Goal: Feedback & Contribution: Contribute content

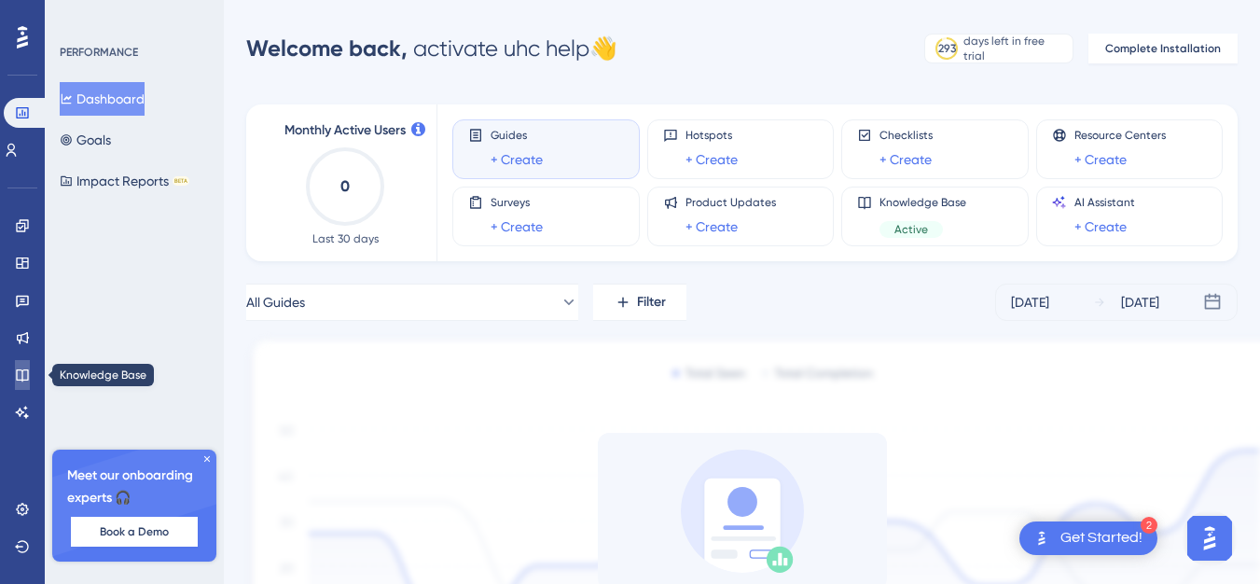
click at [30, 376] on link at bounding box center [22, 375] width 15 height 30
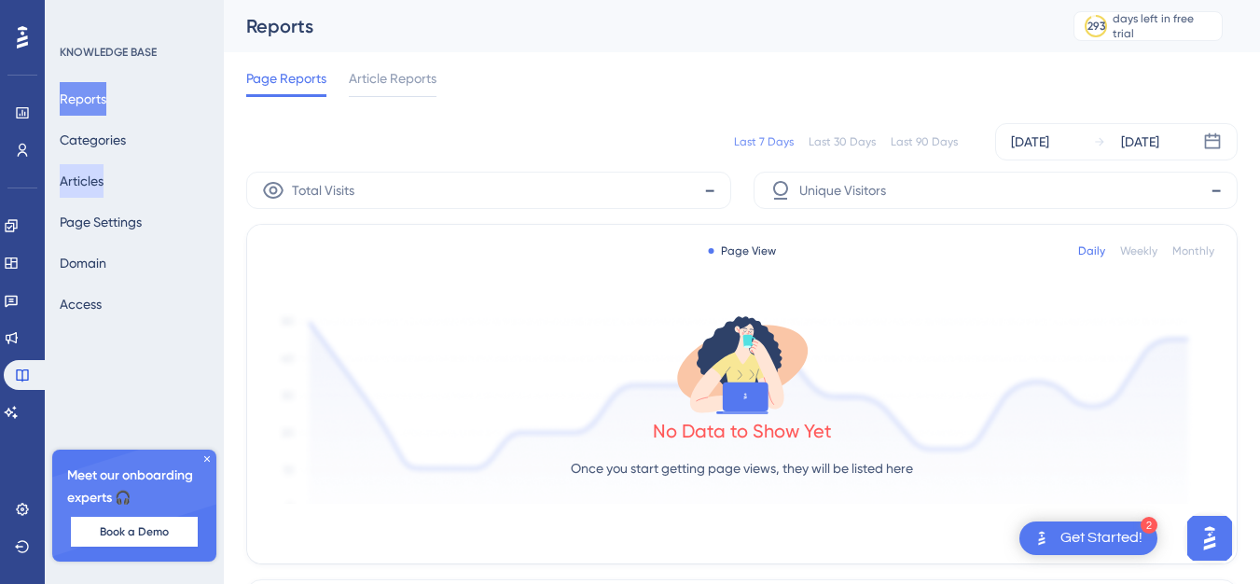
click at [104, 174] on button "Articles" at bounding box center [82, 181] width 44 height 34
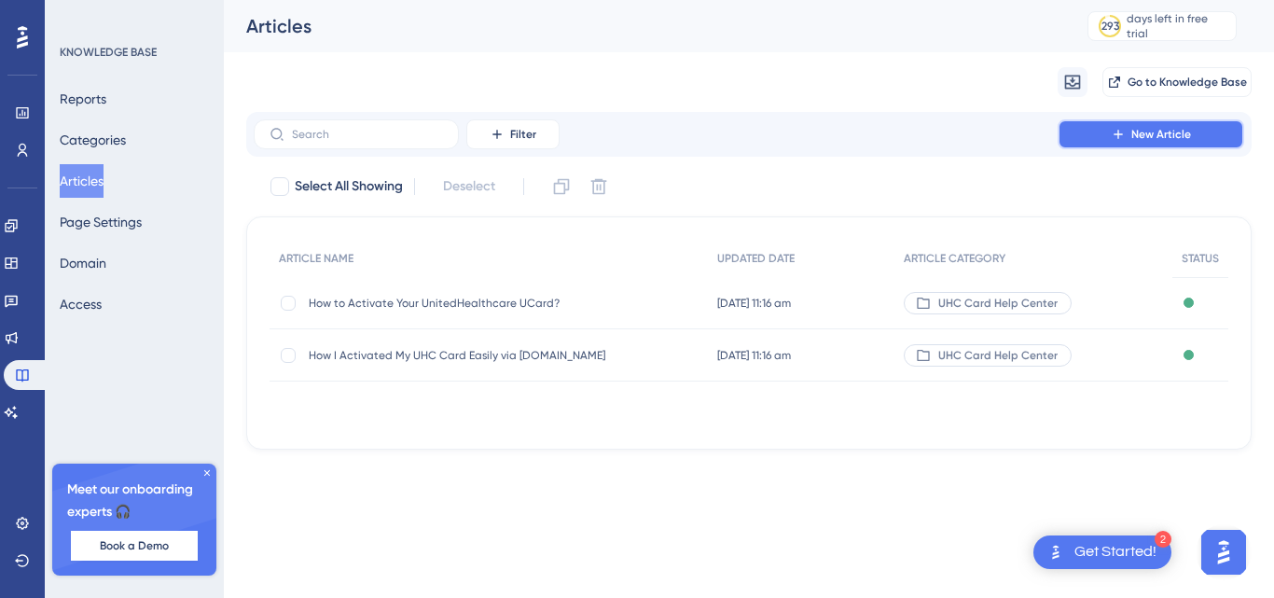
click at [1151, 141] on span "New Article" at bounding box center [1162, 134] width 60 height 15
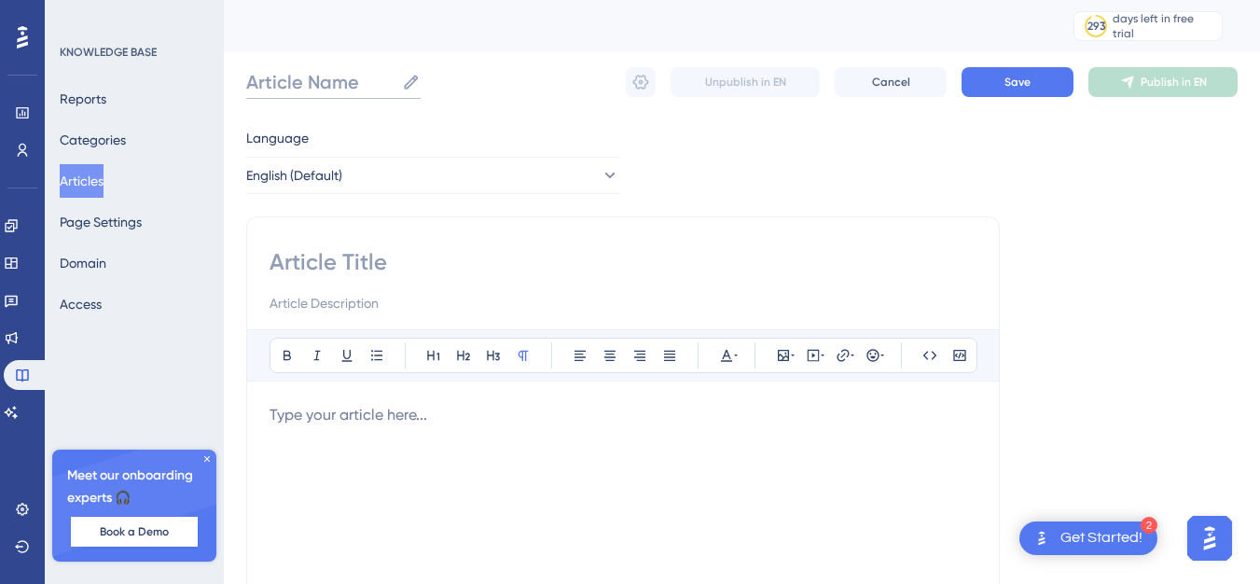
click at [290, 77] on input "Article Name" at bounding box center [320, 82] width 148 height 26
paste input "uhc insurance card online"
click at [444, 79] on input "uhc insurance card online" at bounding box center [374, 82] width 257 height 26
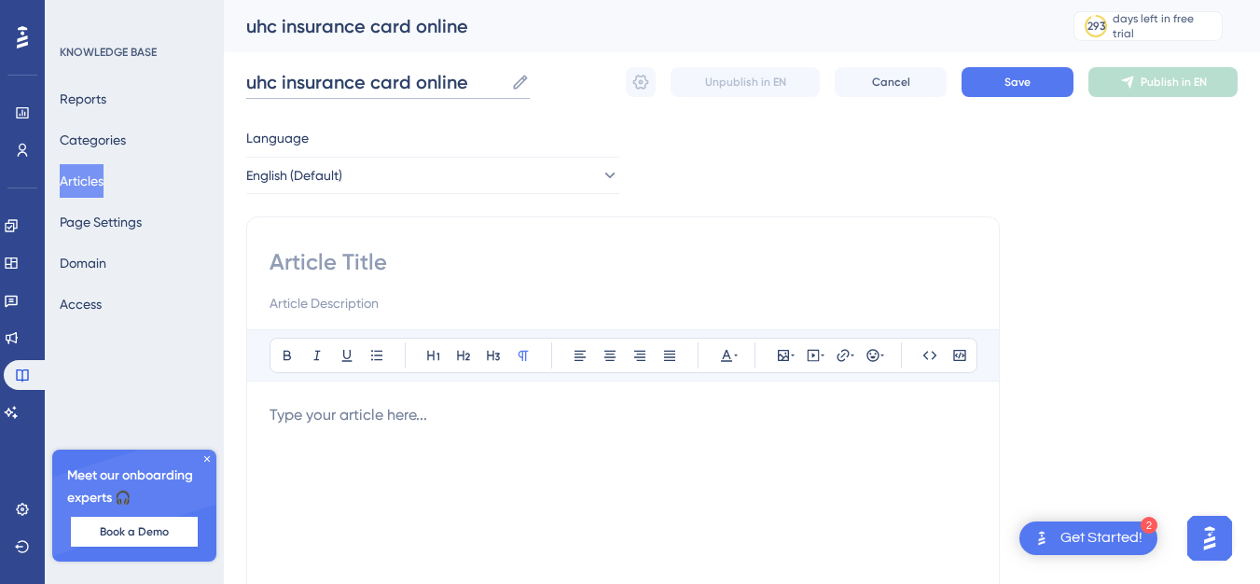
click at [444, 79] on input "uhc insurance card online" at bounding box center [374, 82] width 257 height 26
paste input "How to Access Your UHC Insurance Card O"
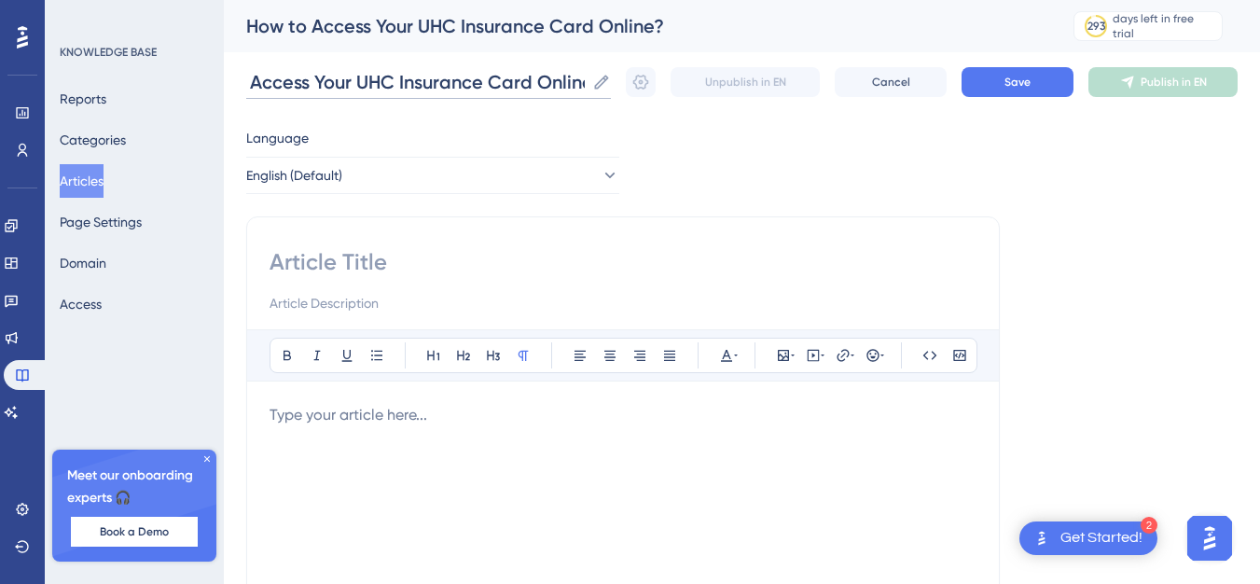
type input "How to Access Your UHC Insurance Card Online?"
click at [336, 268] on input at bounding box center [623, 262] width 707 height 30
paste input "How to Access Your UHC Insurance Card Online"
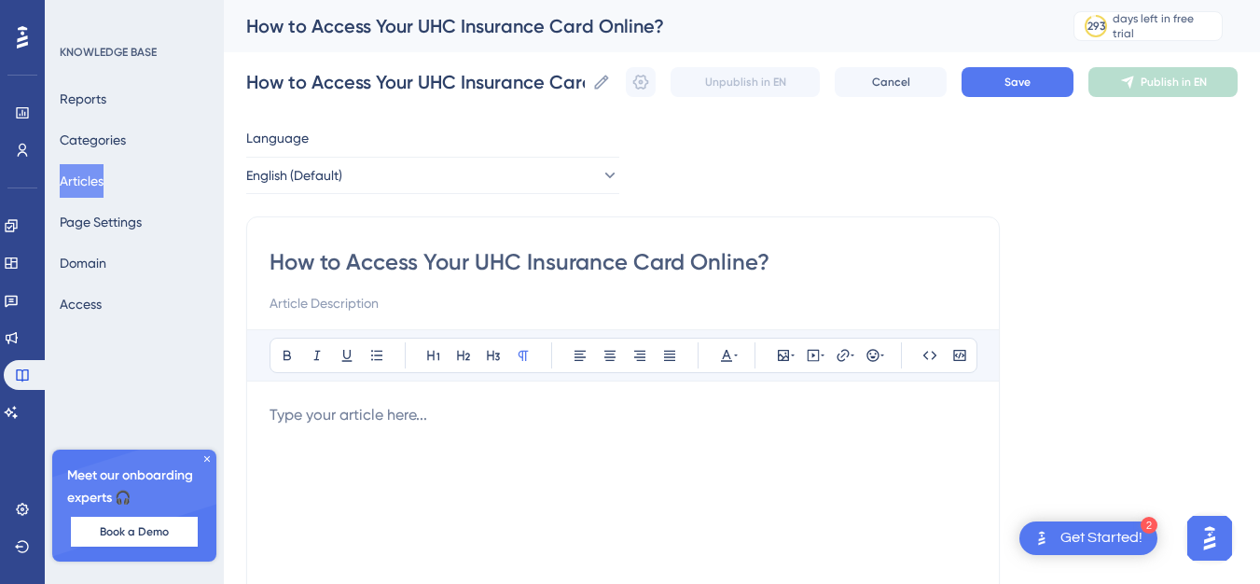
type input "How to Access Your UHC Insurance Card Online?"
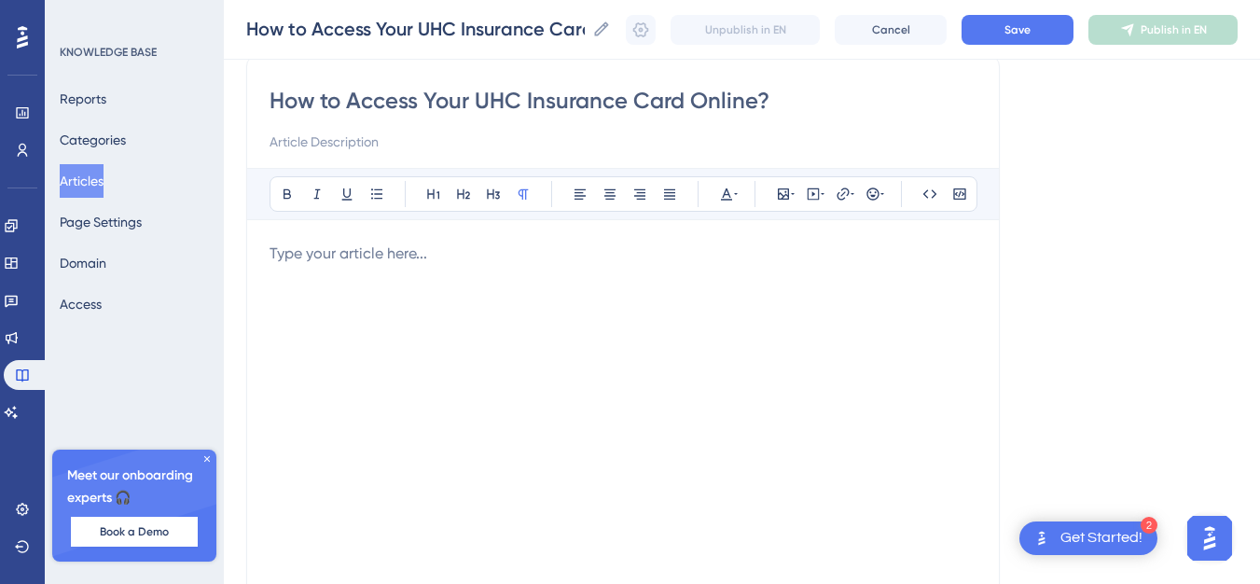
scroll to position [187, 0]
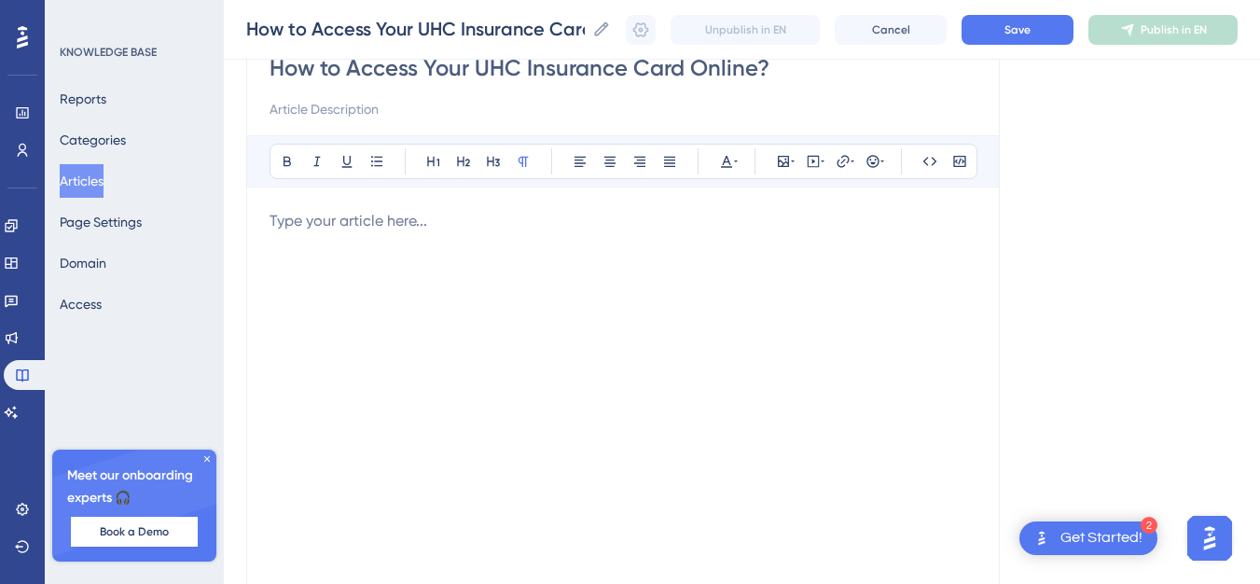
click at [343, 207] on div "Bold Italic Underline Bullet Point Heading 1 Heading 2 Heading 3 Normal Align L…" at bounding box center [623, 377] width 707 height 485
click at [349, 223] on p at bounding box center [623, 221] width 707 height 22
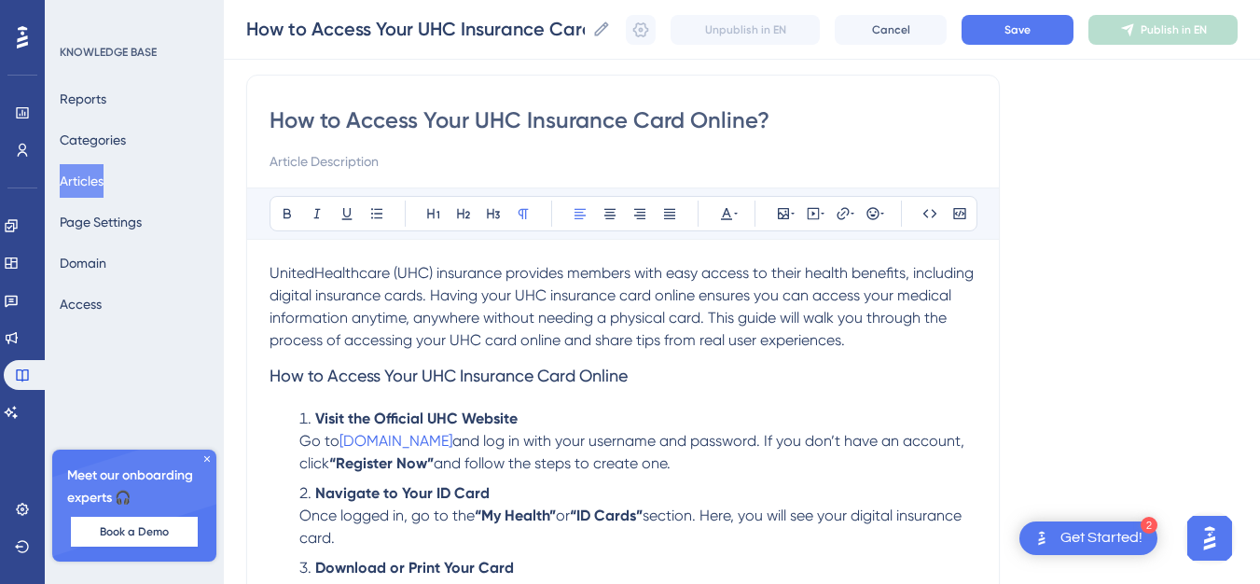
scroll to position [175, 0]
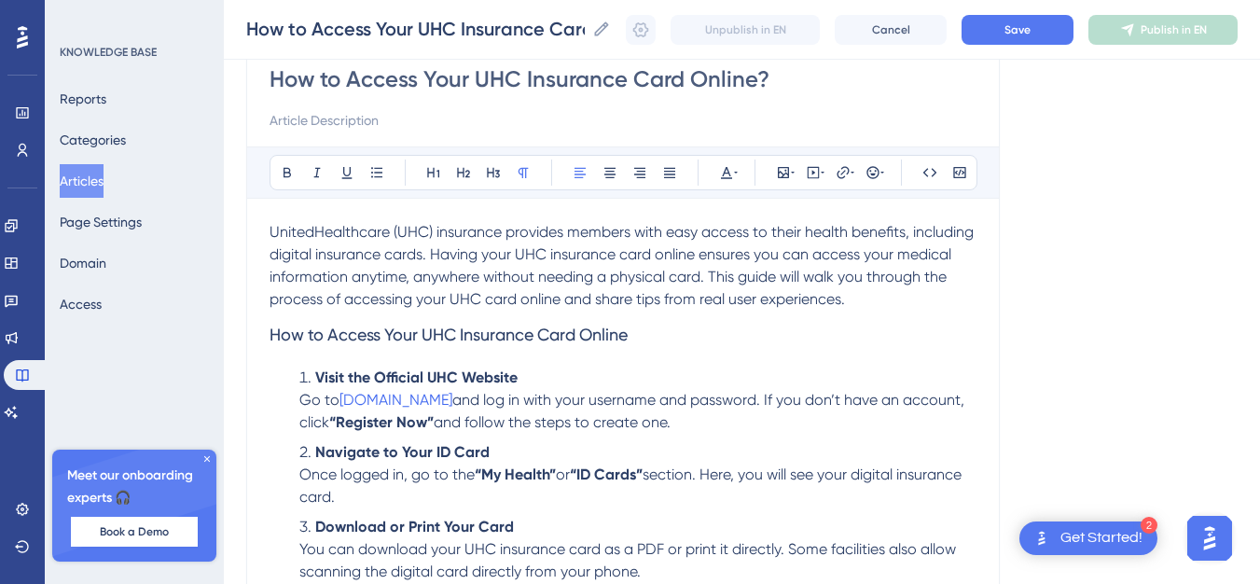
click at [415, 334] on span "How to Access Your UHC Insurance Card Online" at bounding box center [449, 335] width 358 height 20
click at [415, 333] on span "How to Access Your UHC Insurance Card Online" at bounding box center [449, 335] width 358 height 20
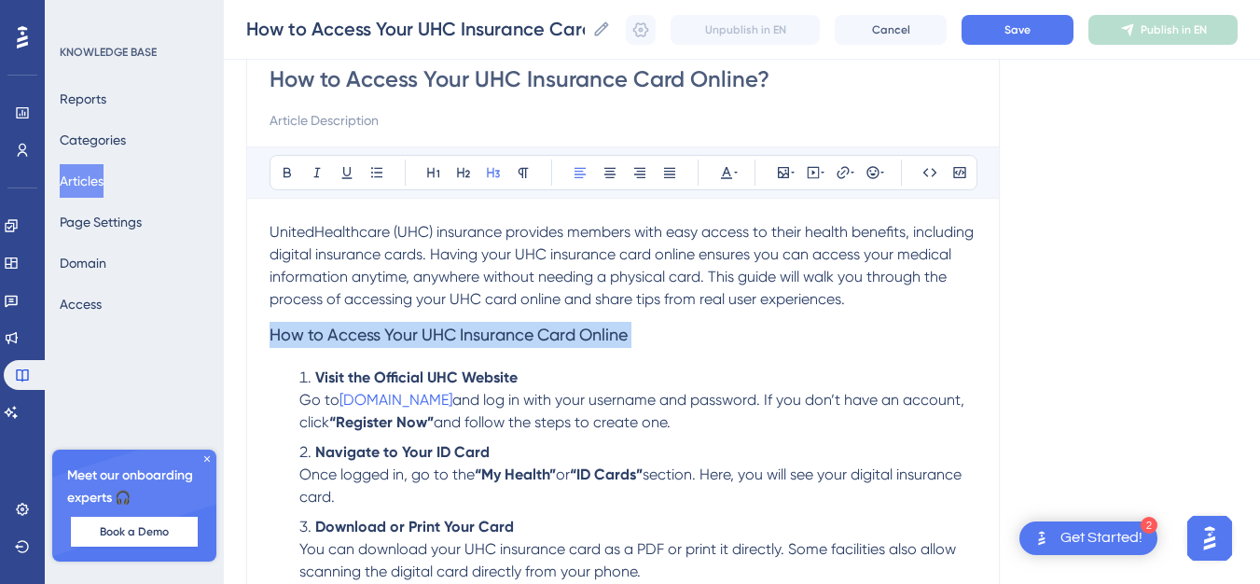
click at [415, 333] on span "How to Access Your UHC Insurance Card Online" at bounding box center [449, 335] width 358 height 20
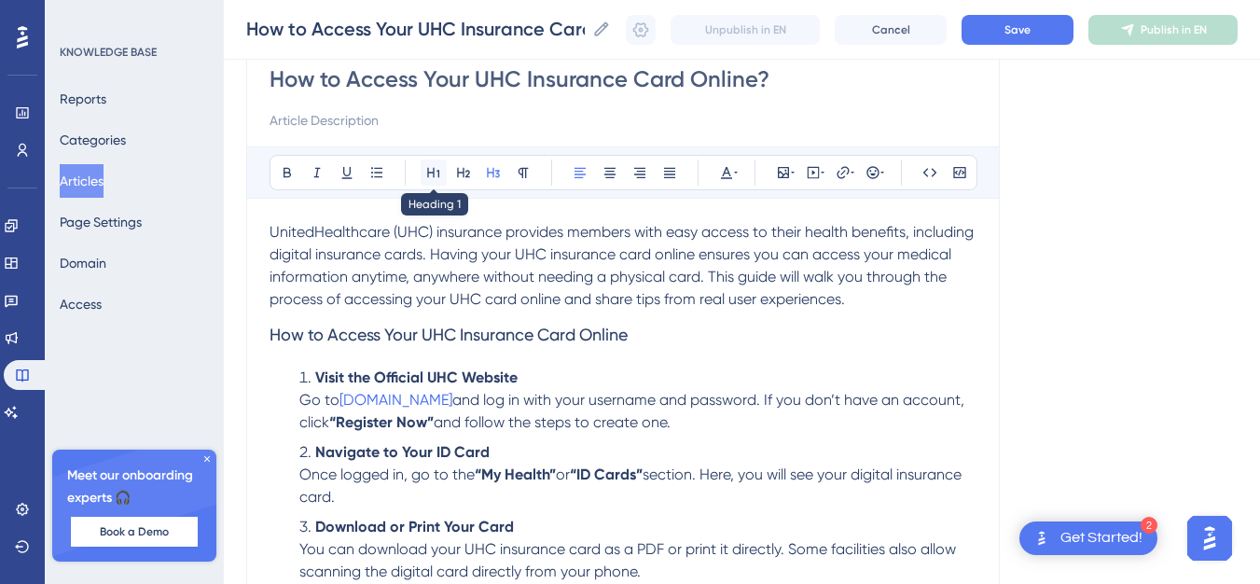
click at [436, 166] on icon at bounding box center [433, 172] width 15 height 15
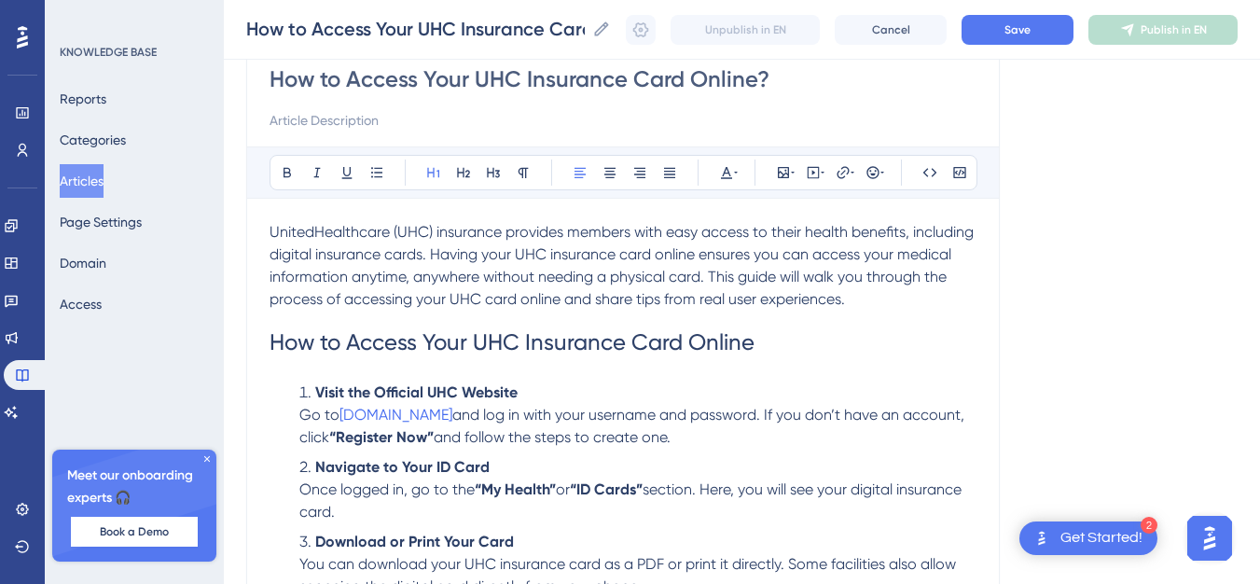
scroll to position [269, 0]
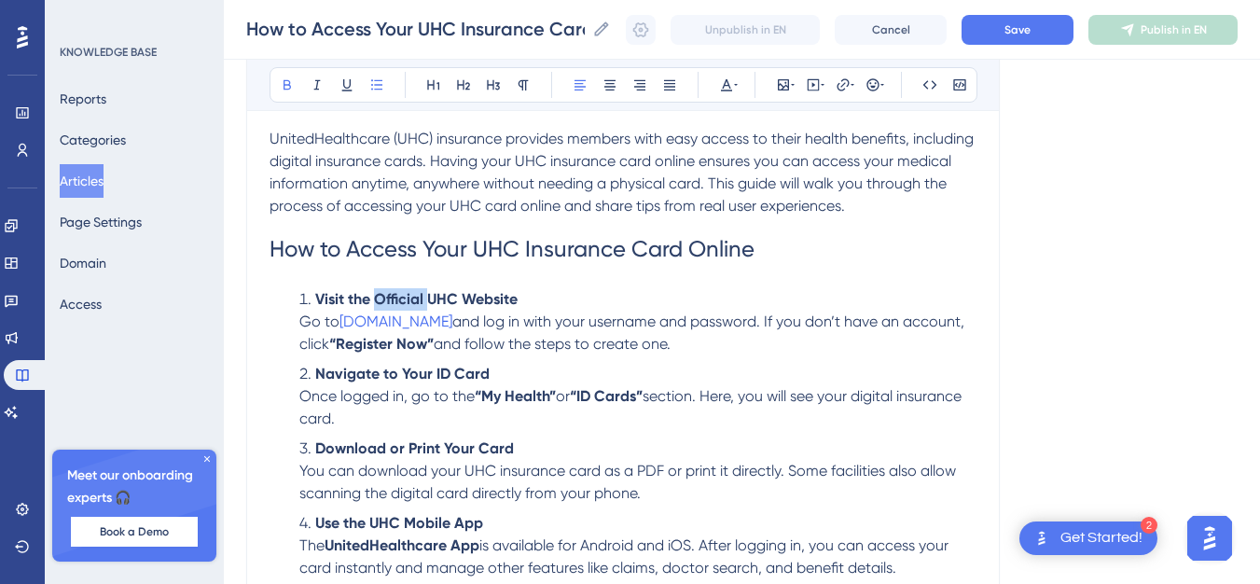
drag, startPoint x: 378, startPoint y: 295, endPoint x: 429, endPoint y: 299, distance: 51.4
click at [429, 299] on strong "Visit the Official UHC Website" at bounding box center [416, 299] width 202 height 18
drag, startPoint x: 343, startPoint y: 322, endPoint x: 420, endPoint y: 321, distance: 76.5
click at [420, 321] on li "Visit the UHC Website Go to [DOMAIN_NAME] and log in with your username and pas…" at bounding box center [634, 321] width 685 height 67
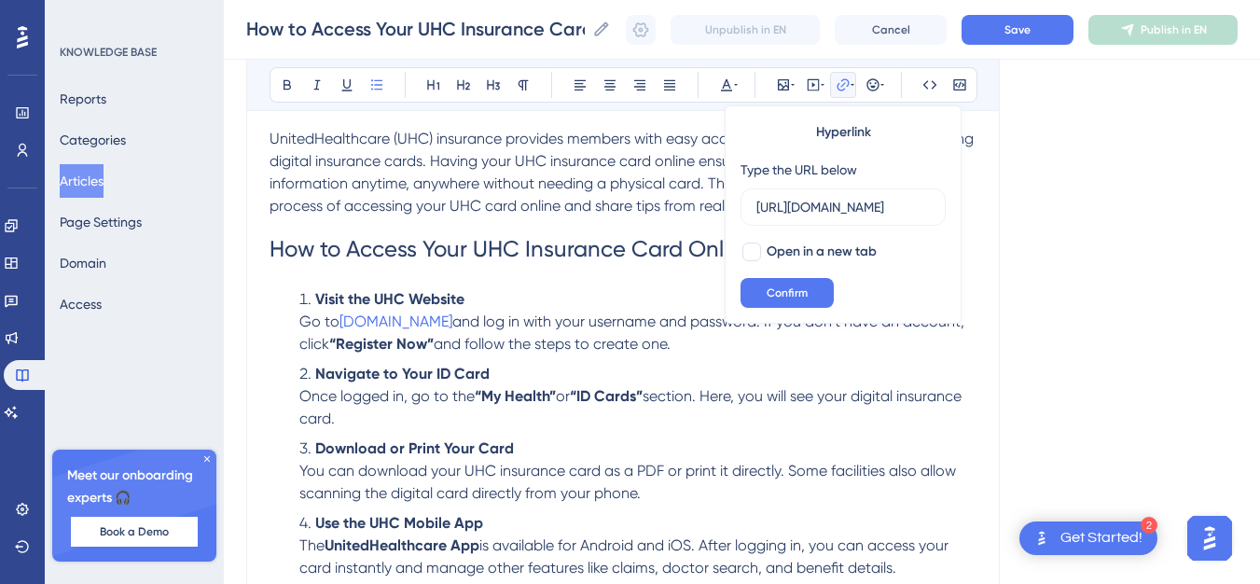
type input "[URL][DOMAIN_NAME]"
drag, startPoint x: 772, startPoint y: 382, endPoint x: 598, endPoint y: 329, distance: 182.4
click at [772, 382] on li "Navigate to Your ID Card Once logged in, go to the “My Health” or “ID Cards” se…" at bounding box center [634, 396] width 685 height 67
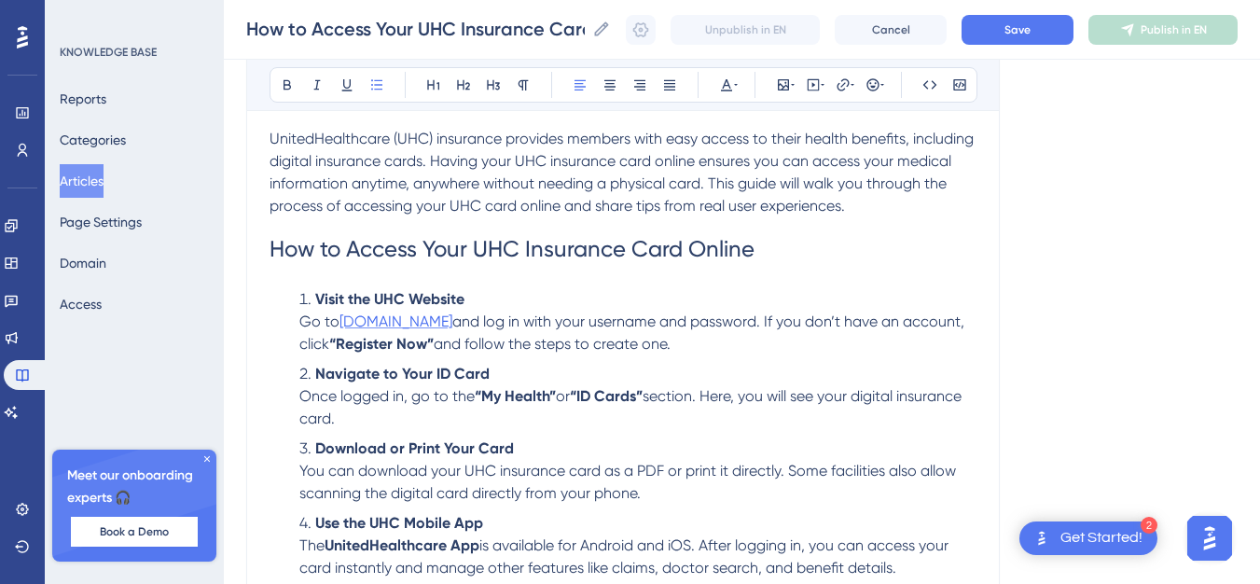
click at [418, 321] on span "[DOMAIN_NAME]" at bounding box center [396, 322] width 113 height 18
drag, startPoint x: 343, startPoint y: 322, endPoint x: 460, endPoint y: 316, distance: 116.7
click at [460, 316] on span "Go to [DOMAIN_NAME] and log in with your username and password. If you don’t ha…" at bounding box center [637, 333] width 676 height 40
click at [291, 78] on icon at bounding box center [287, 84] width 15 height 15
click at [843, 83] on icon at bounding box center [843, 84] width 15 height 15
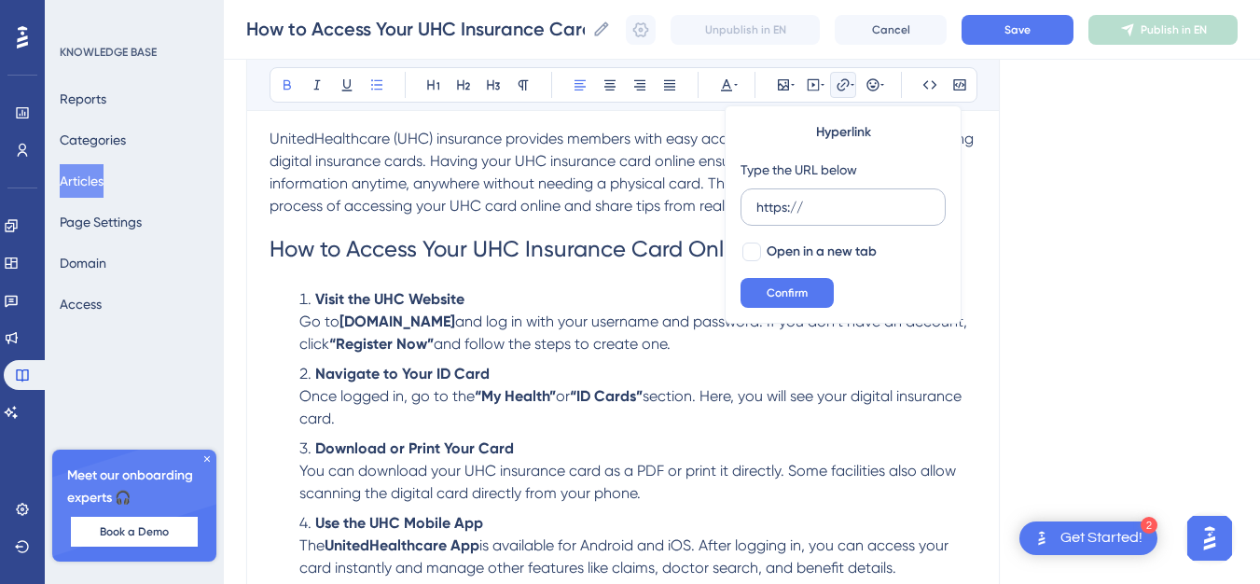
click at [805, 212] on input "https://" at bounding box center [844, 207] width 174 height 21
click at [805, 211] on input "https://" at bounding box center [844, 207] width 174 height 21
type input "[URL][DOMAIN_NAME][DOMAIN_NAME]"
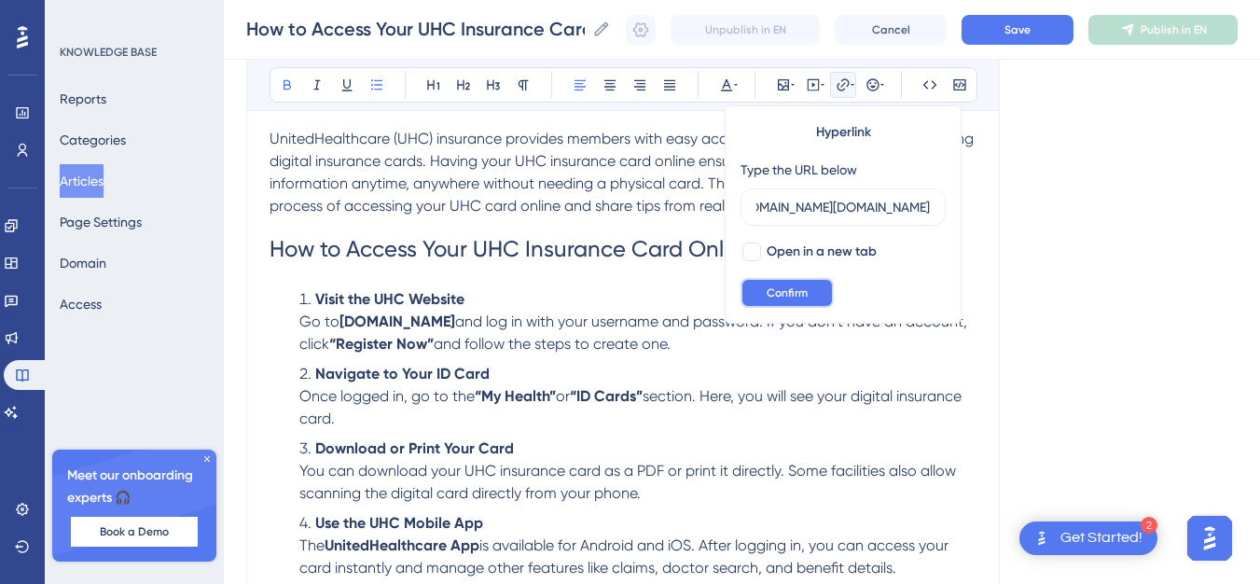
scroll to position [0, 0]
click at [804, 291] on span "Confirm" at bounding box center [787, 292] width 41 height 15
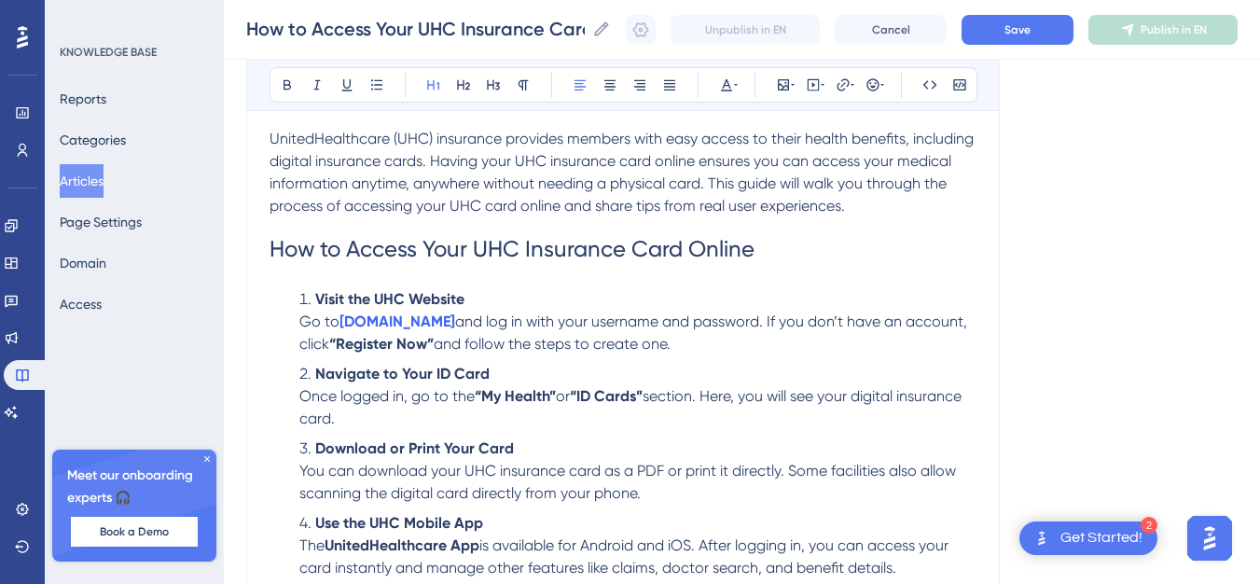
click at [667, 256] on span "How to Access Your UHC Insurance Card Online" at bounding box center [512, 249] width 485 height 26
click at [742, 347] on li "Visit the UHC Website Go to [DOMAIN_NAME] and log in with your username and pas…" at bounding box center [634, 321] width 685 height 67
click at [467, 297] on li "Visit the UHC Website Go to [DOMAIN_NAME] and log in with your username and pas…" at bounding box center [634, 321] width 685 height 67
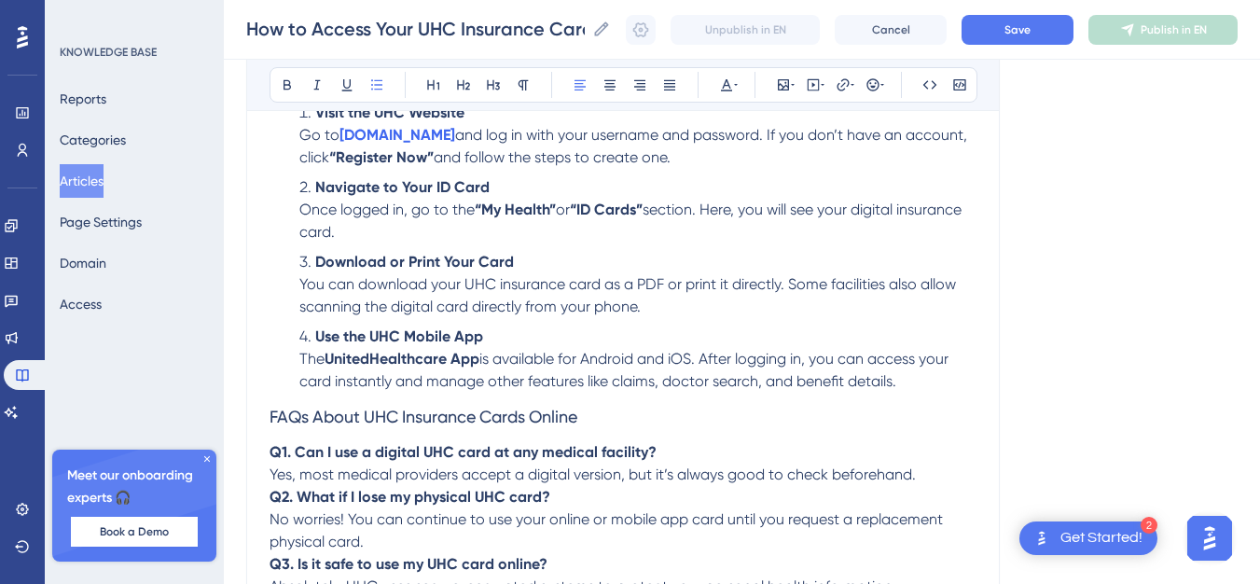
scroll to position [549, 0]
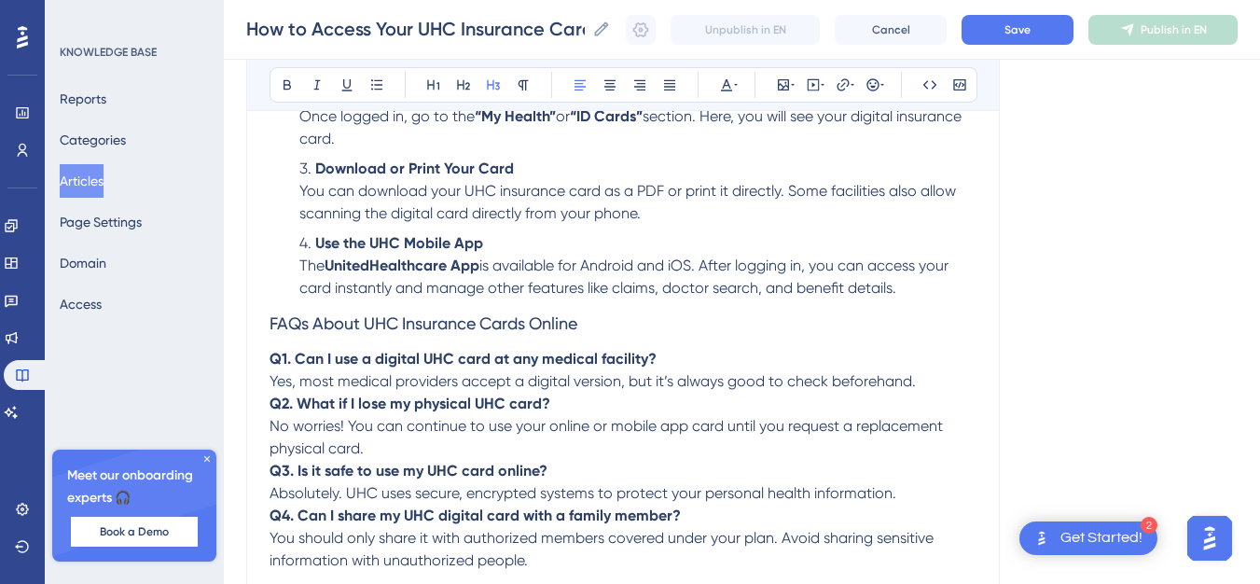
click at [492, 327] on span "FAQs About UHC Insurance Cards Online" at bounding box center [424, 323] width 308 height 20
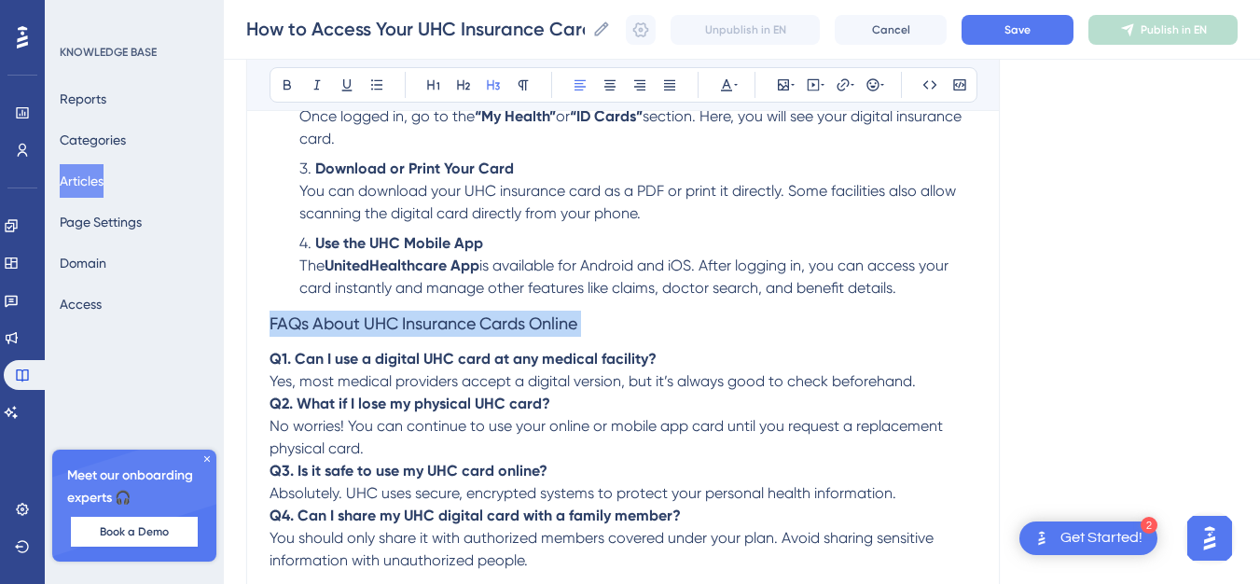
click at [492, 327] on span "FAQs About UHC Insurance Cards Online" at bounding box center [424, 323] width 308 height 20
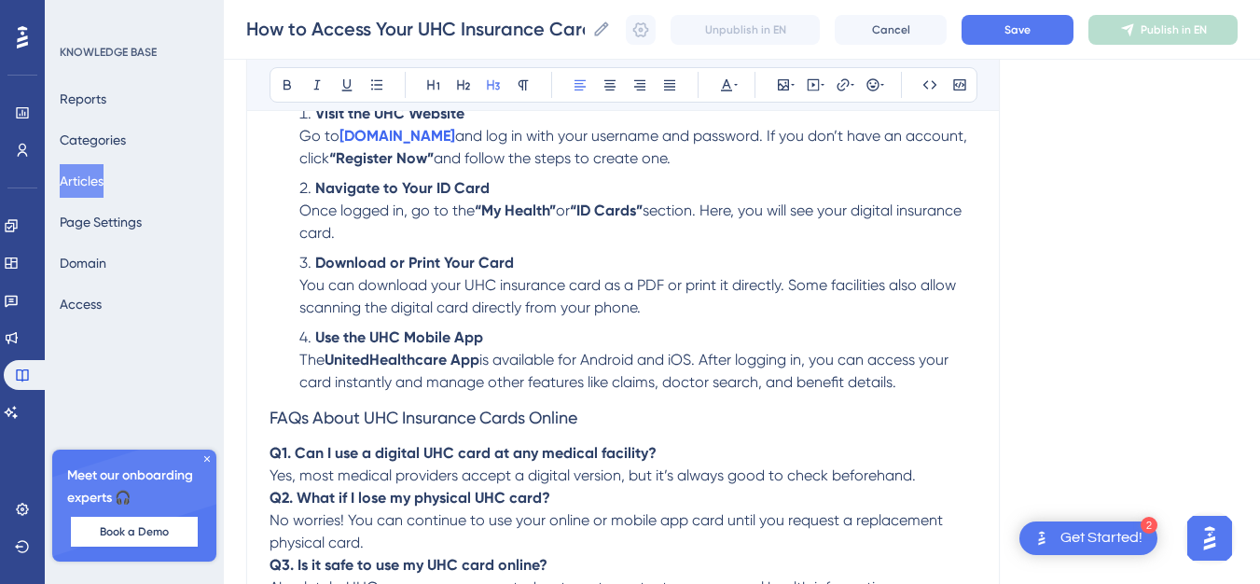
scroll to position [455, 0]
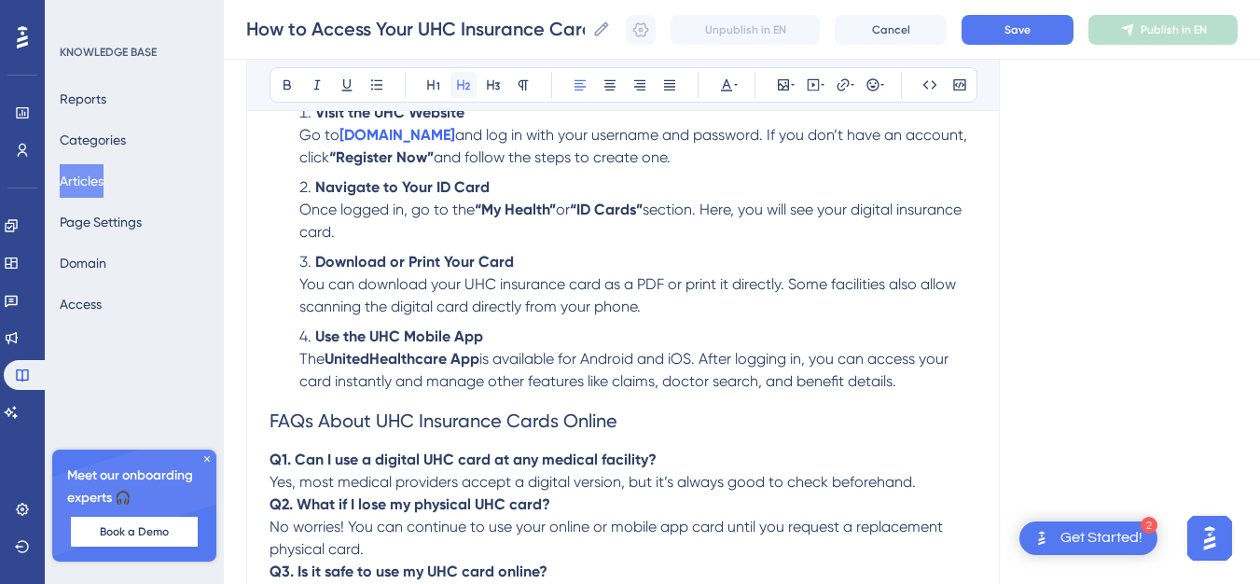
click at [466, 83] on icon at bounding box center [463, 84] width 15 height 15
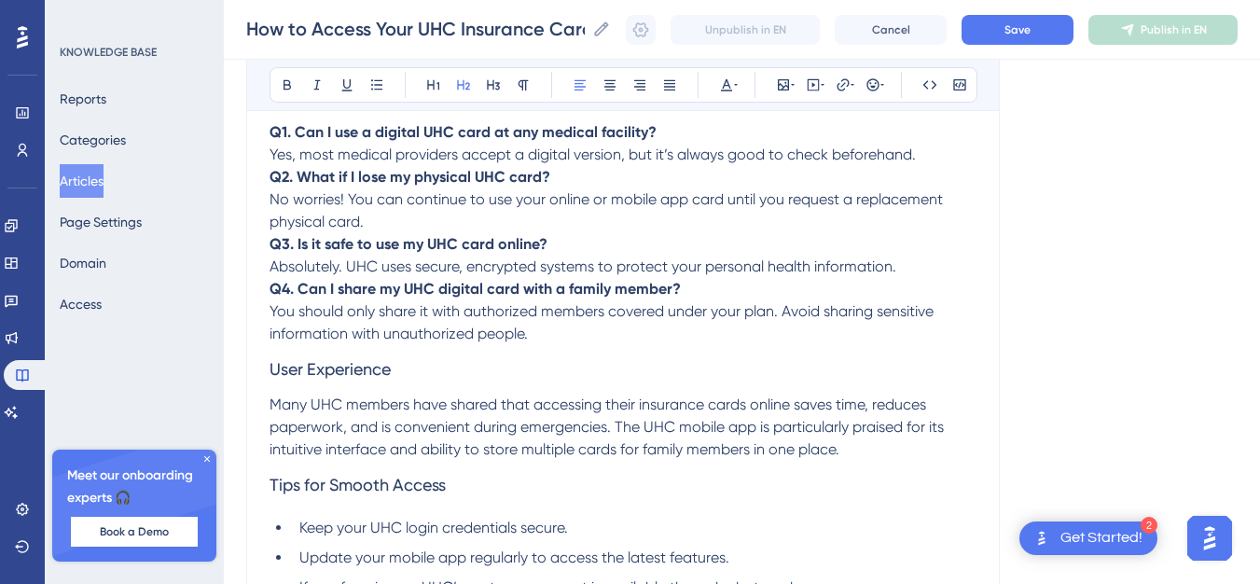
scroll to position [828, 0]
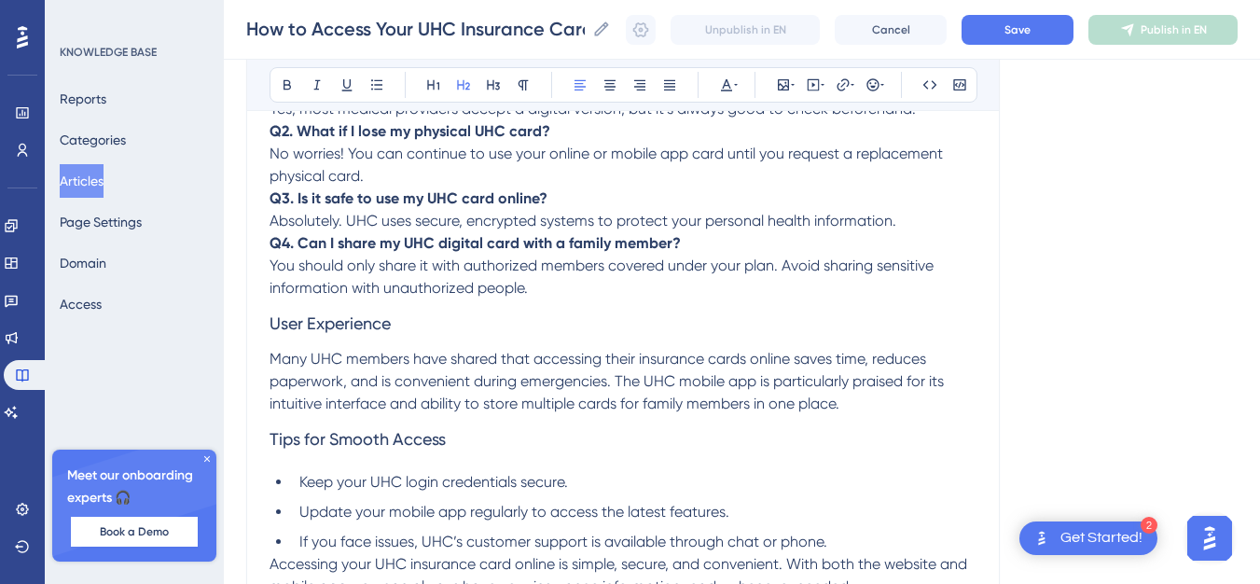
click at [283, 318] on span "User Experience" at bounding box center [330, 323] width 121 height 20
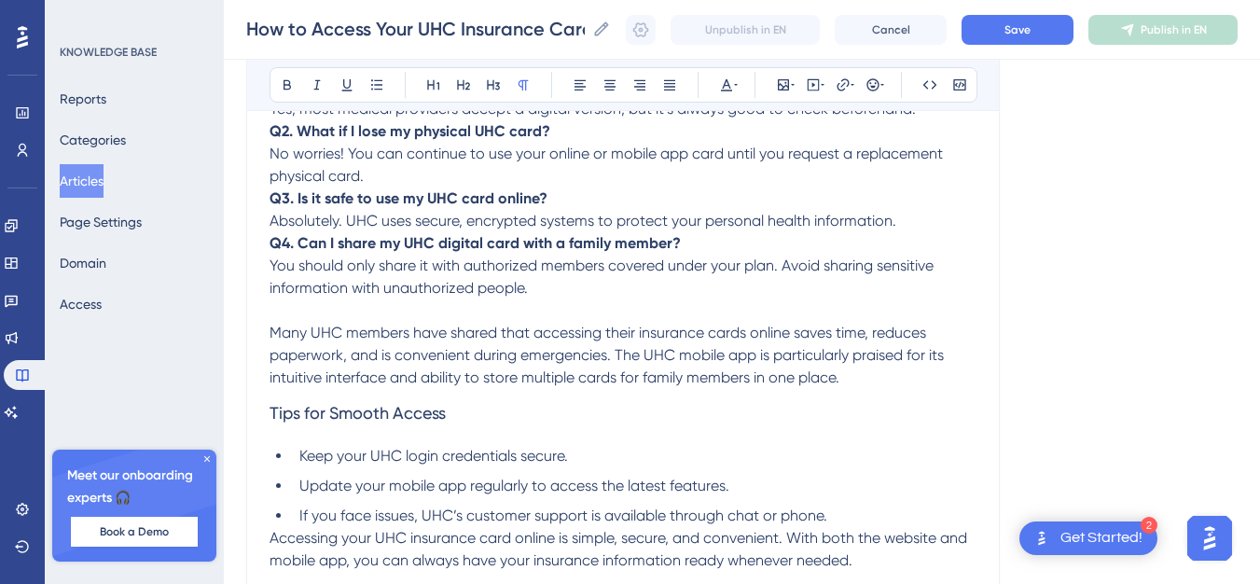
click at [272, 333] on span "Many UHC members have shared that accessing their insurance cards online saves …" at bounding box center [609, 355] width 678 height 63
click at [412, 406] on span "Tips for Smooth Access" at bounding box center [358, 413] width 176 height 20
click at [492, 88] on icon at bounding box center [493, 84] width 15 height 15
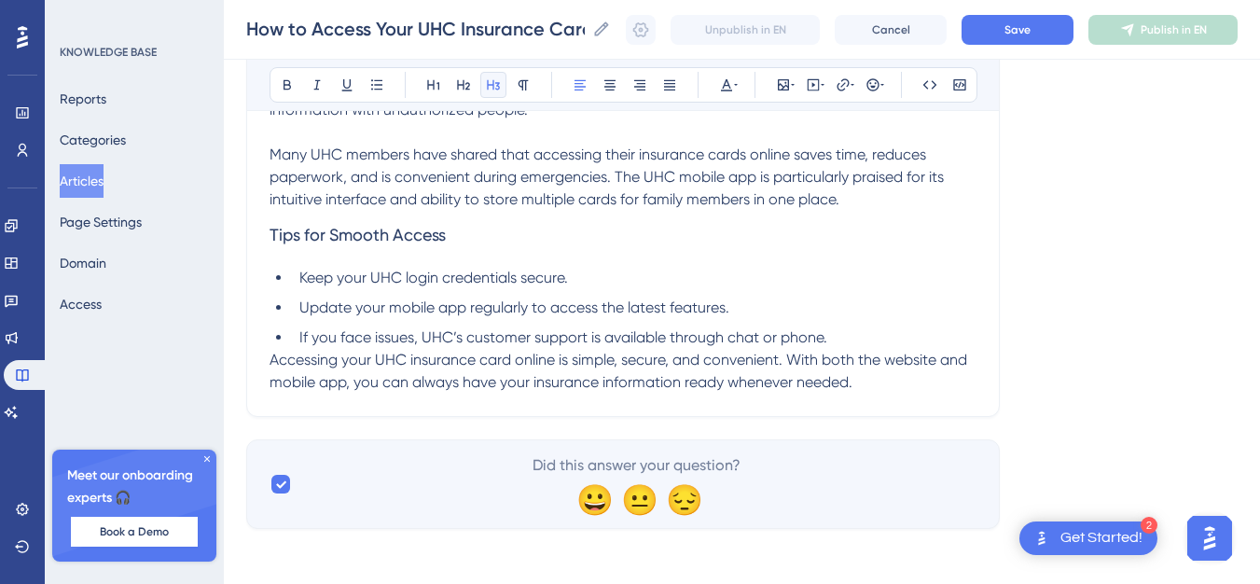
scroll to position [1011, 0]
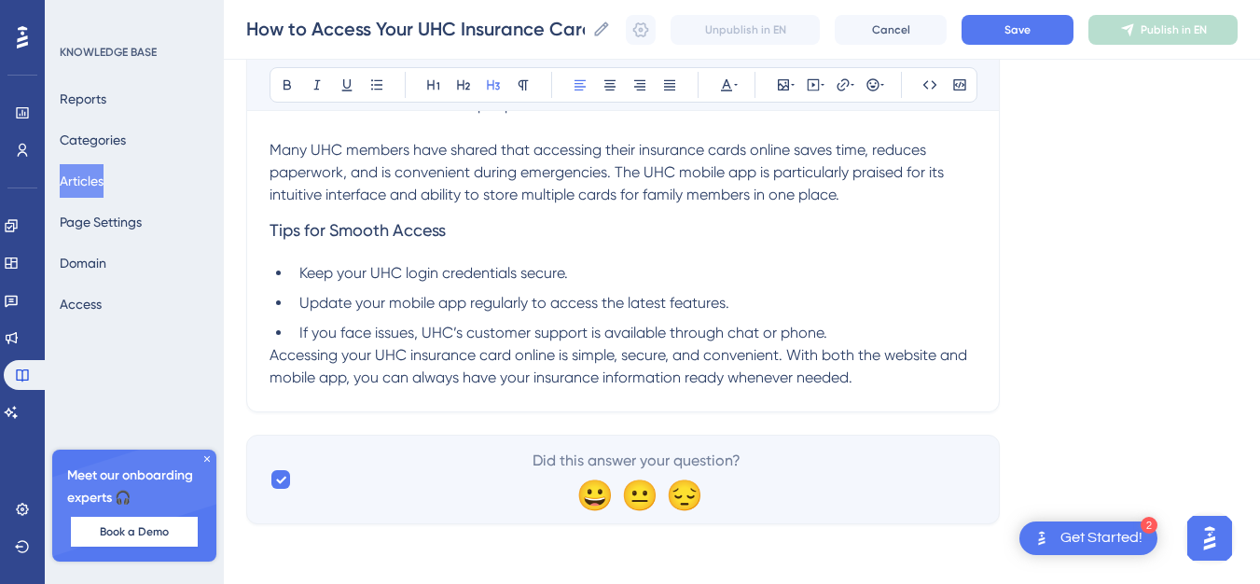
click at [845, 330] on li "If you face issues, UHC’s customer support is available through chat or phone." at bounding box center [634, 333] width 685 height 22
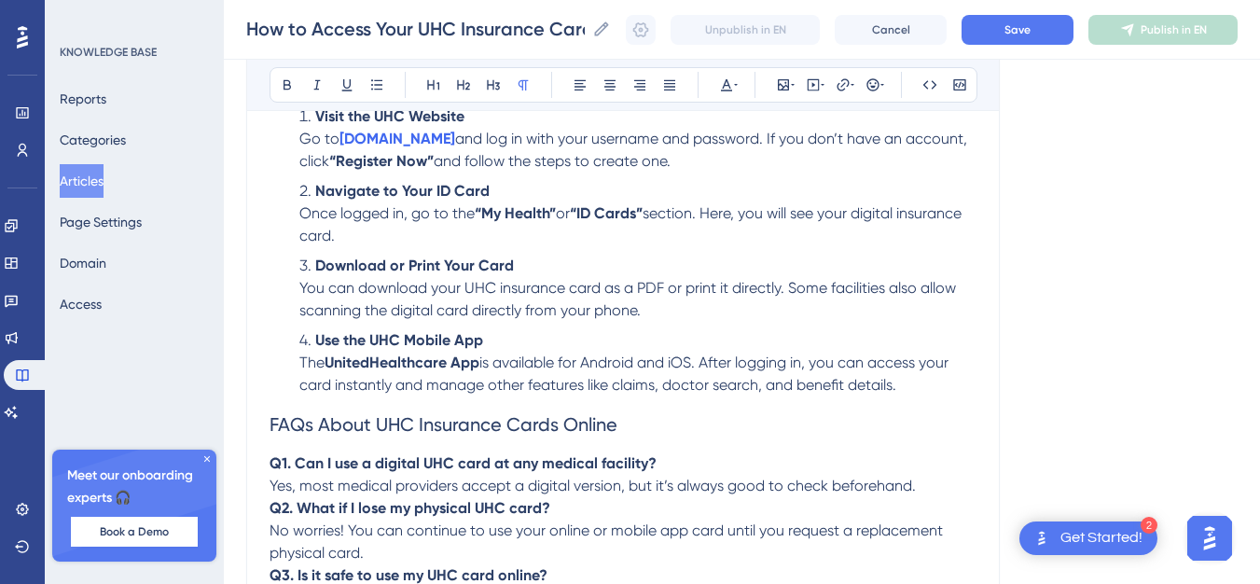
scroll to position [358, 0]
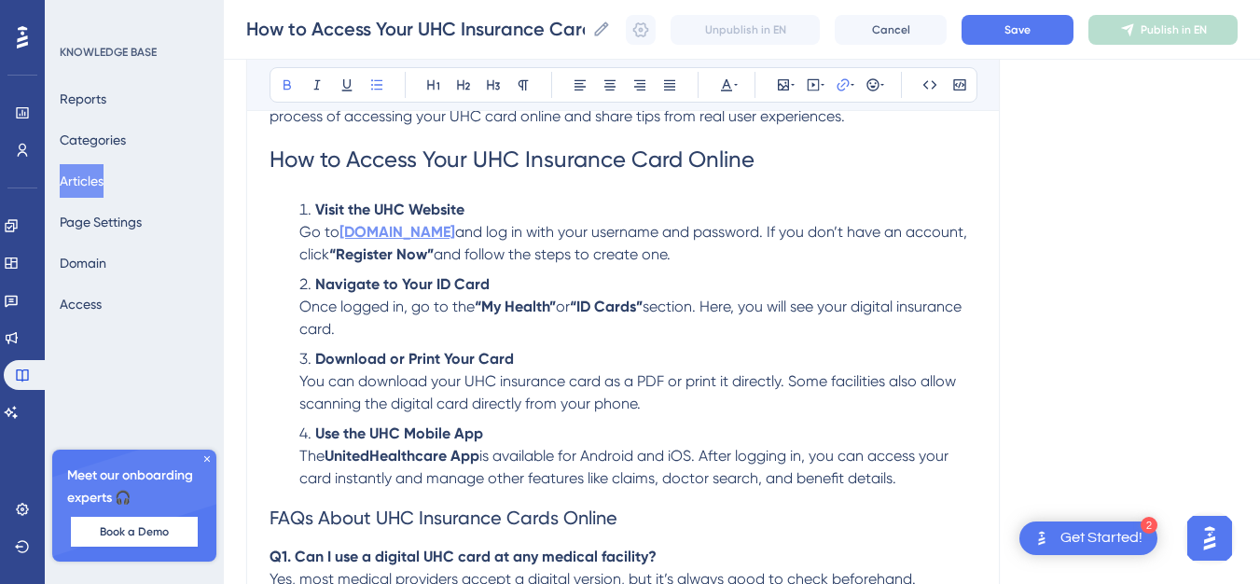
drag, startPoint x: 343, startPoint y: 231, endPoint x: 458, endPoint y: 238, distance: 114.9
click at [455, 238] on strong "[DOMAIN_NAME]" at bounding box center [398, 232] width 116 height 18
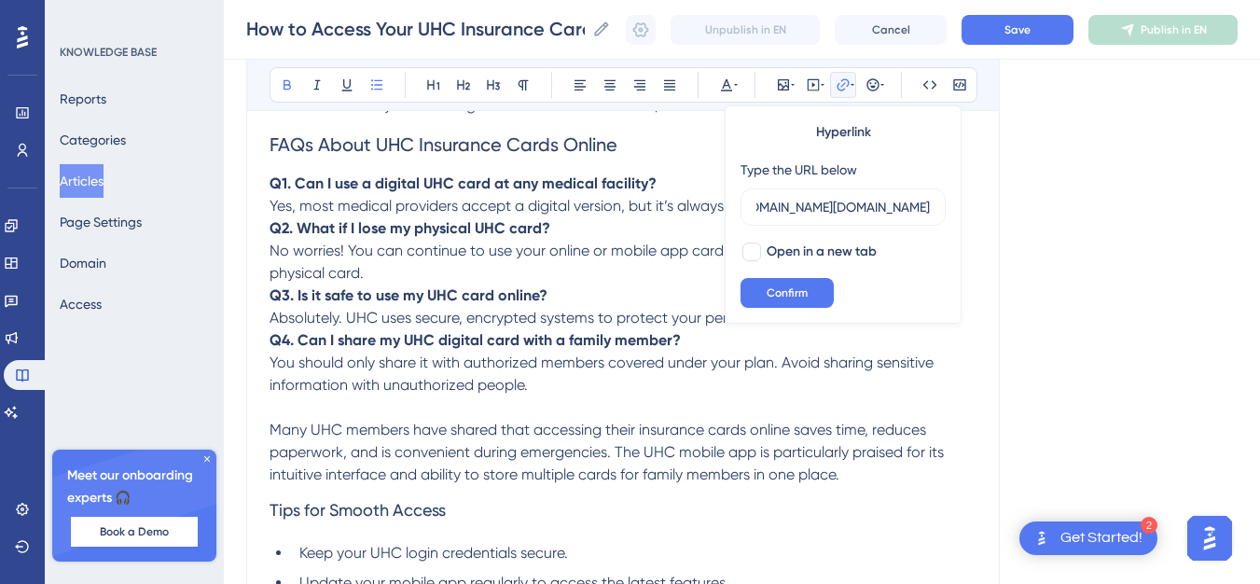
scroll to position [0, 0]
click at [825, 413] on p at bounding box center [623, 407] width 707 height 22
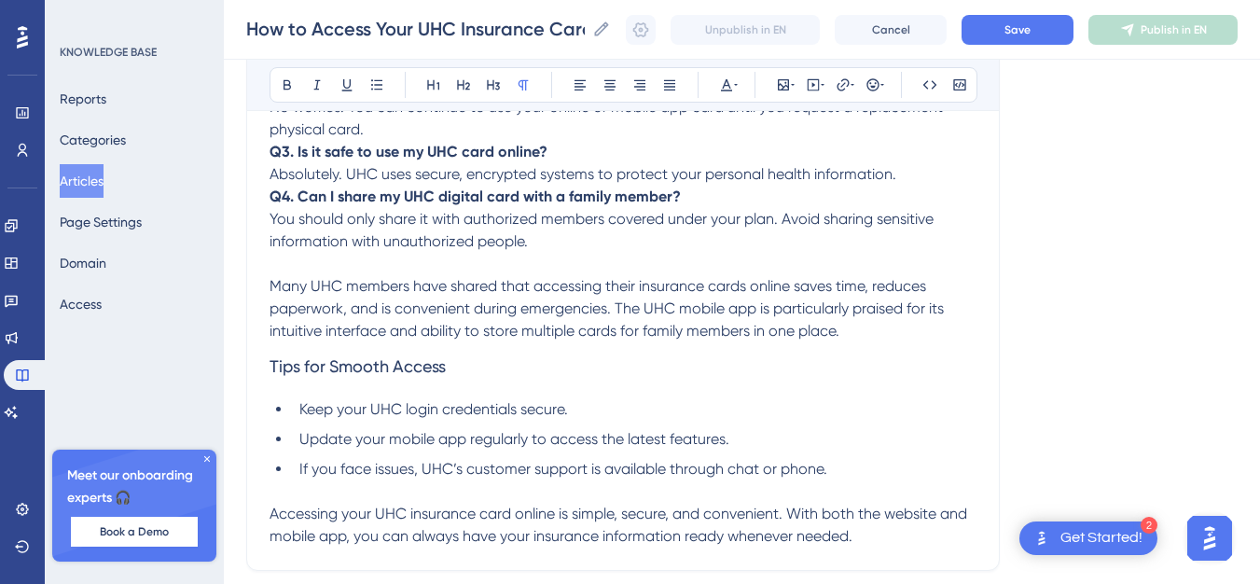
scroll to position [1011, 0]
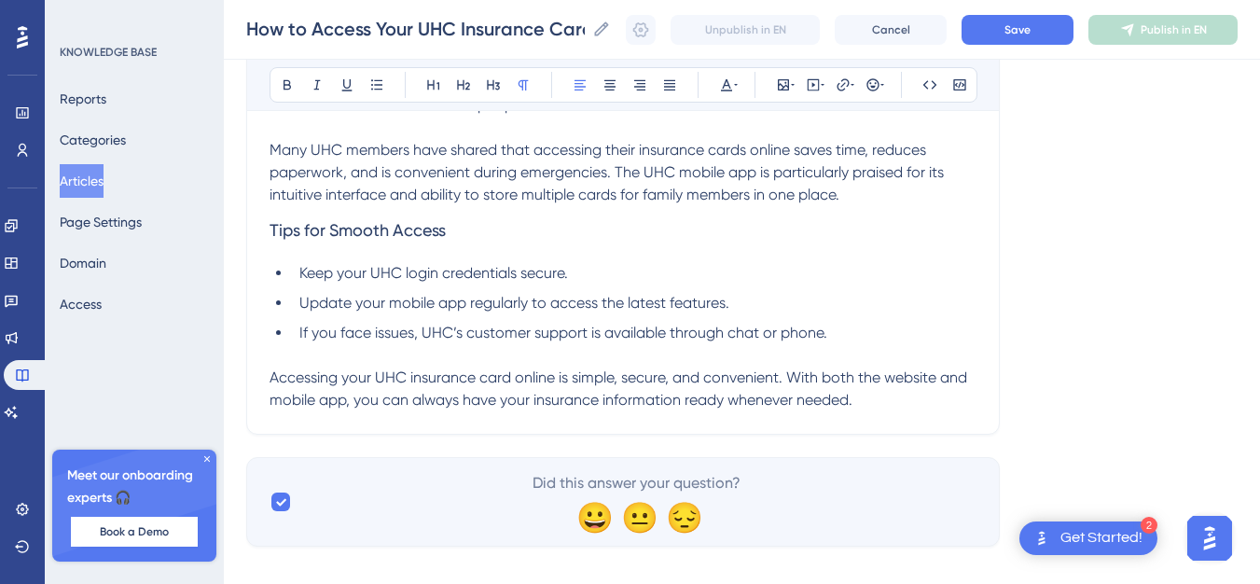
click at [886, 374] on span "Accessing your UHC insurance card online is simple, secure, and convenient. Wit…" at bounding box center [621, 388] width 702 height 40
paste div
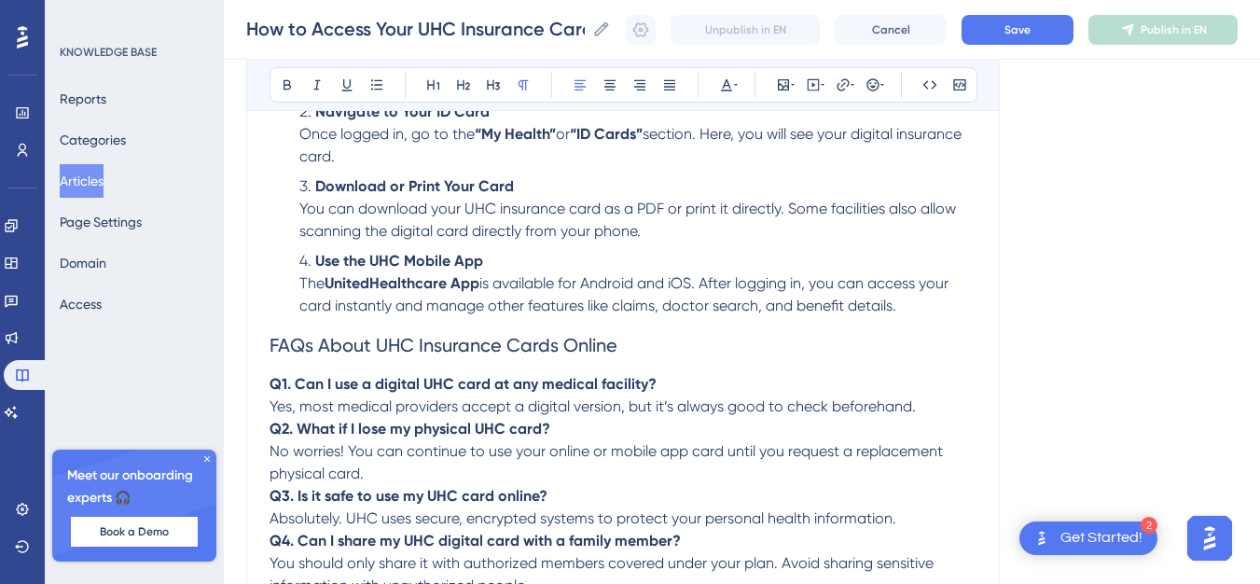
scroll to position [381, 0]
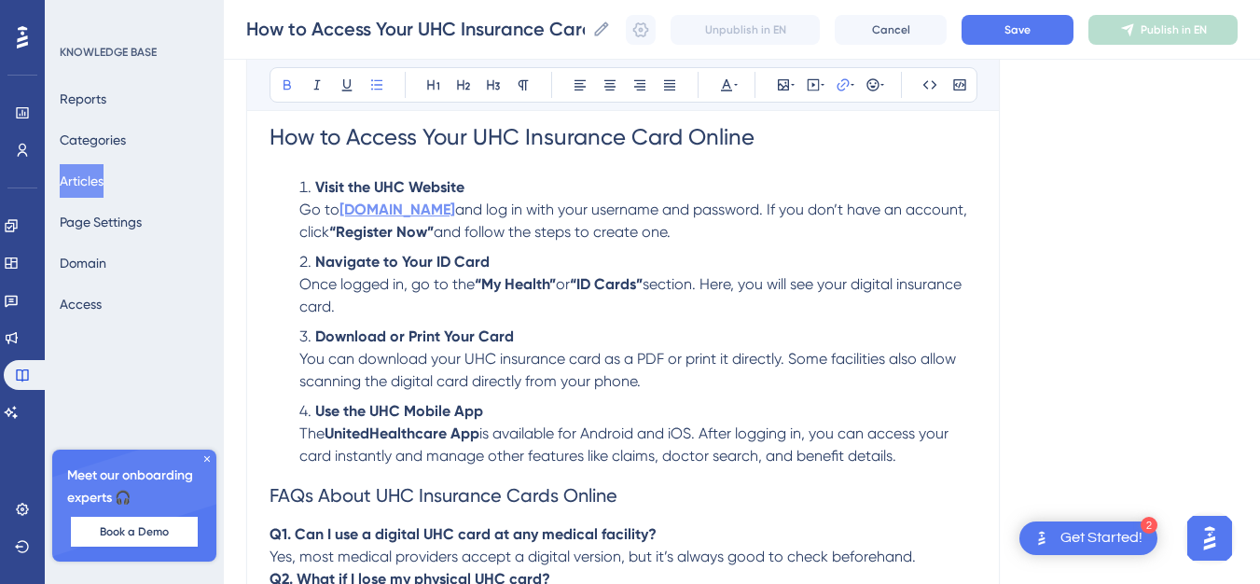
drag, startPoint x: 342, startPoint y: 208, endPoint x: 459, endPoint y: 205, distance: 116.6
click at [455, 205] on strong "[DOMAIN_NAME]" at bounding box center [398, 210] width 116 height 18
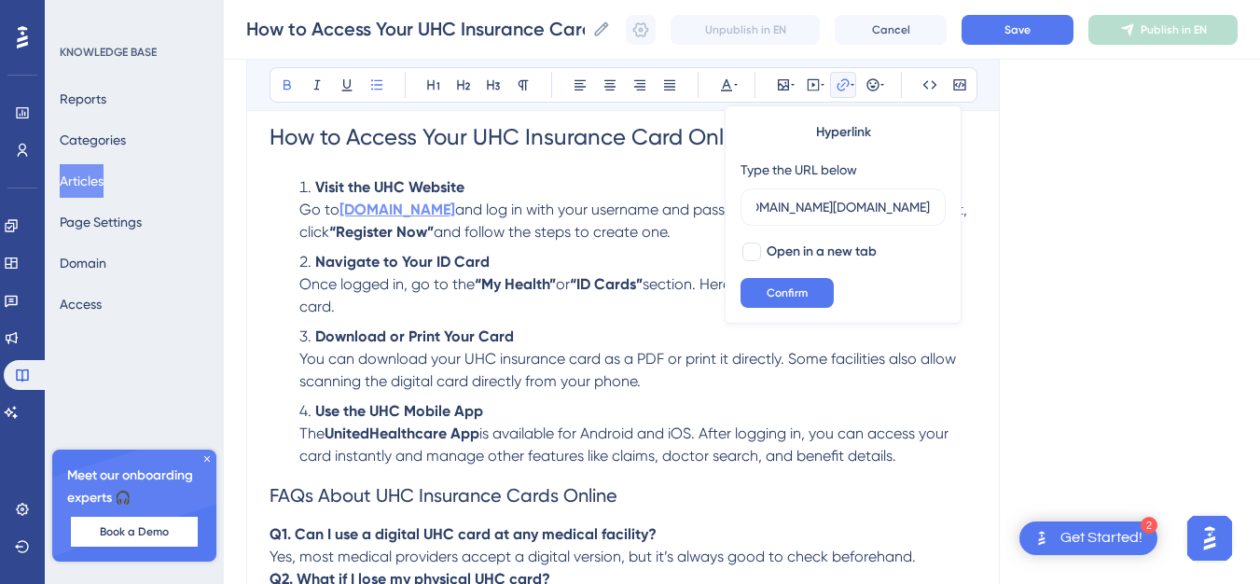
scroll to position [0, 0]
copy strong "[DOMAIN_NAME]"
drag, startPoint x: 343, startPoint y: 207, endPoint x: 455, endPoint y: 211, distance: 112.0
click at [455, 211] on strong "[DOMAIN_NAME]" at bounding box center [398, 210] width 116 height 18
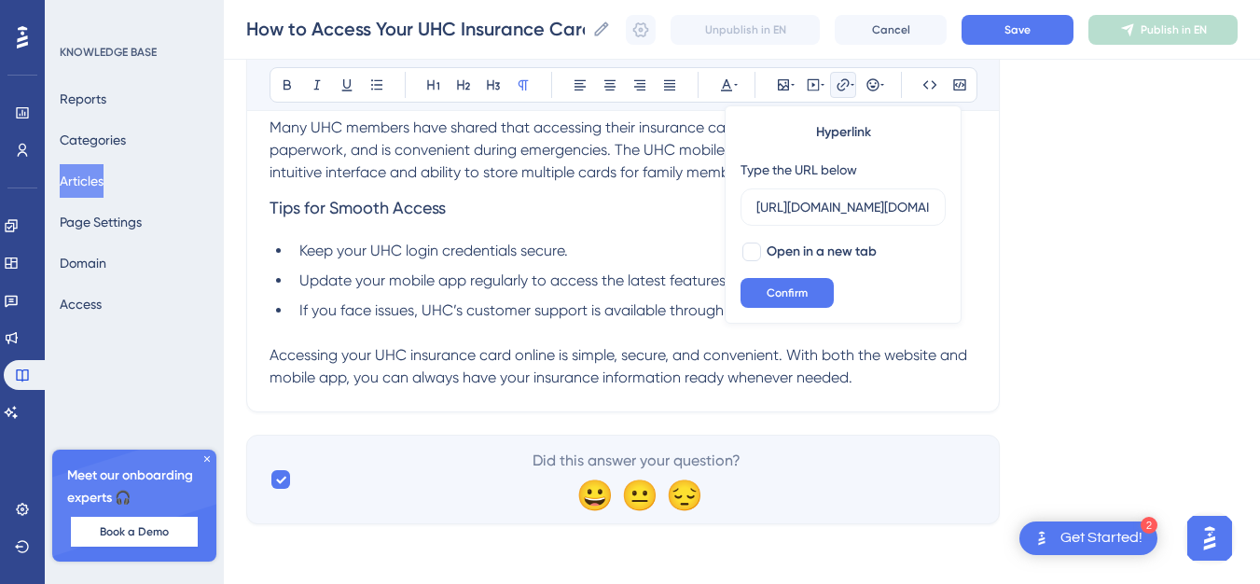
click at [807, 328] on p at bounding box center [623, 333] width 707 height 22
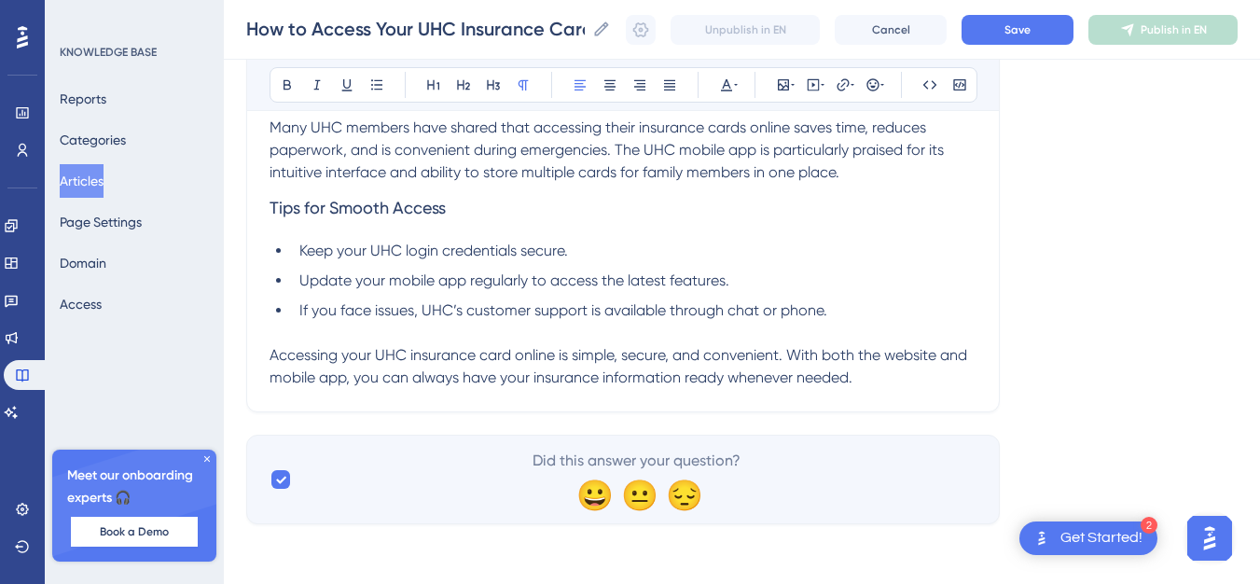
click at [885, 351] on span "Accessing your UHC insurance card online is simple, secure, and convenient. Wit…" at bounding box center [621, 366] width 702 height 40
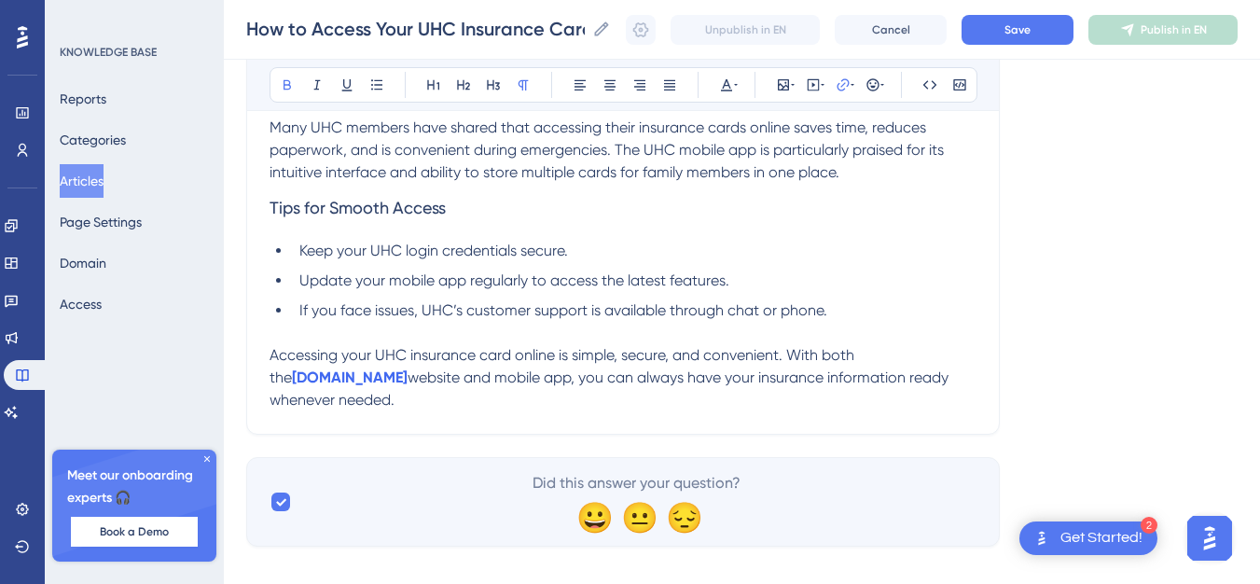
drag, startPoint x: 384, startPoint y: 373, endPoint x: 265, endPoint y: 376, distance: 119.4
click at [844, 77] on icon at bounding box center [843, 84] width 15 height 15
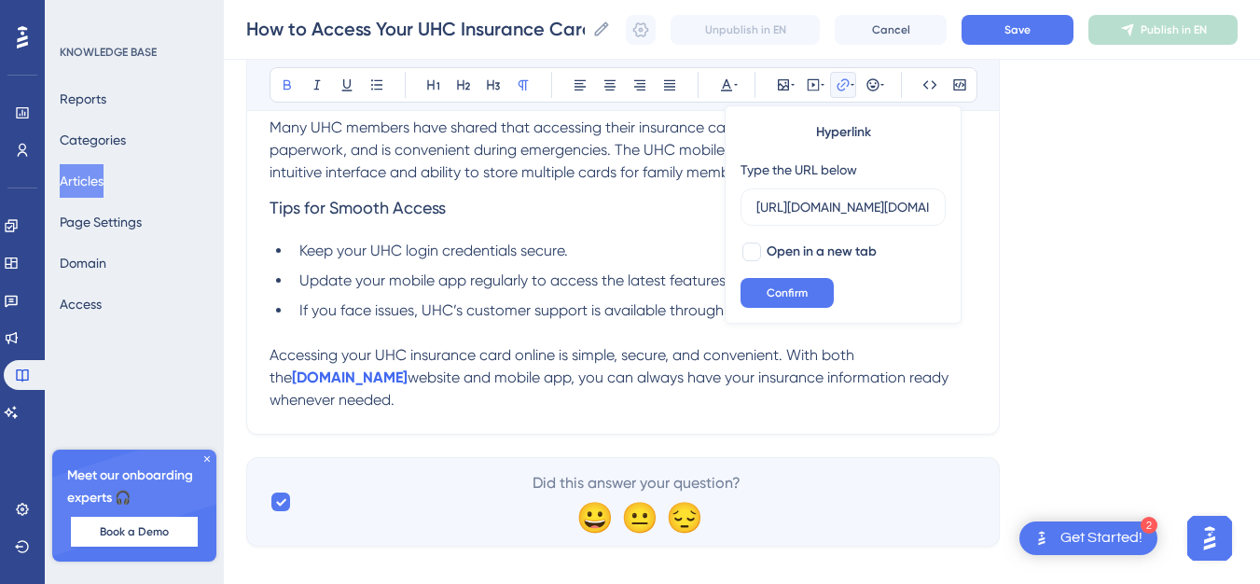
scroll to position [0, 662]
click at [789, 204] on input "[URL][DOMAIN_NAME][DOMAIN_NAME]" at bounding box center [844, 207] width 174 height 21
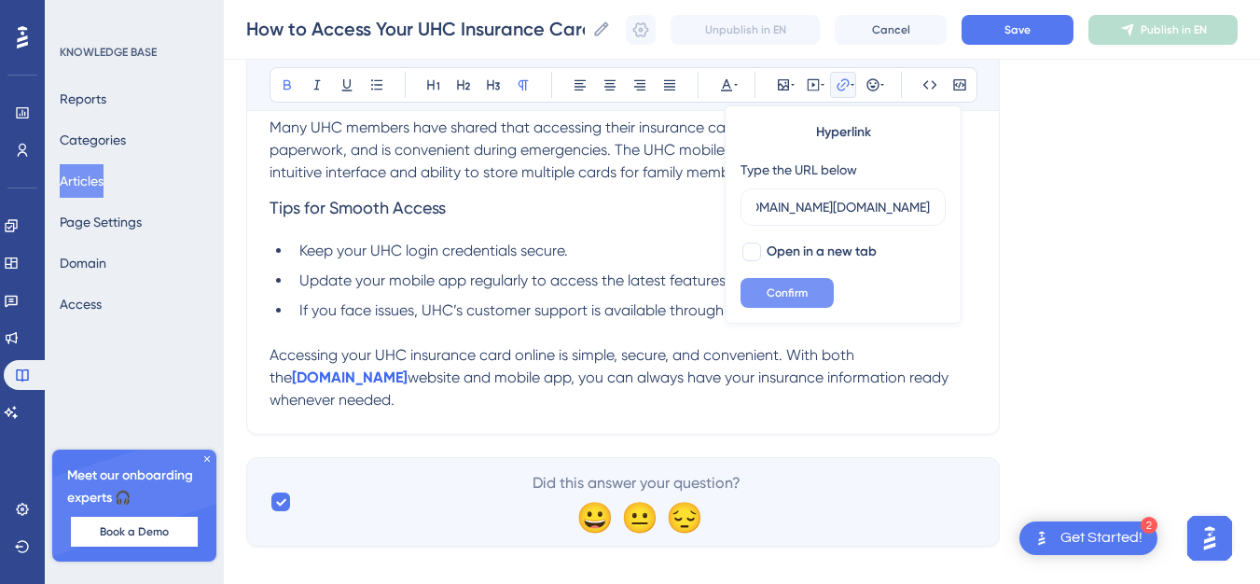
type input "[URL][DOMAIN_NAME][DOMAIN_NAME]"
click at [811, 293] on button "Confirm" at bounding box center [787, 293] width 93 height 30
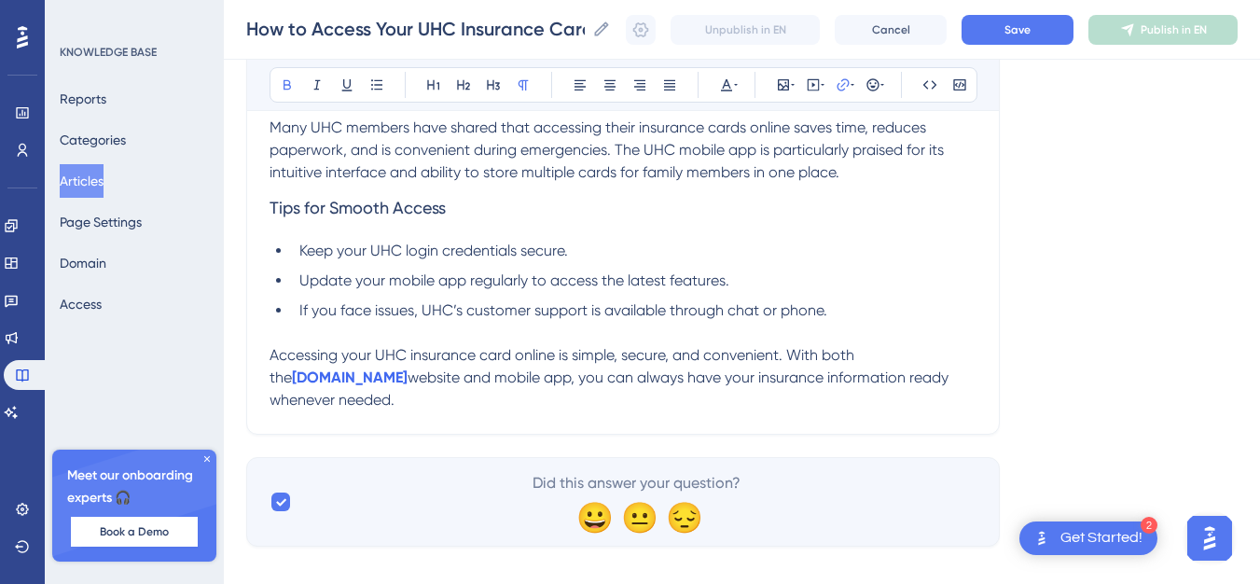
click at [668, 262] on ul "Keep your UHC login credentials secure. Update your mobile app regularly to acc…" at bounding box center [623, 281] width 707 height 82
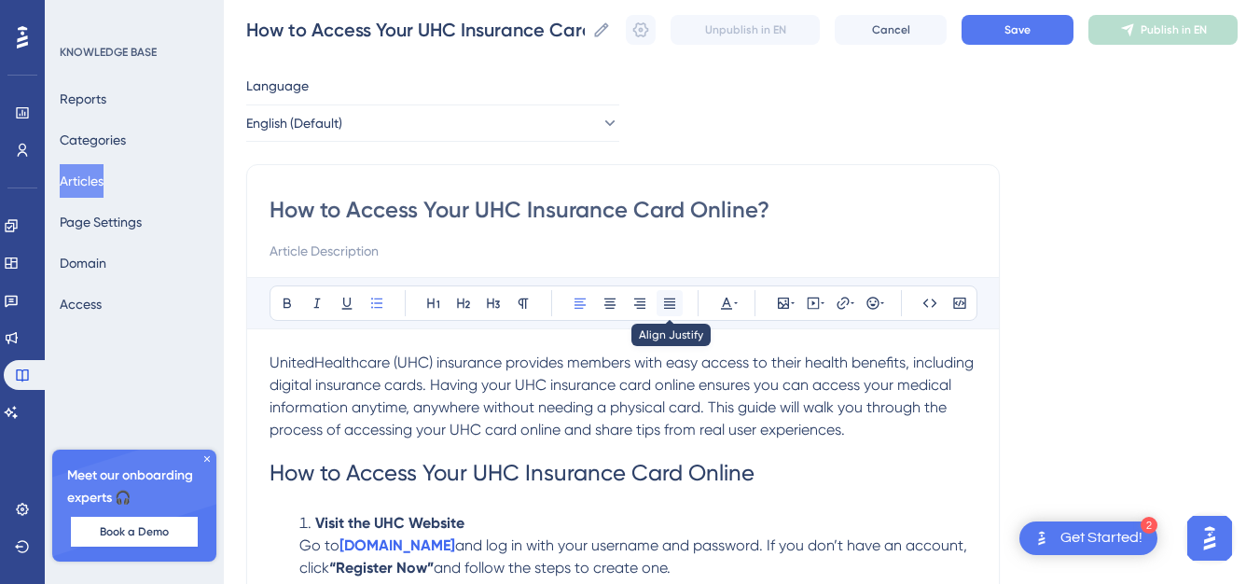
scroll to position [93, 0]
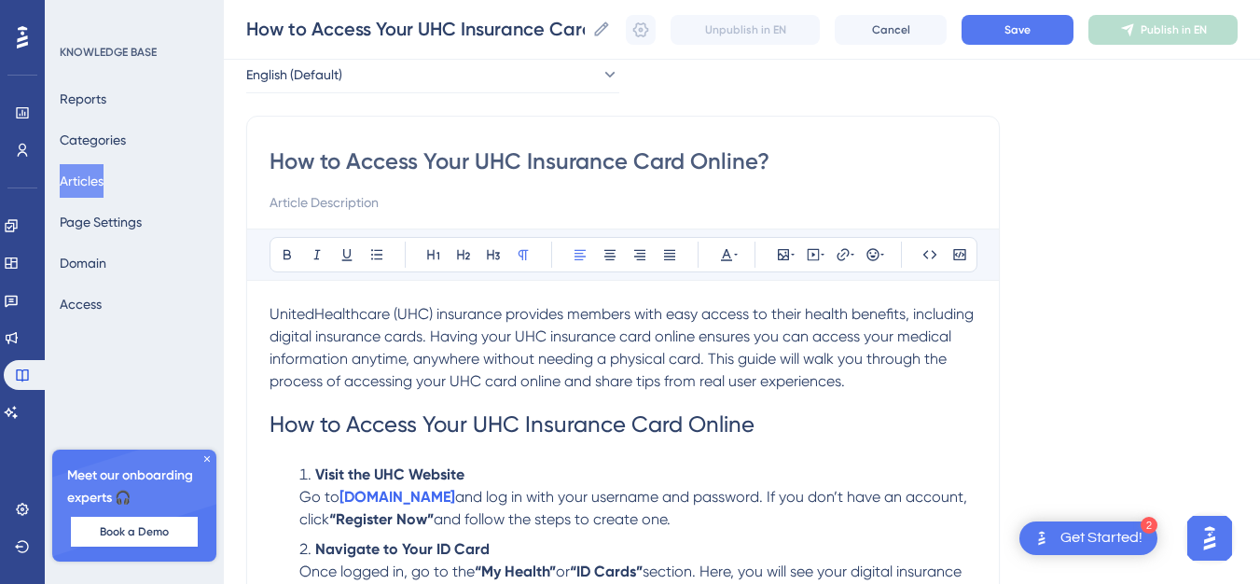
click at [615, 326] on p "UnitedHealthcare (UHC) insurance provides members with easy access to their hea…" at bounding box center [623, 348] width 707 height 90
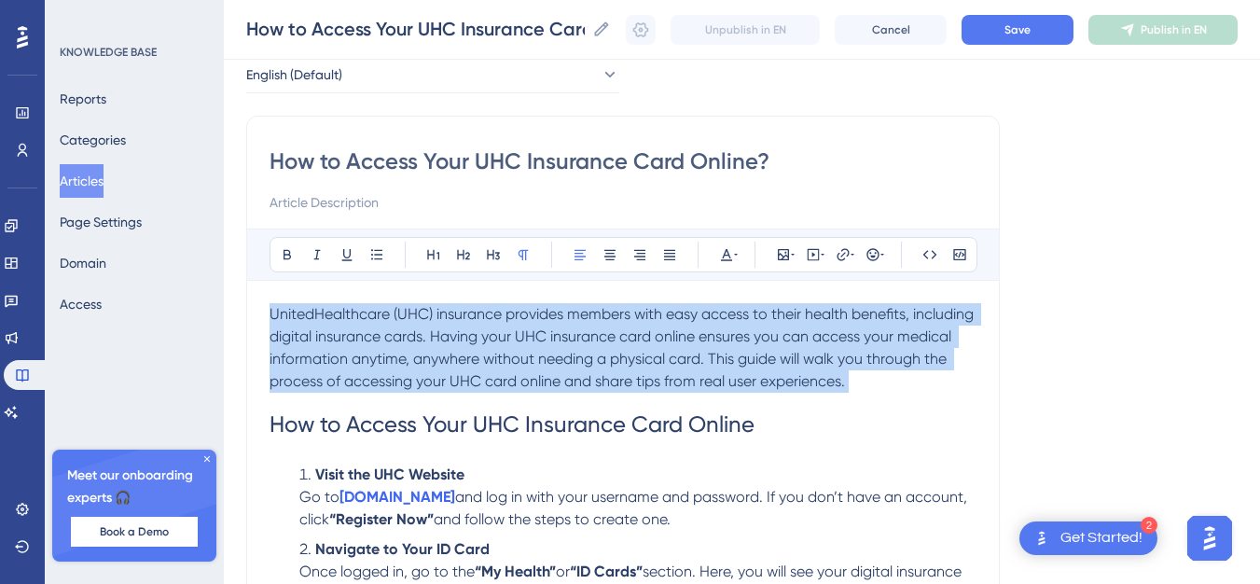
click at [615, 326] on p "UnitedHealthcare (UHC) insurance provides members with easy access to their hea…" at bounding box center [623, 348] width 707 height 90
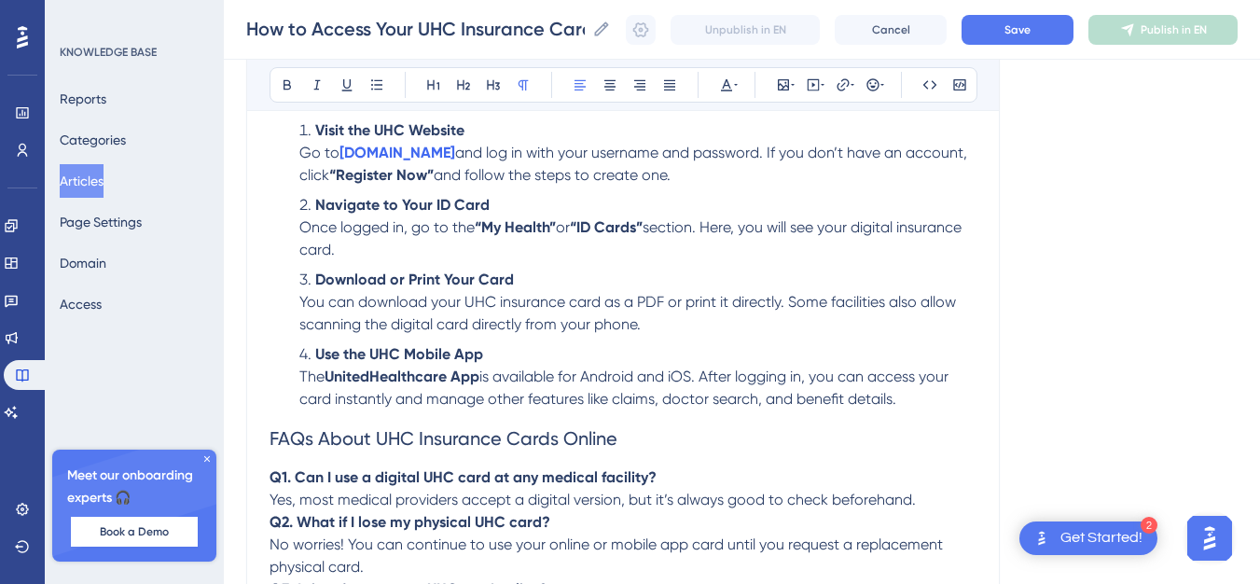
scroll to position [373, 0]
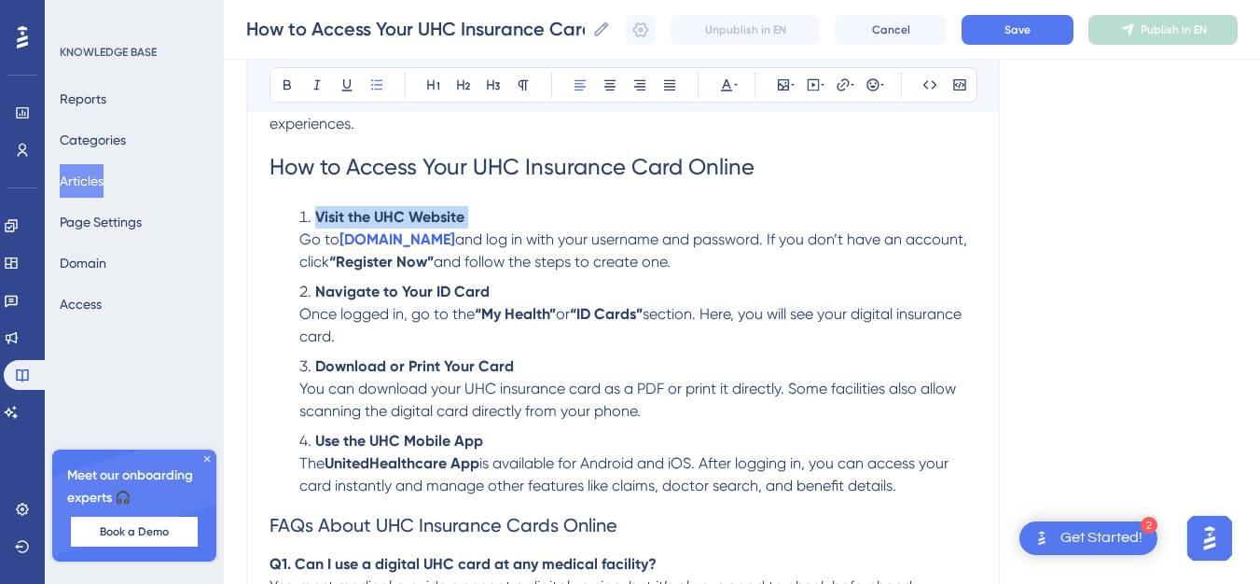
drag, startPoint x: 300, startPoint y: 240, endPoint x: 313, endPoint y: 213, distance: 30.0
click at [313, 213] on li "Visit the UHC Website Go to [DOMAIN_NAME] and log in with your username and pas…" at bounding box center [634, 239] width 685 height 67
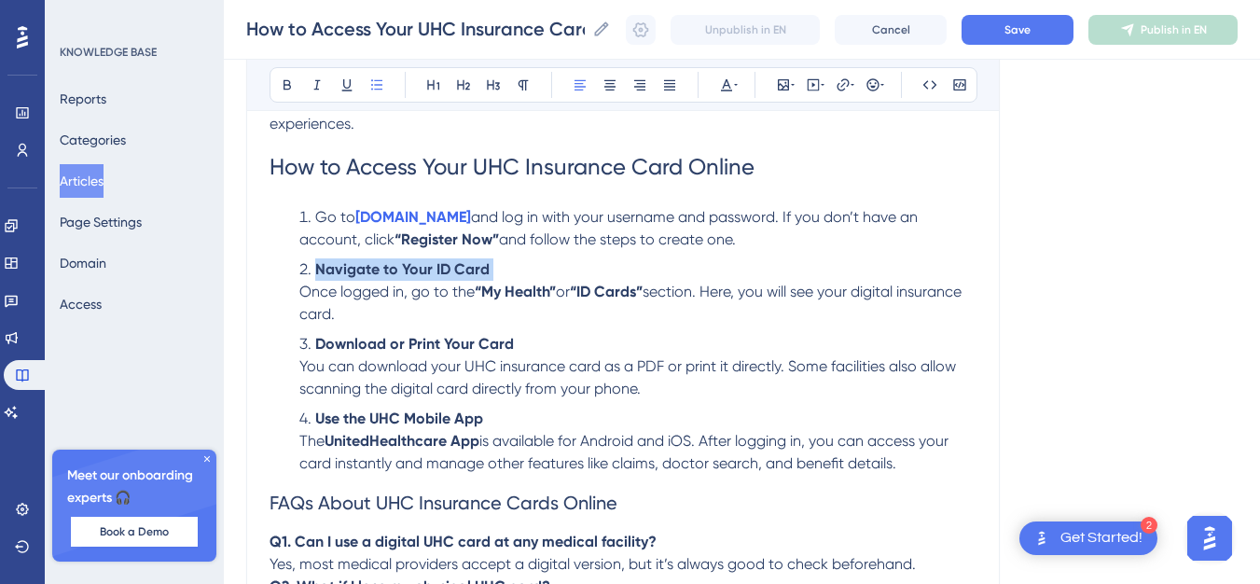
drag, startPoint x: 303, startPoint y: 289, endPoint x: 318, endPoint y: 278, distance: 18.7
click at [318, 278] on li "Navigate to Your ID Card Once logged in, go to the “My Health” or “ID Cards” se…" at bounding box center [634, 291] width 685 height 67
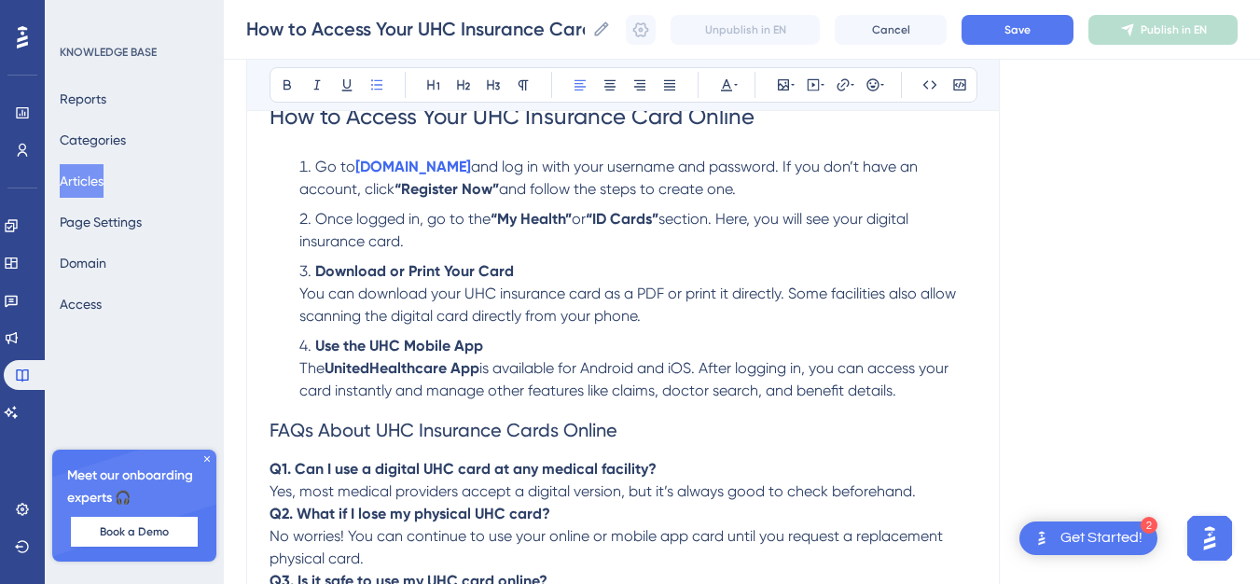
scroll to position [466, 0]
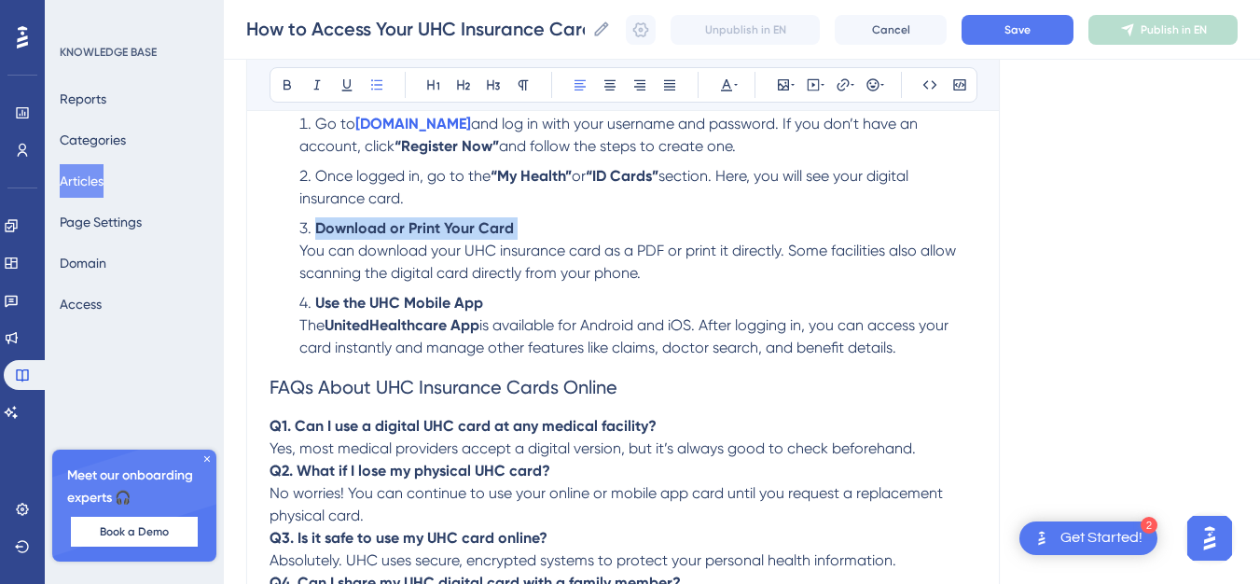
drag, startPoint x: 302, startPoint y: 248, endPoint x: 317, endPoint y: 233, distance: 21.1
click at [317, 233] on li "Download or Print Your Card You can download your UHC insurance card as a PDF o…" at bounding box center [634, 250] width 685 height 67
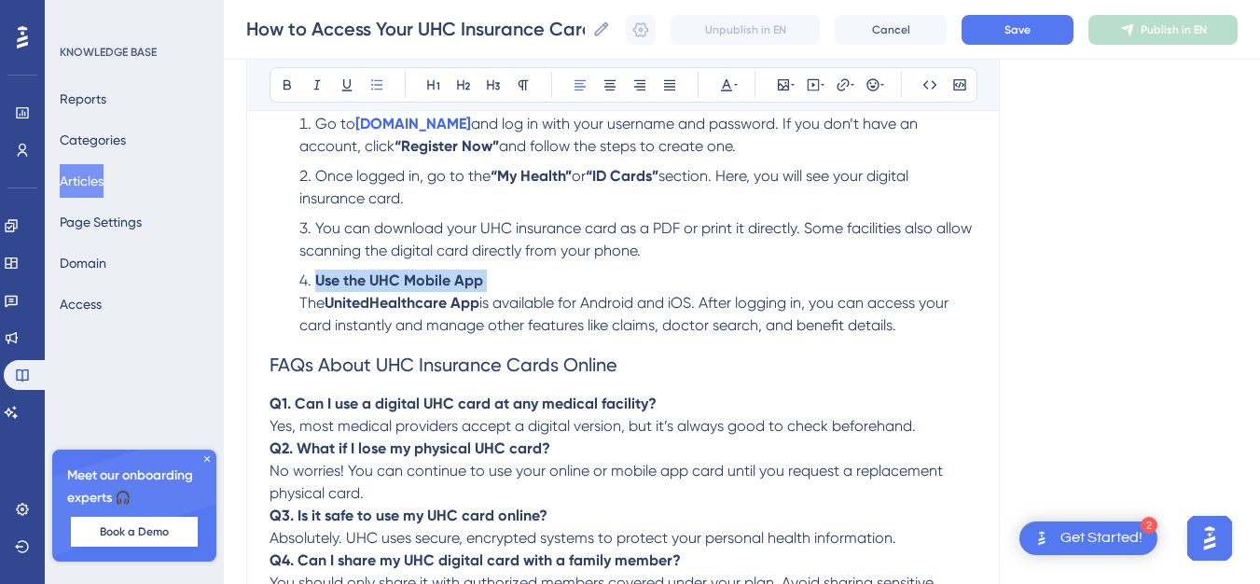
drag, startPoint x: 301, startPoint y: 299, endPoint x: 317, endPoint y: 281, distance: 23.8
click at [317, 281] on li "Use the UHC Mobile App The UnitedHealthcare App is available for Android and iO…" at bounding box center [634, 303] width 685 height 67
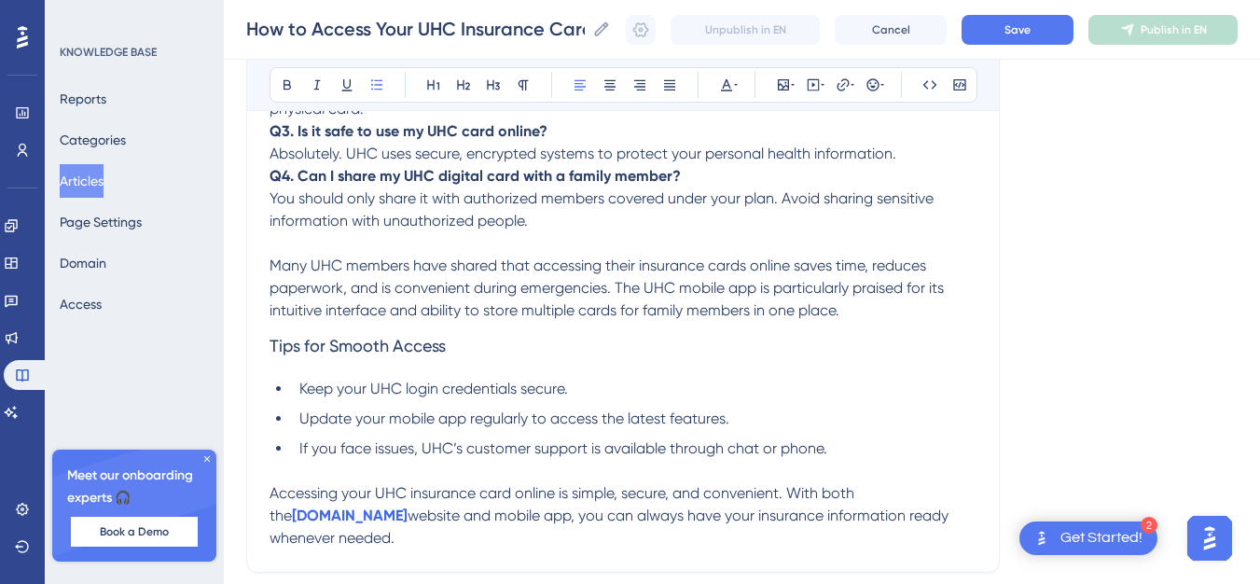
scroll to position [802, 0]
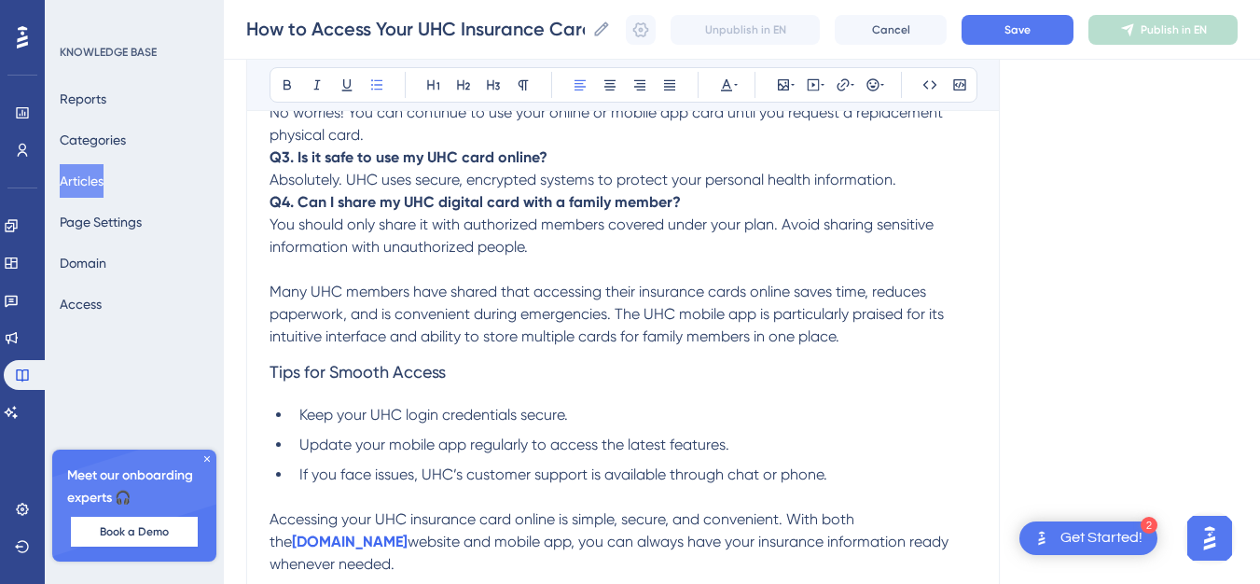
click at [507, 316] on span "Many UHC members have shared that accessing their insurance cards online saves …" at bounding box center [609, 314] width 678 height 63
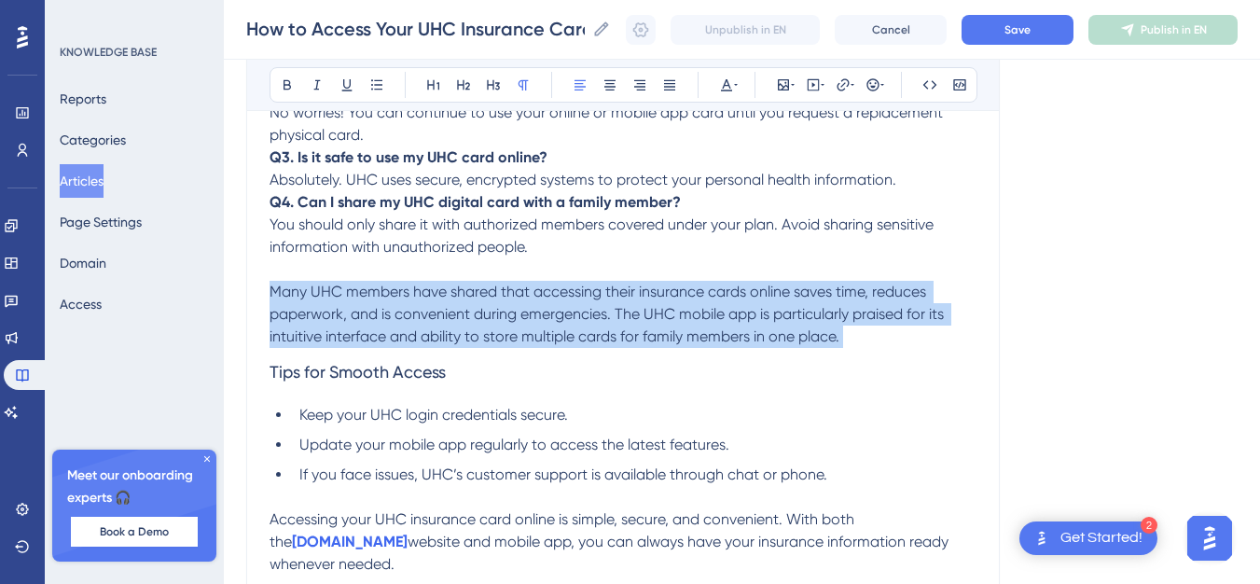
click at [507, 316] on span "Many UHC members have shared that accessing their insurance cards online saves …" at bounding box center [609, 314] width 678 height 63
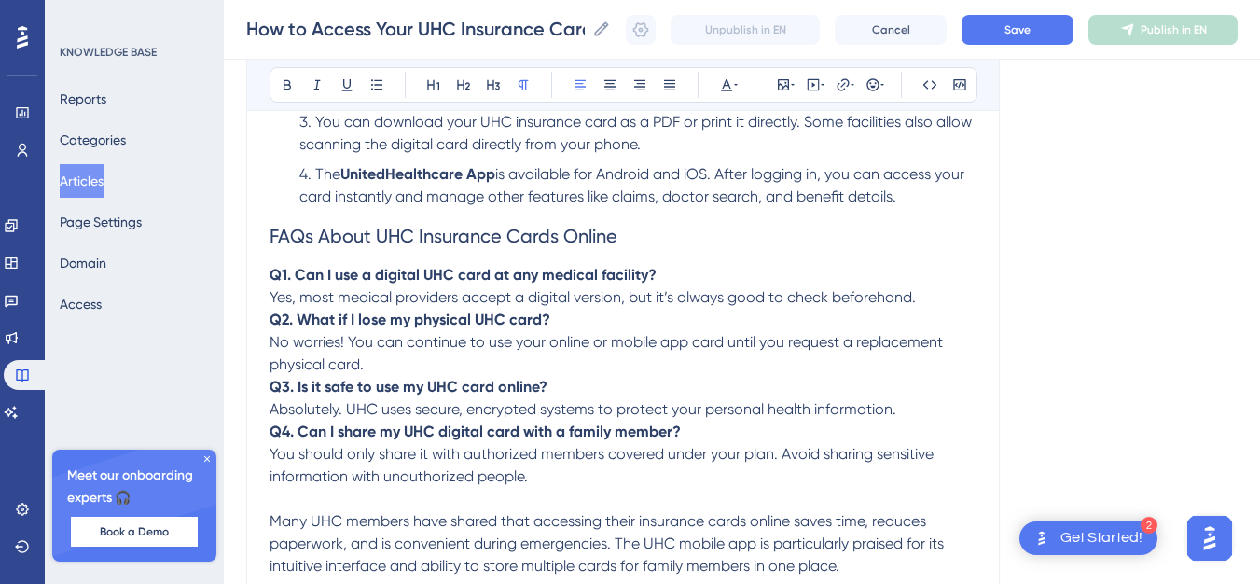
scroll to position [616, 0]
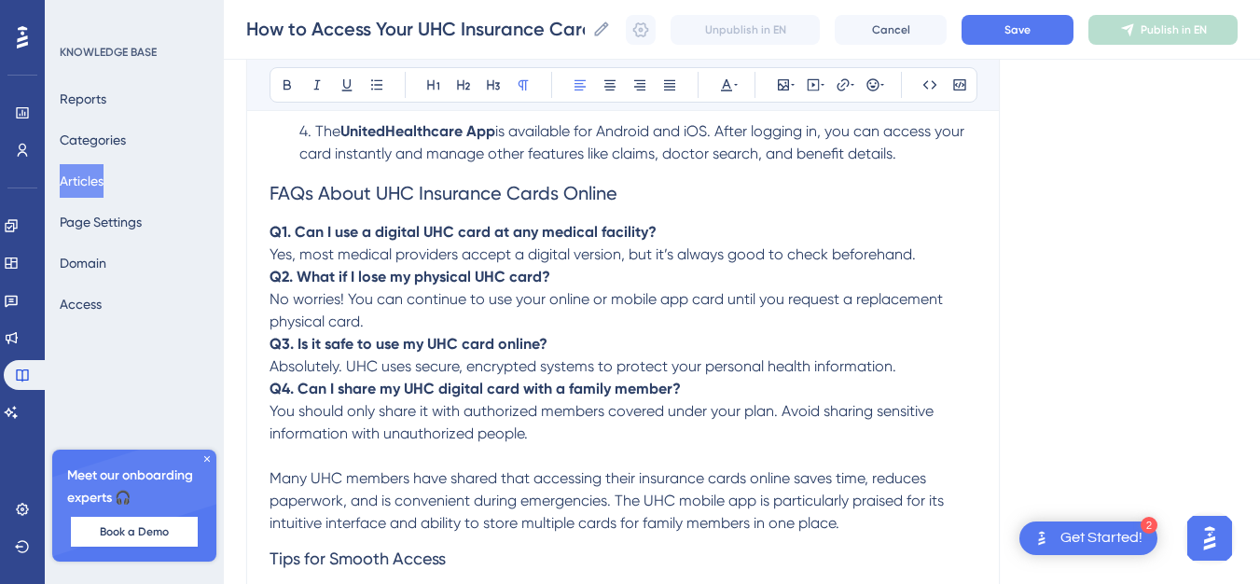
click at [931, 257] on p "Q1. Can I use a digital UHC card at any medical facility? Yes, most medical pro…" at bounding box center [623, 243] width 707 height 45
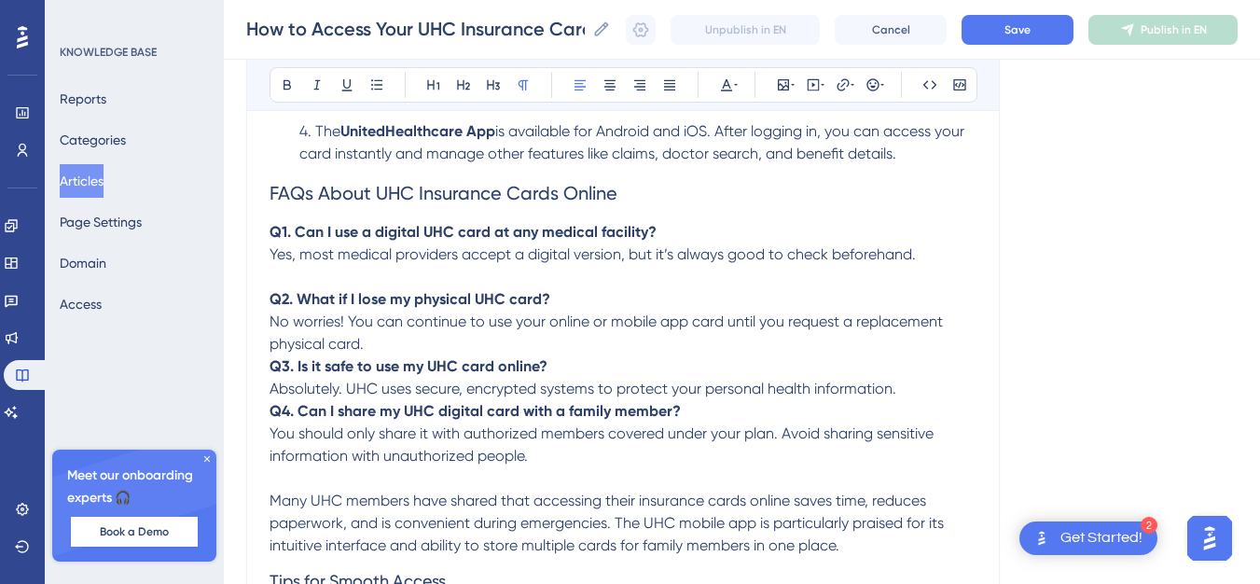
click at [377, 339] on p "Q2. What if I lose my physical UHC card? No worries! You can continue to use yo…" at bounding box center [623, 321] width 707 height 67
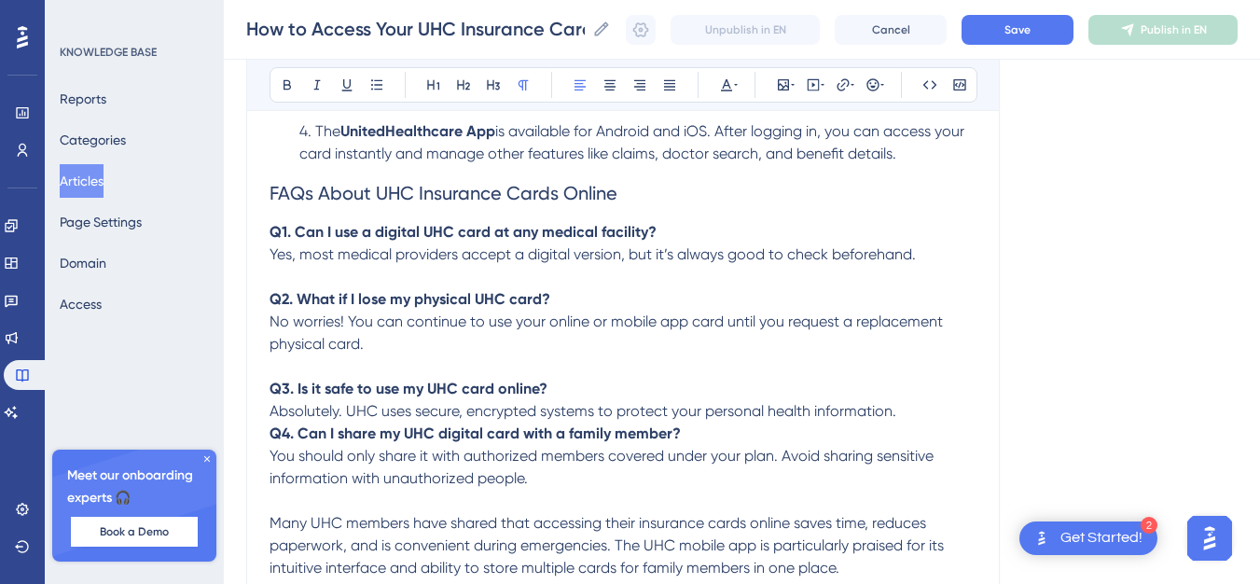
click at [914, 409] on p "Q3. Is it safe to use my UHC card online? Absolutely. UHC uses secure, encrypte…" at bounding box center [623, 400] width 707 height 45
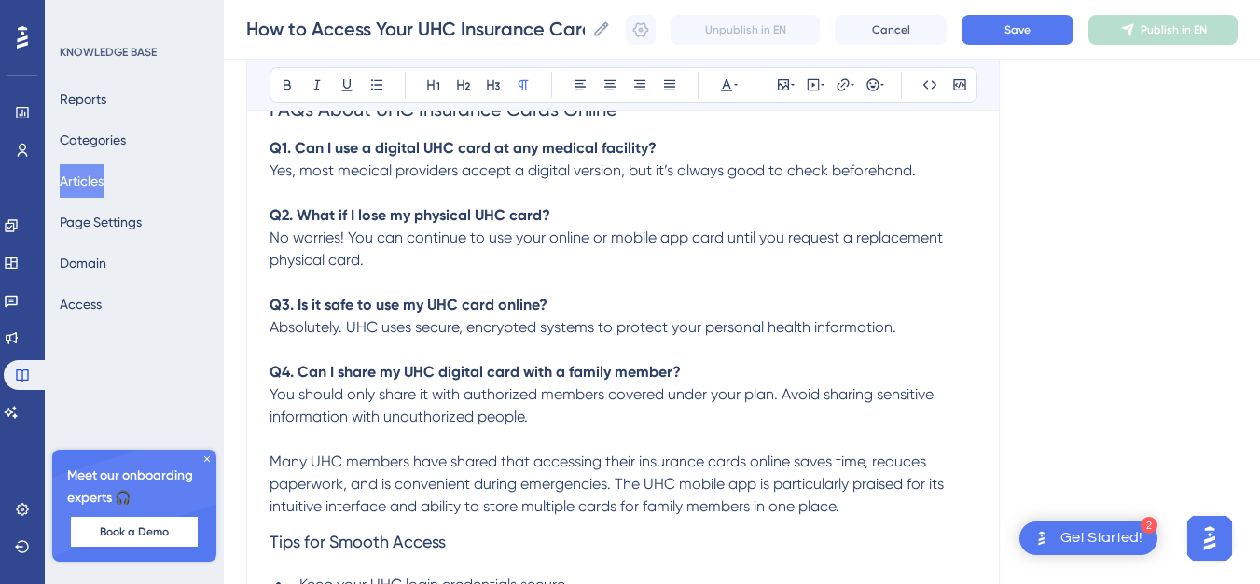
scroll to position [802, 0]
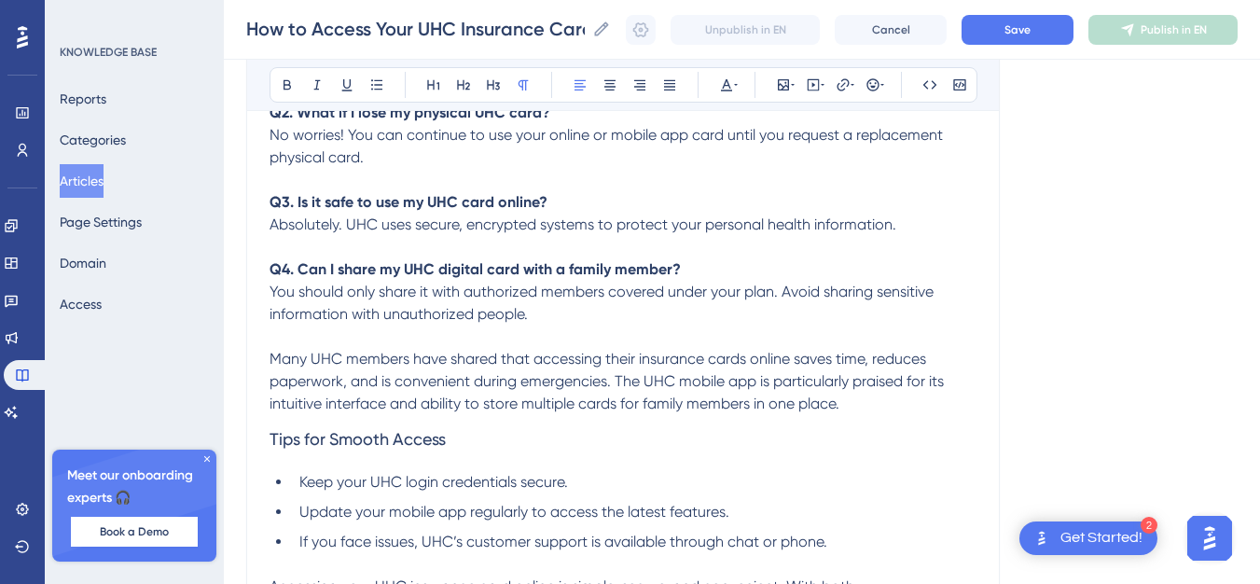
click at [539, 367] on span "Many UHC members have shared that accessing their insurance cards online saves …" at bounding box center [609, 381] width 678 height 63
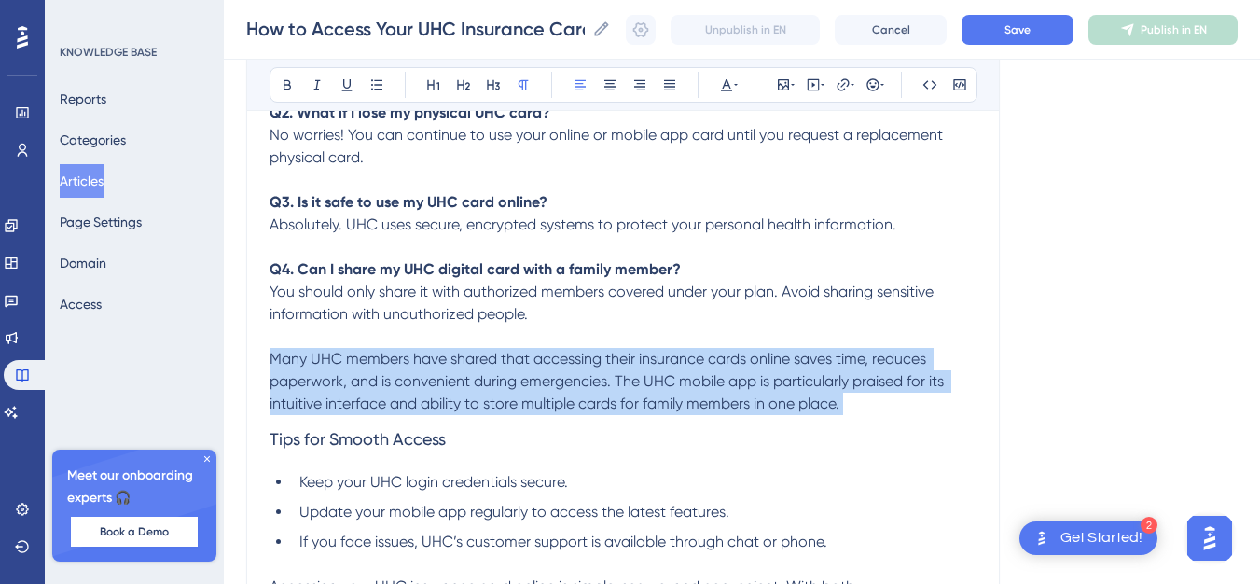
click at [539, 367] on span "Many UHC members have shared that accessing their insurance cards online saves …" at bounding box center [609, 381] width 678 height 63
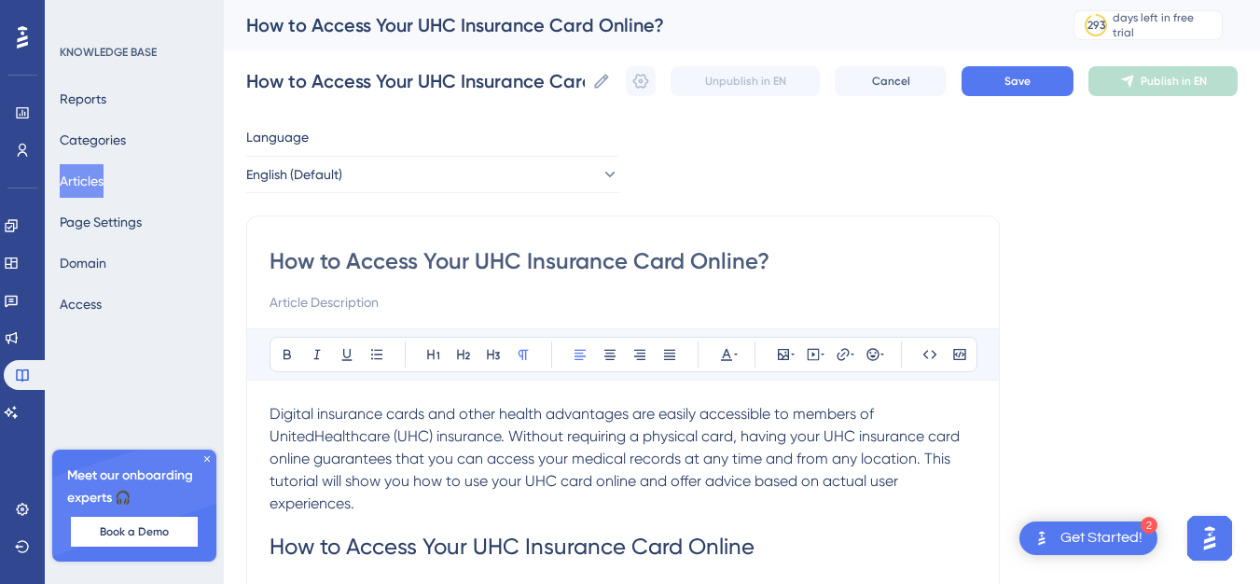
scroll to position [0, 0]
click at [1061, 84] on button "Save" at bounding box center [1018, 82] width 112 height 30
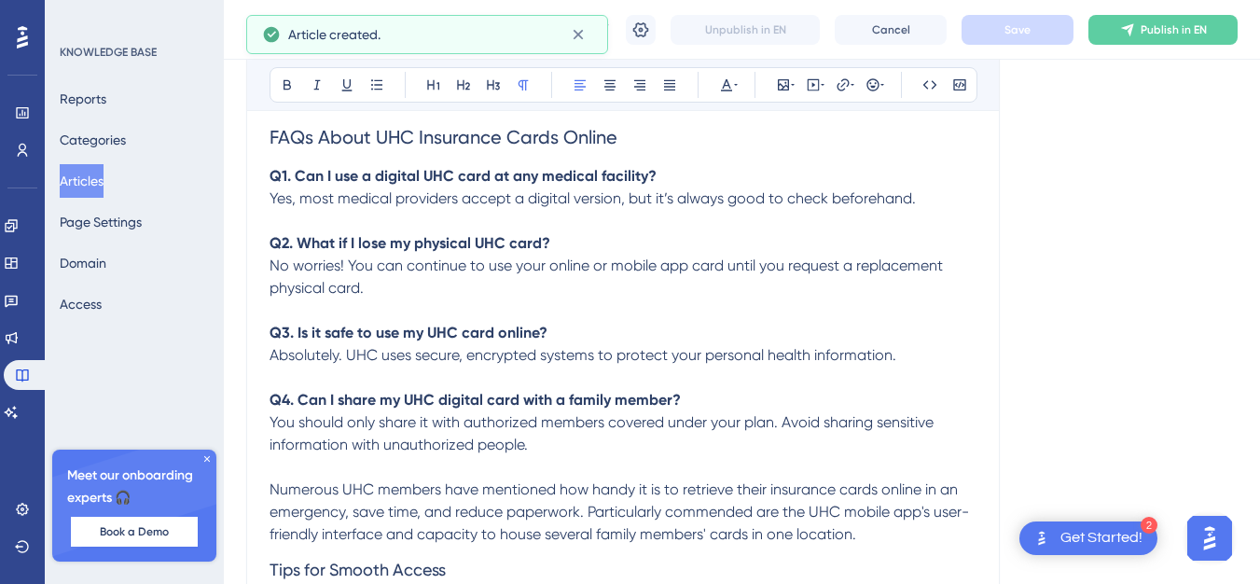
scroll to position [665, 0]
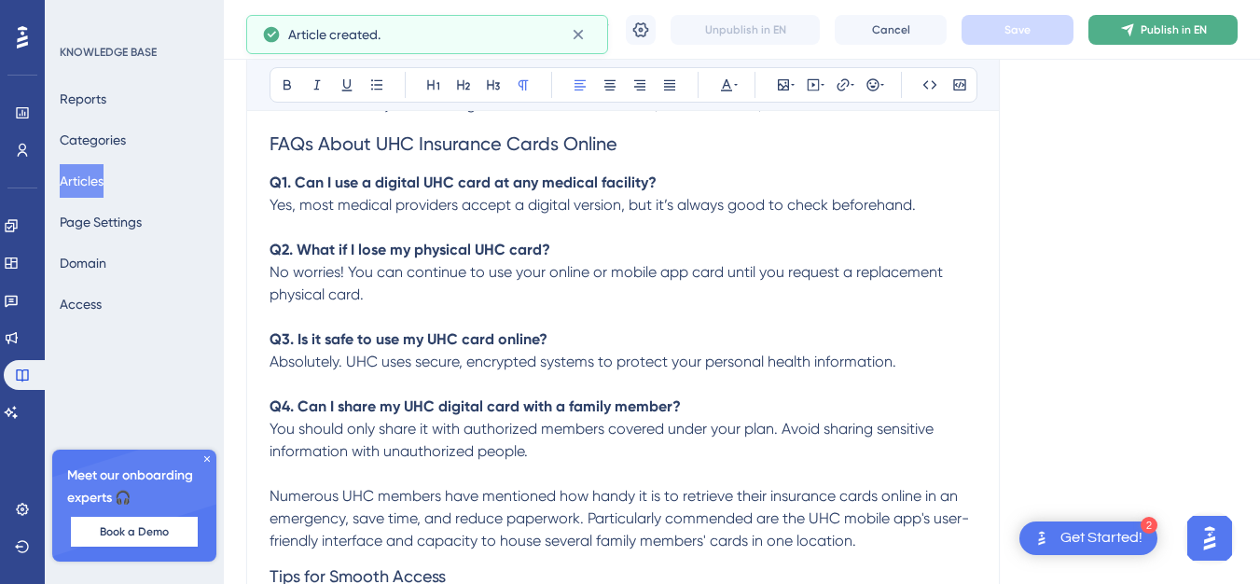
click at [1184, 33] on span "Publish in EN" at bounding box center [1174, 29] width 66 height 15
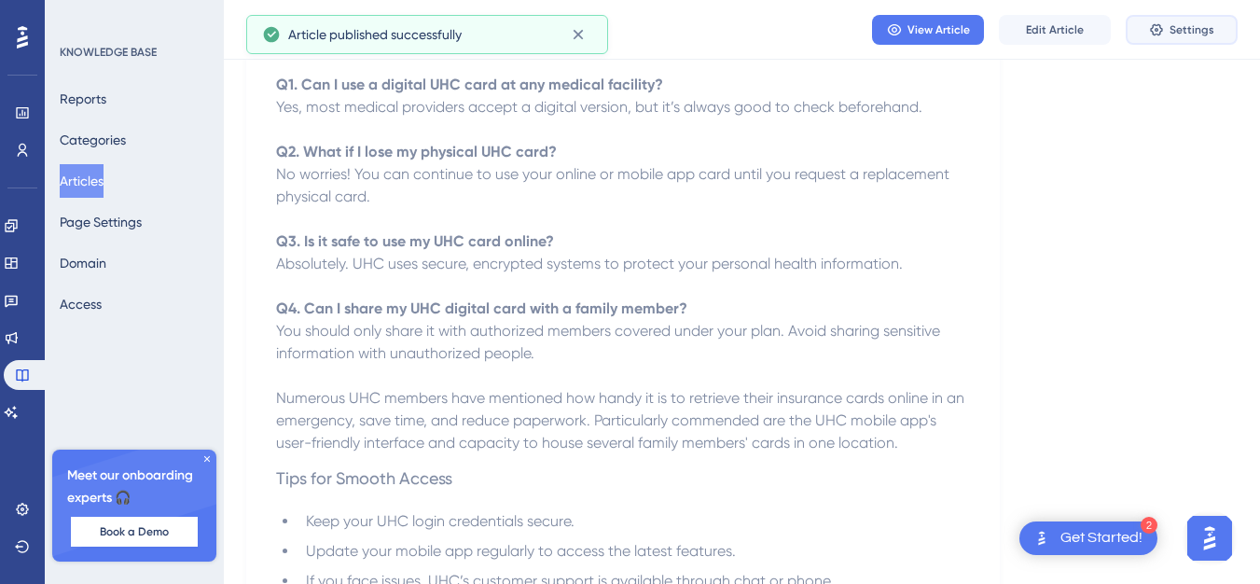
click at [1168, 25] on button "Settings" at bounding box center [1182, 30] width 112 height 30
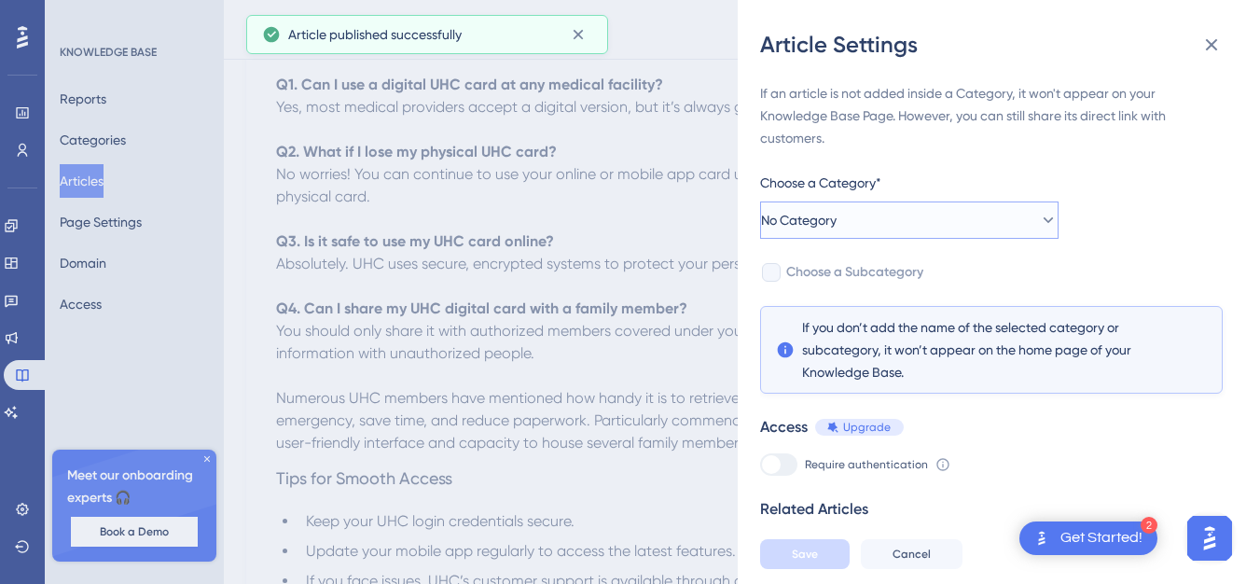
click at [871, 227] on button "No Category" at bounding box center [909, 220] width 299 height 37
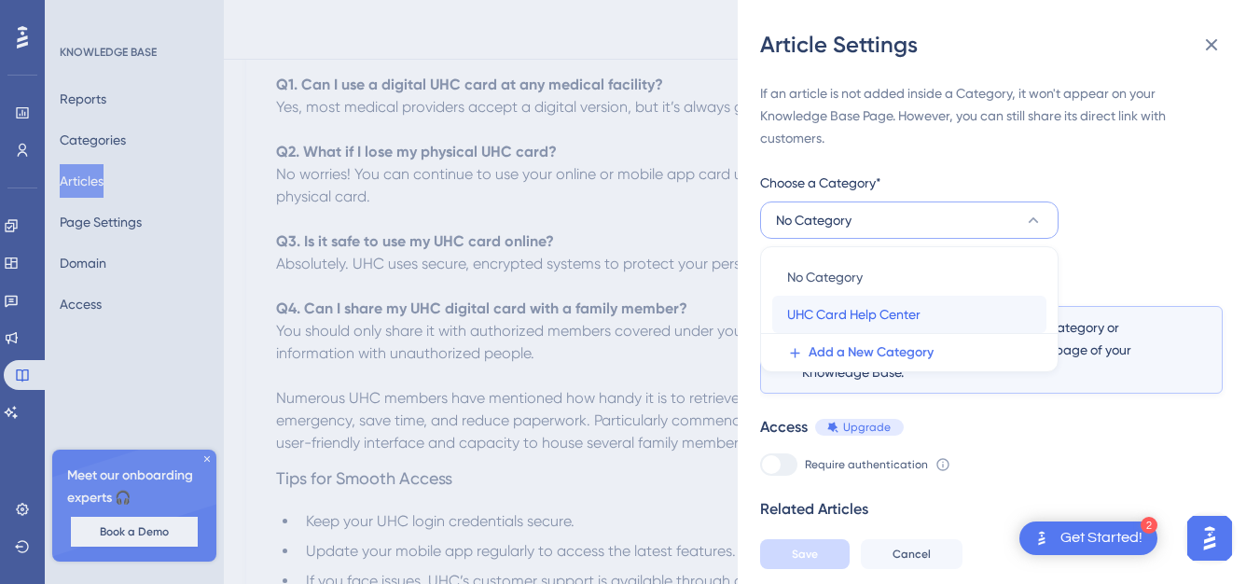
click at [859, 316] on span "UHC Card Help Center" at bounding box center [853, 314] width 133 height 22
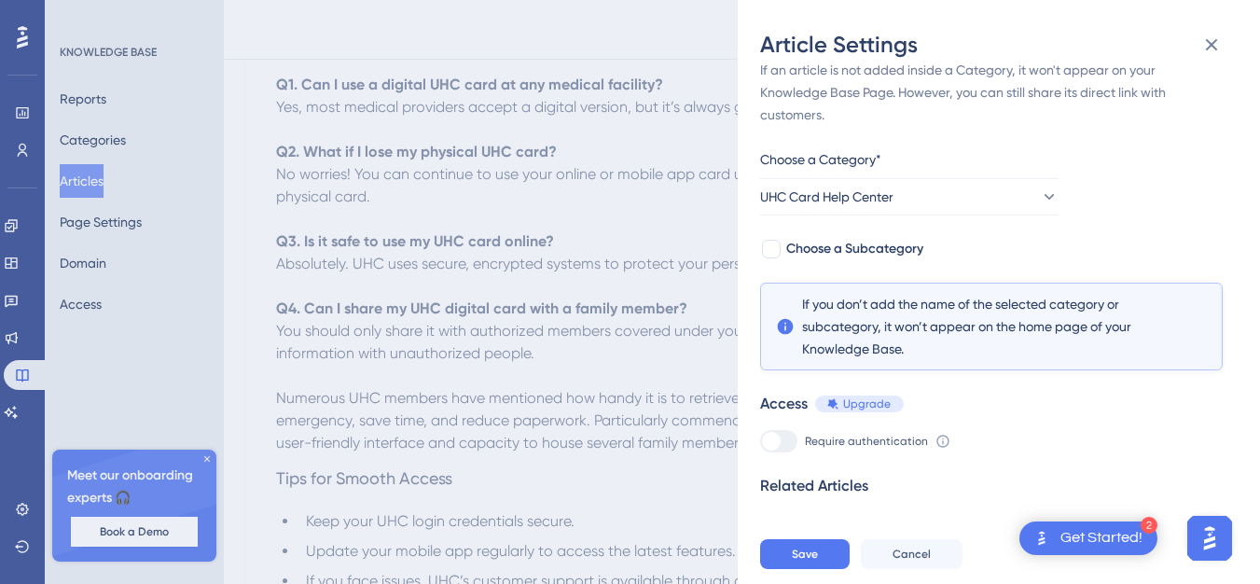
scroll to position [46, 0]
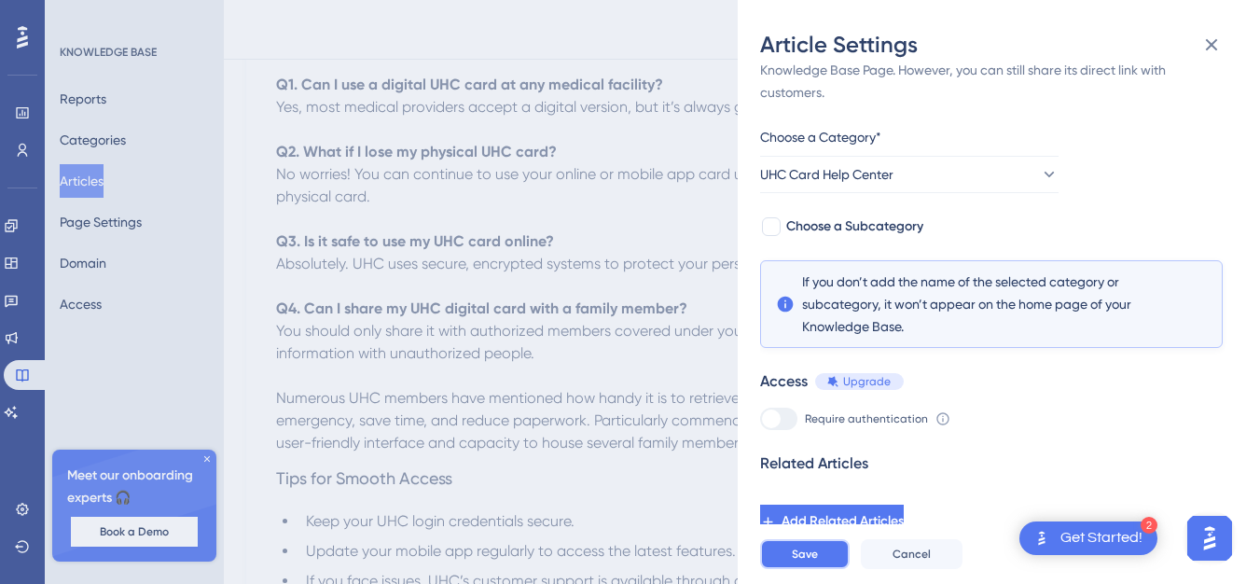
click at [800, 559] on button "Save" at bounding box center [805, 554] width 90 height 30
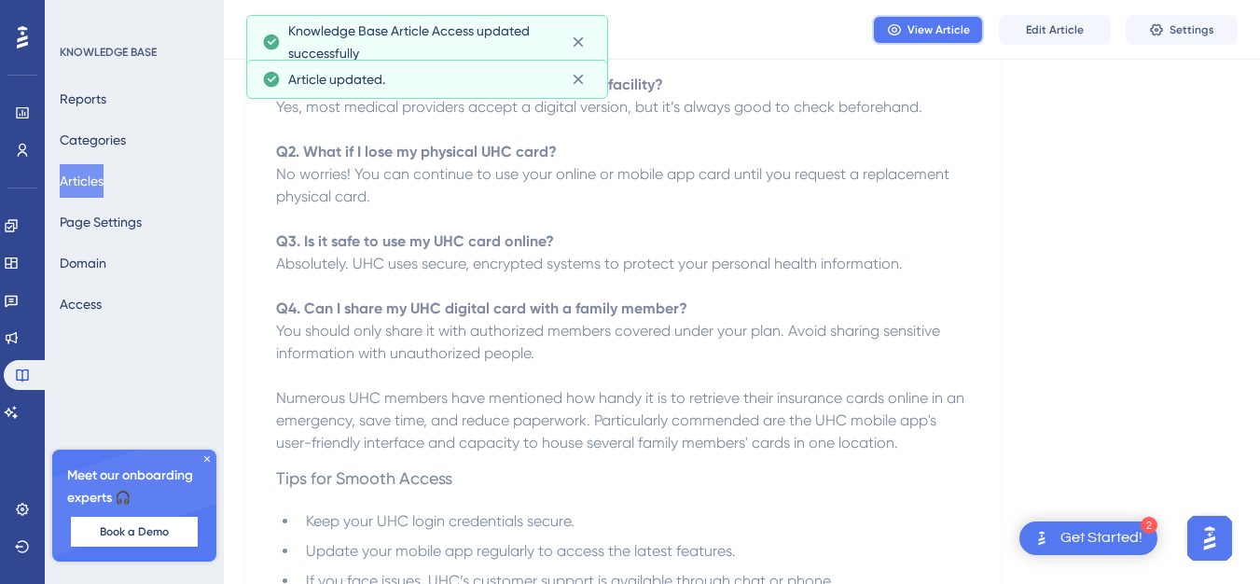
click at [936, 33] on span "View Article" at bounding box center [939, 29] width 63 height 15
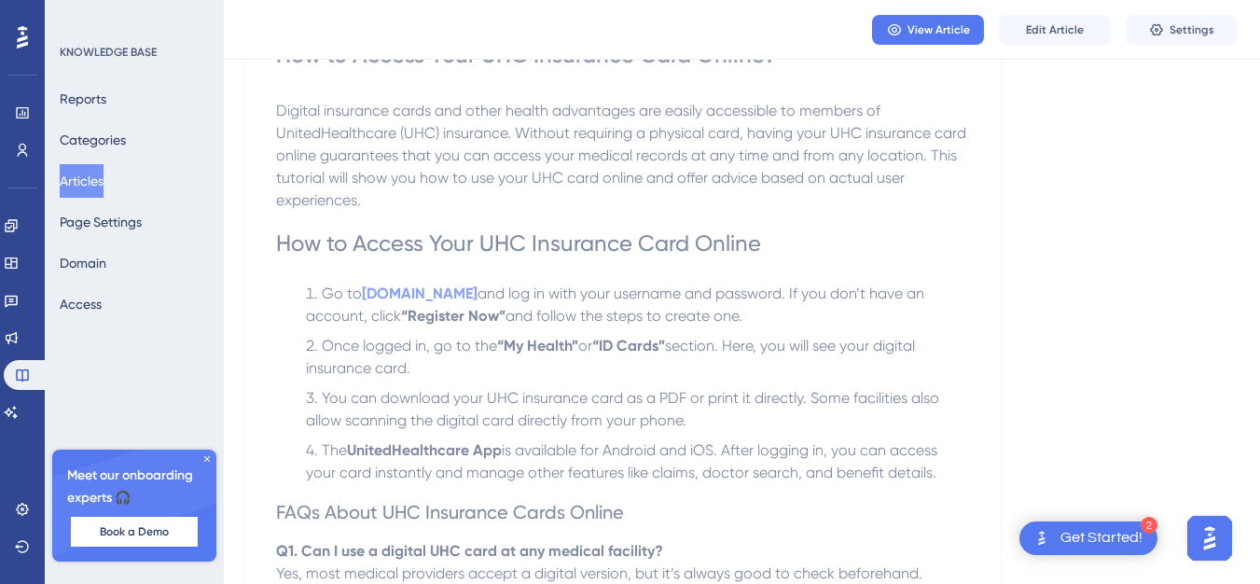
scroll to position [0, 0]
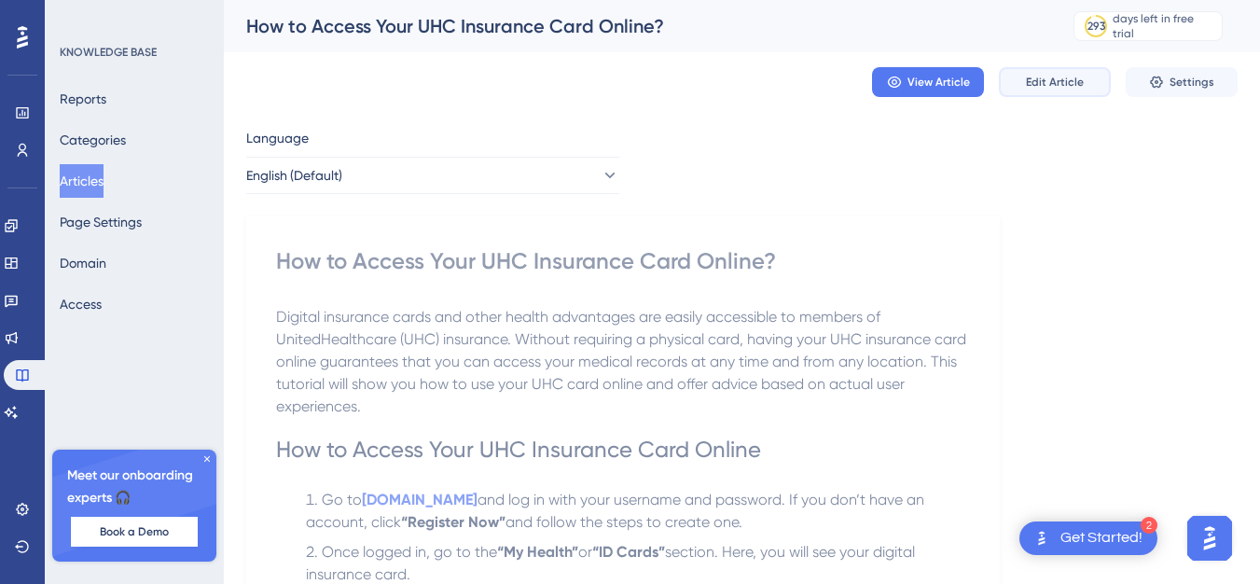
click at [1056, 80] on span "Edit Article" at bounding box center [1055, 82] width 58 height 15
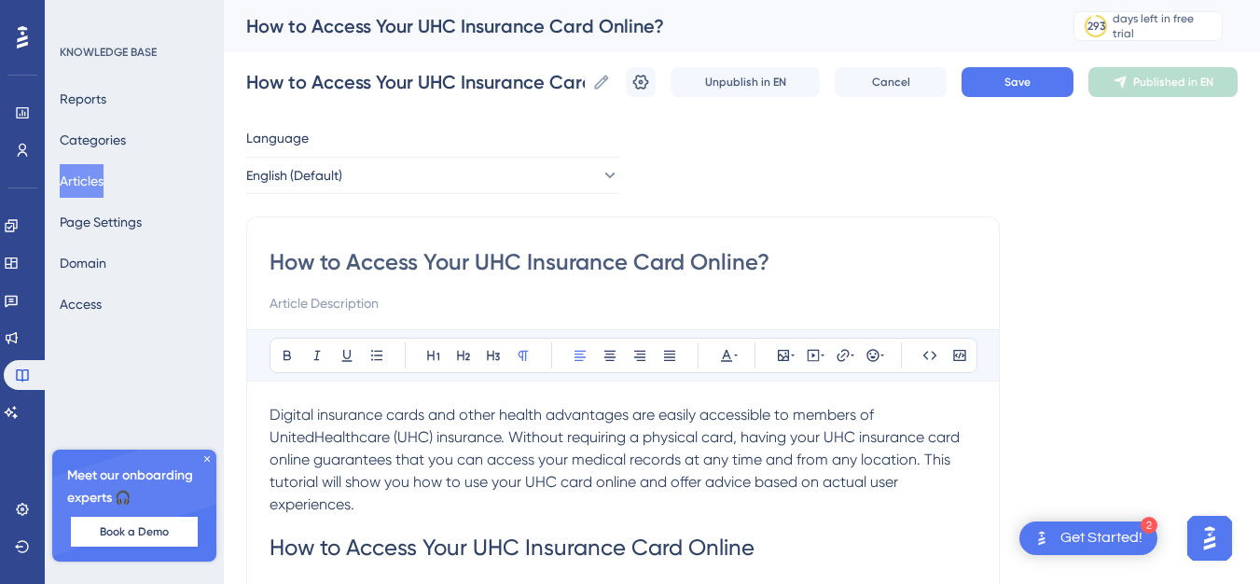
click at [275, 413] on span "Digital insurance cards and other health advantages are easily accessible to me…" at bounding box center [617, 459] width 694 height 107
click at [274, 411] on span "Digital insurance cards and other health advantages are easily accessible to me…" at bounding box center [617, 459] width 694 height 107
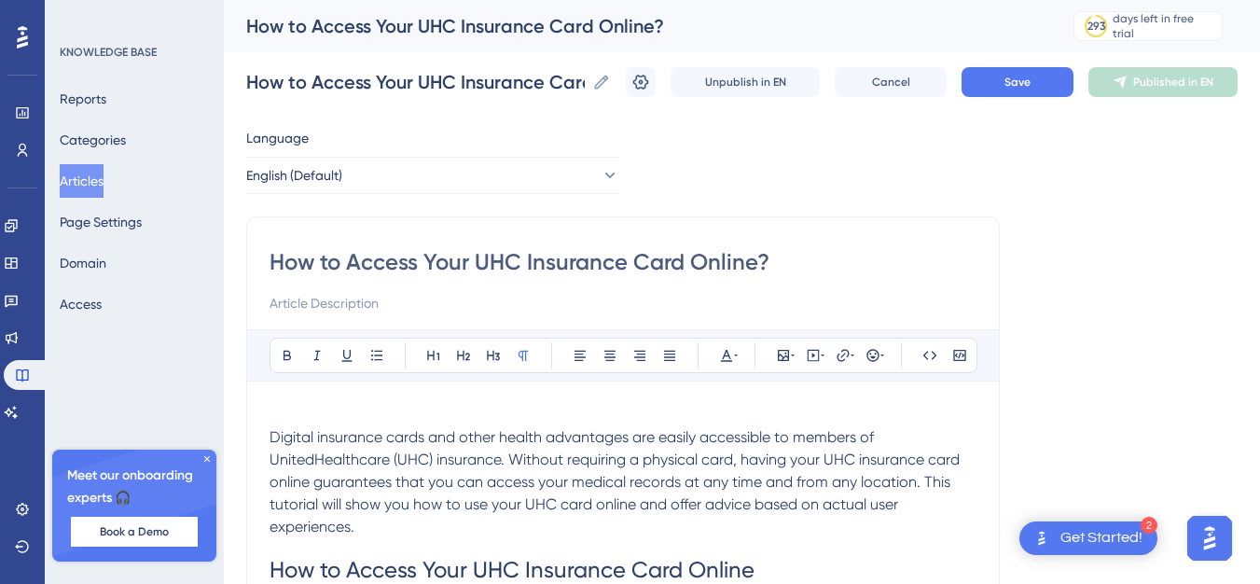
click at [290, 405] on p at bounding box center [623, 415] width 707 height 22
click at [788, 352] on icon at bounding box center [783, 355] width 11 height 11
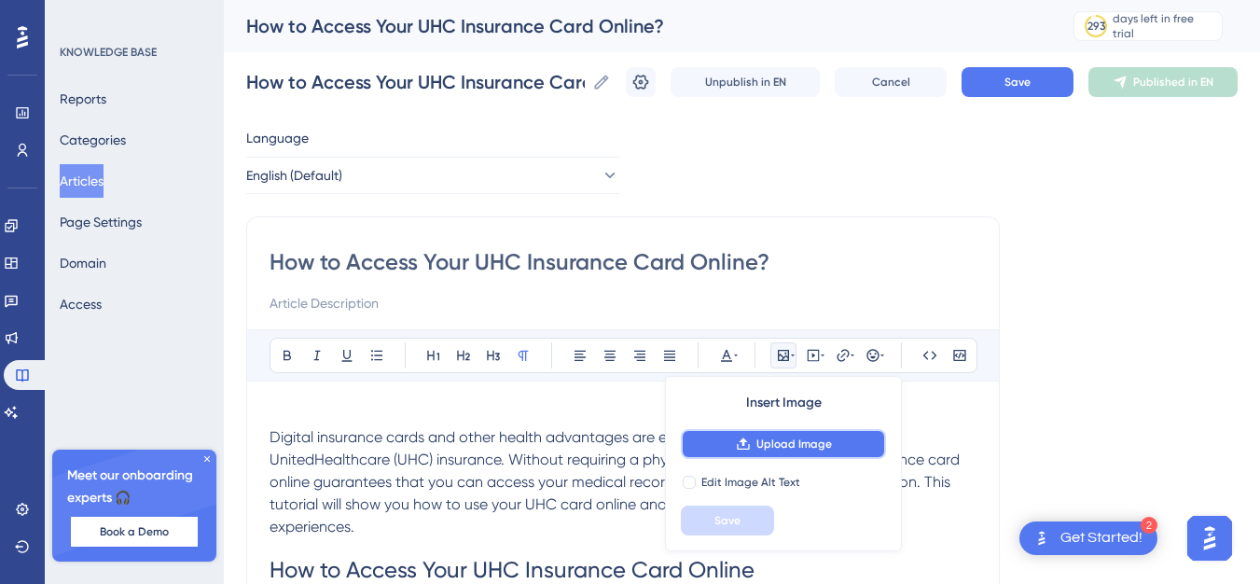
click at [786, 430] on button "Upload Image" at bounding box center [783, 444] width 205 height 30
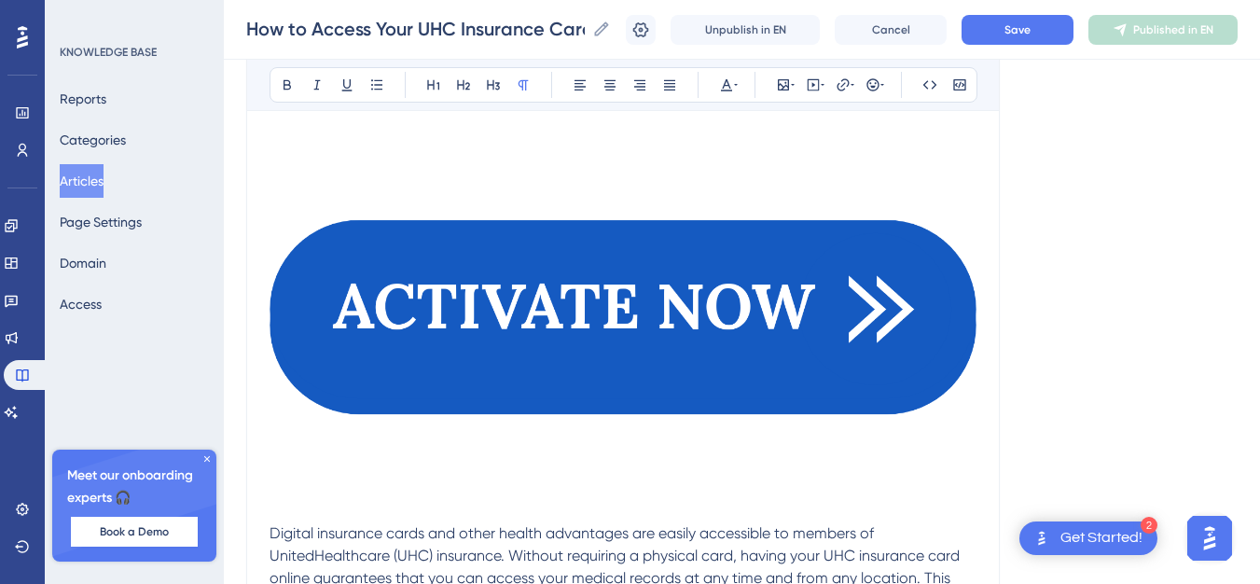
scroll to position [280, 0]
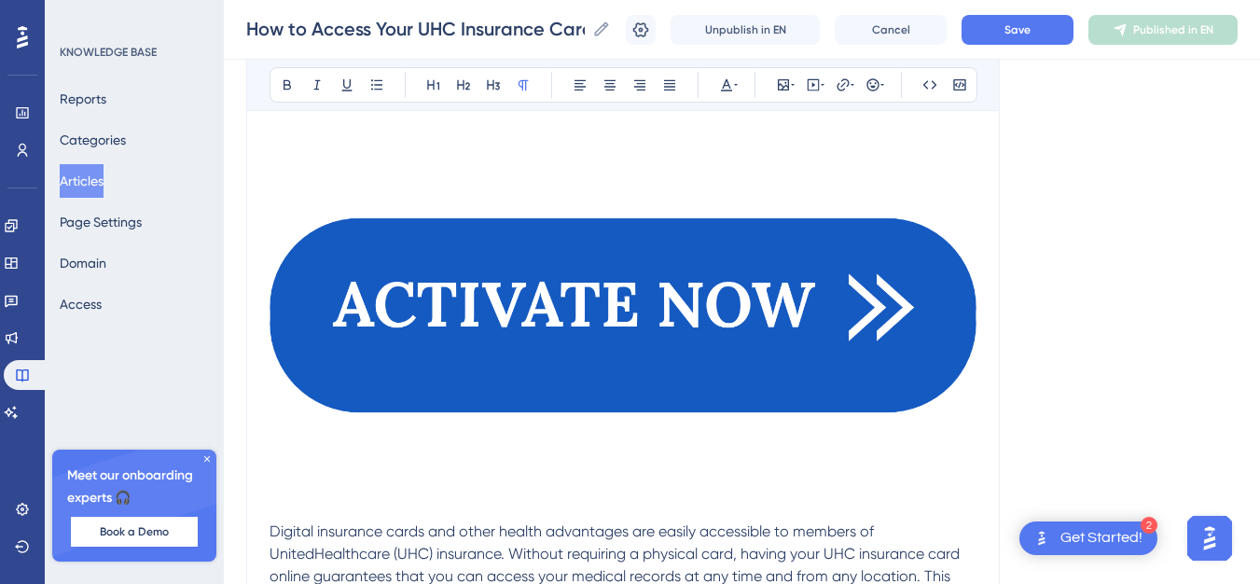
click at [693, 327] on img at bounding box center [623, 315] width 707 height 397
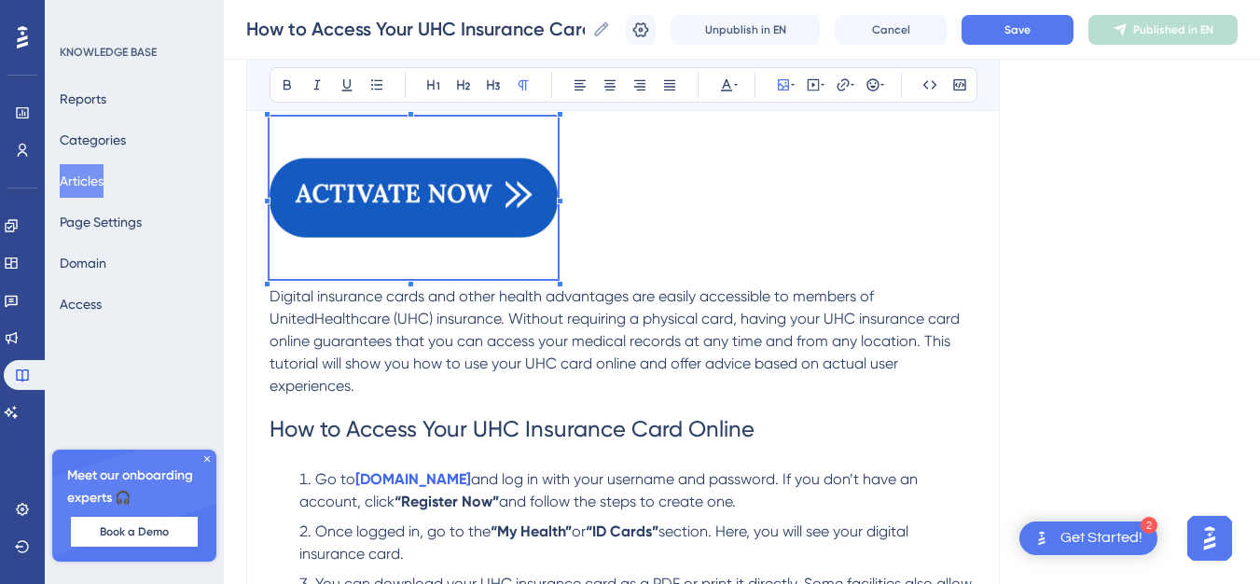
click at [558, 285] on div at bounding box center [414, 285] width 288 height 0
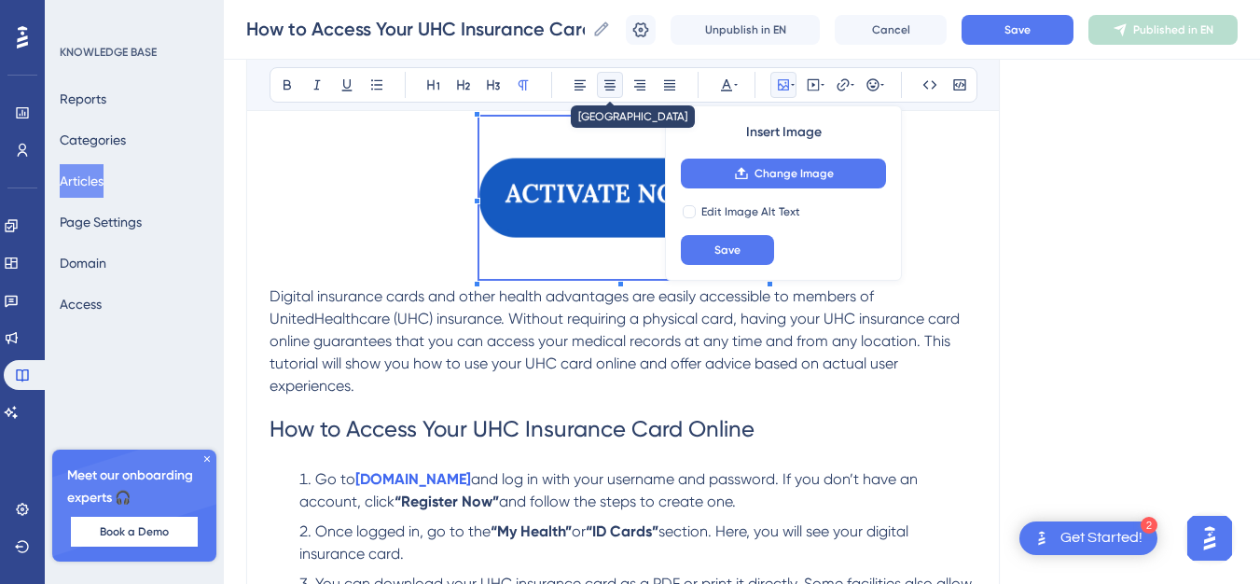
click at [615, 82] on icon at bounding box center [610, 84] width 15 height 15
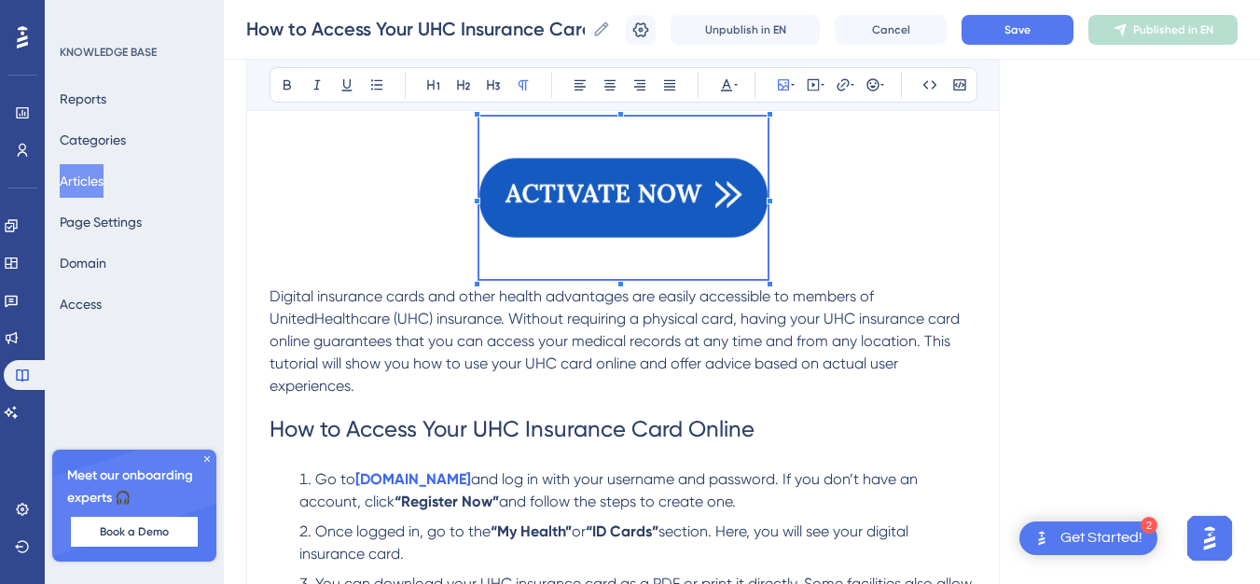
click at [699, 175] on img at bounding box center [624, 198] width 288 height 162
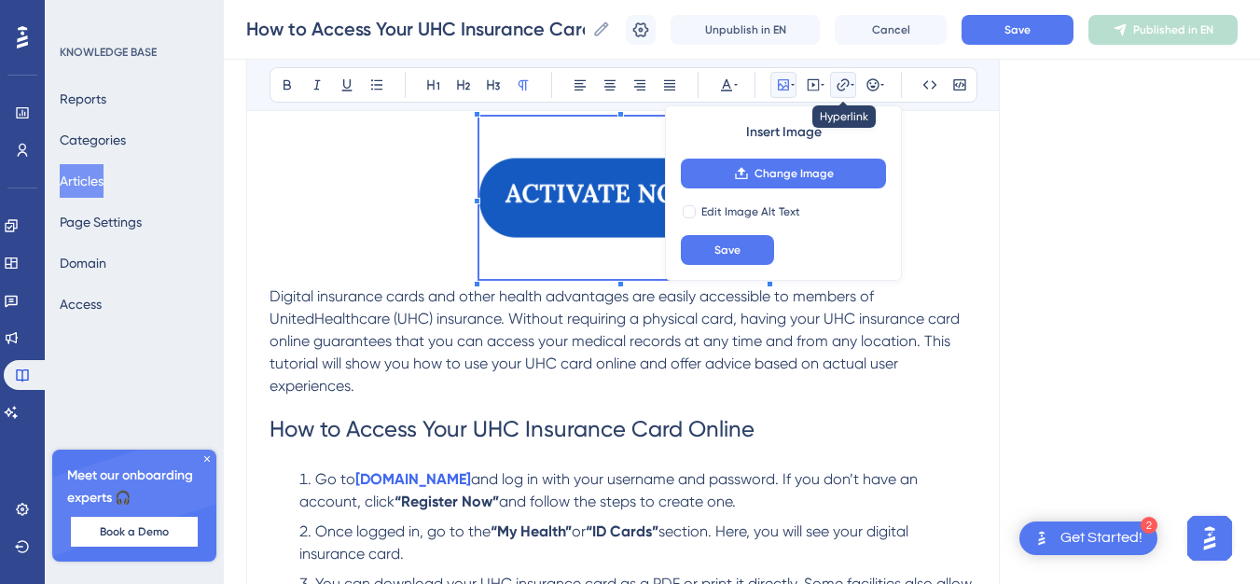
click at [843, 80] on icon at bounding box center [843, 84] width 12 height 12
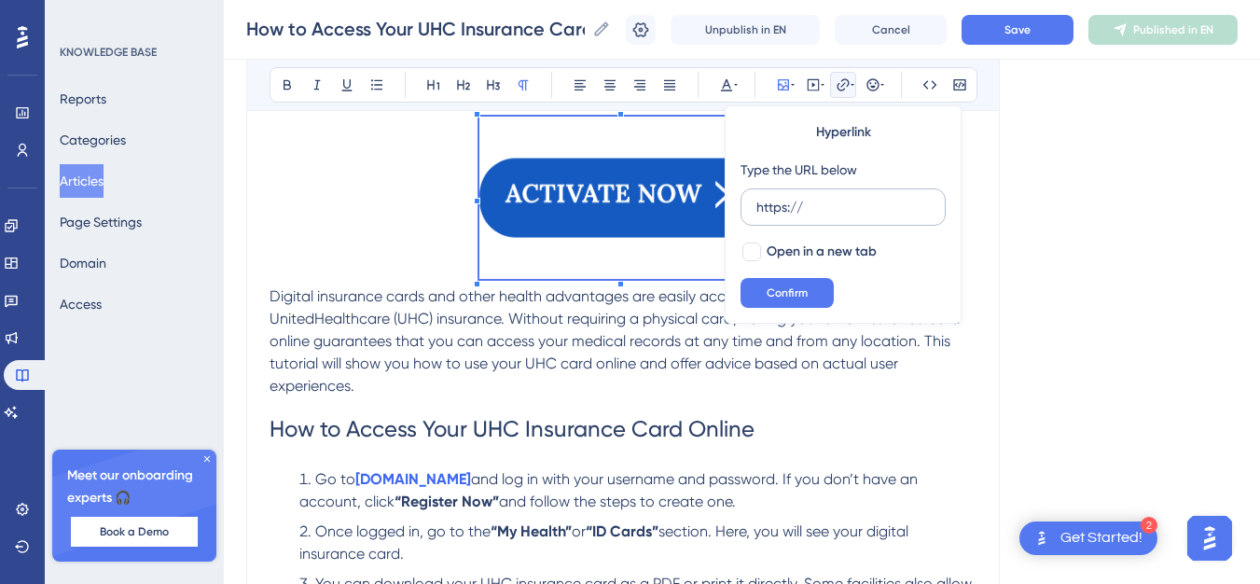
click at [830, 192] on label "https://" at bounding box center [843, 206] width 205 height 37
click at [830, 197] on input "https://" at bounding box center [844, 207] width 174 height 21
click at [830, 192] on label "https://" at bounding box center [843, 206] width 205 height 37
click at [830, 197] on input "https://" at bounding box center [844, 207] width 174 height 21
click at [830, 192] on label "https://" at bounding box center [843, 206] width 205 height 37
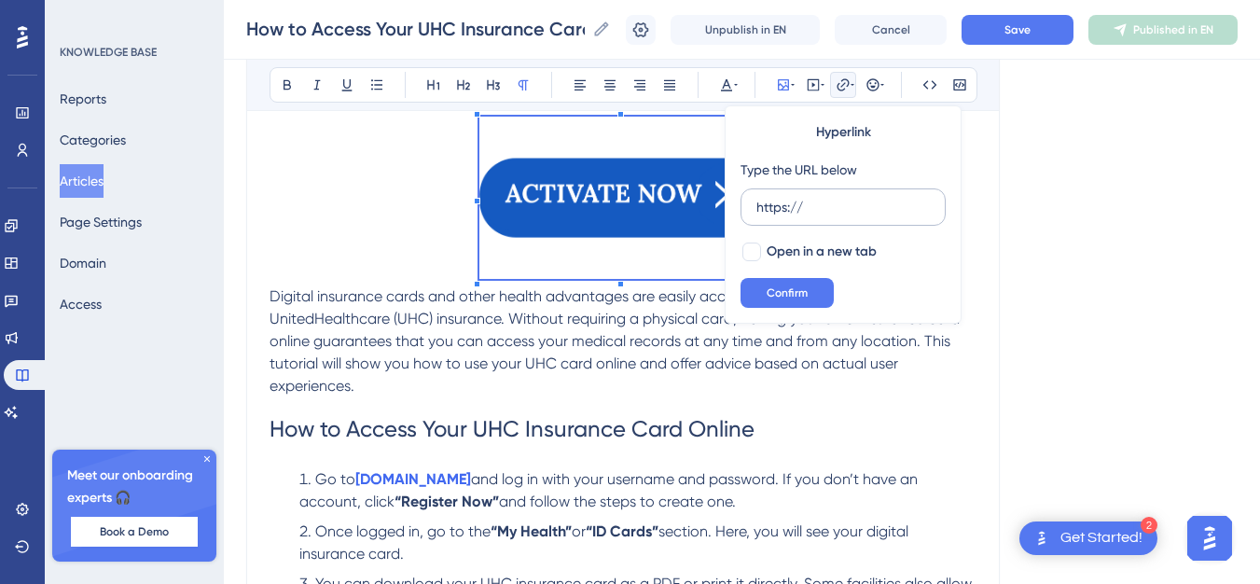
click at [830, 197] on input "https://" at bounding box center [844, 207] width 174 height 21
click at [826, 199] on input "https://" at bounding box center [844, 207] width 174 height 21
paste input "[DOMAIN_NAME][URL]"
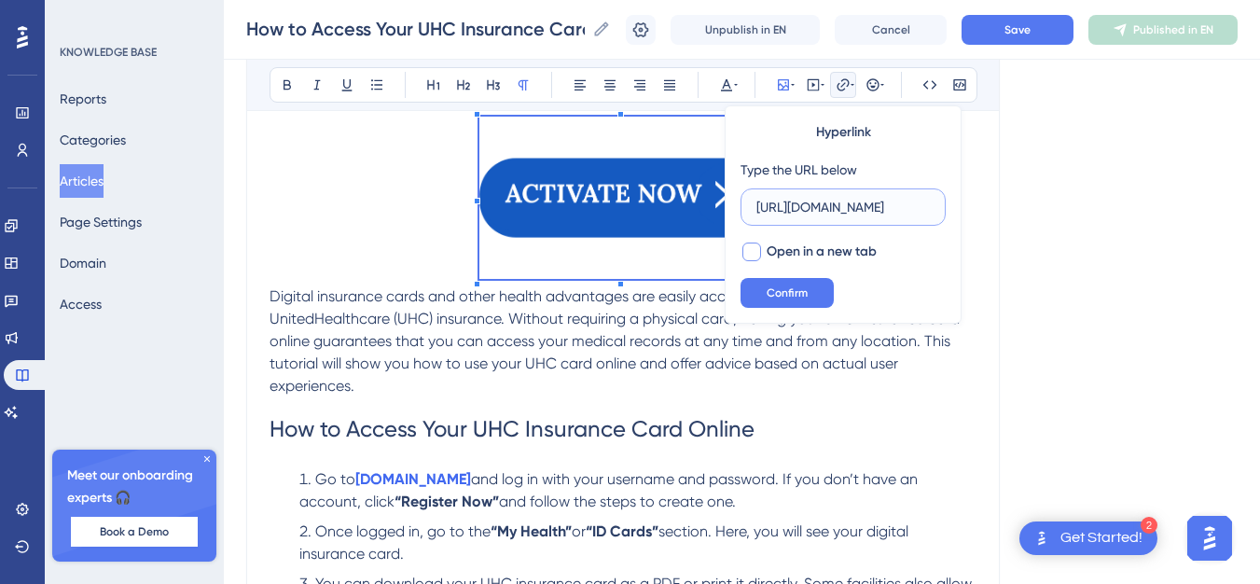
scroll to position [0, 498]
type input "[URL][DOMAIN_NAME]"
click at [777, 294] on span "Confirm" at bounding box center [787, 292] width 41 height 15
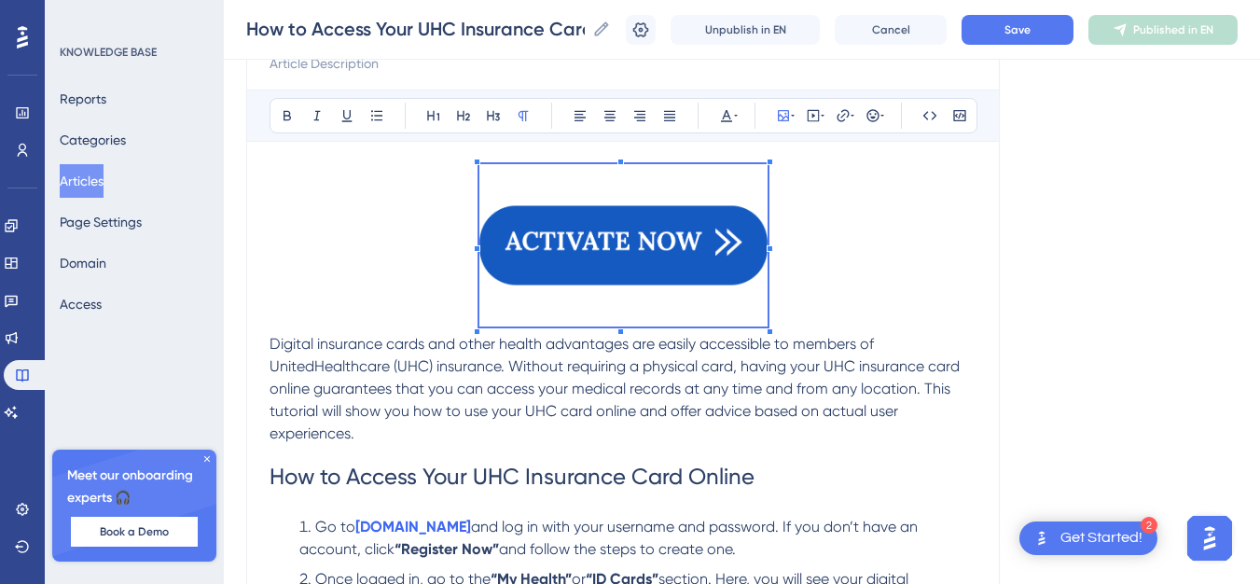
scroll to position [187, 0]
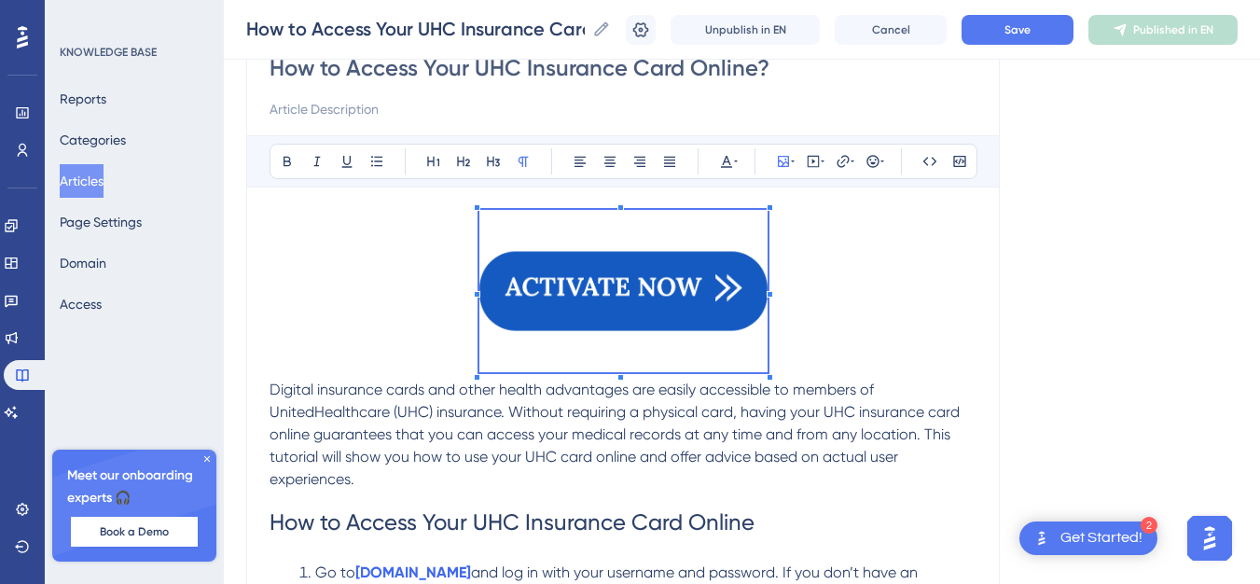
click at [634, 276] on img at bounding box center [624, 291] width 288 height 162
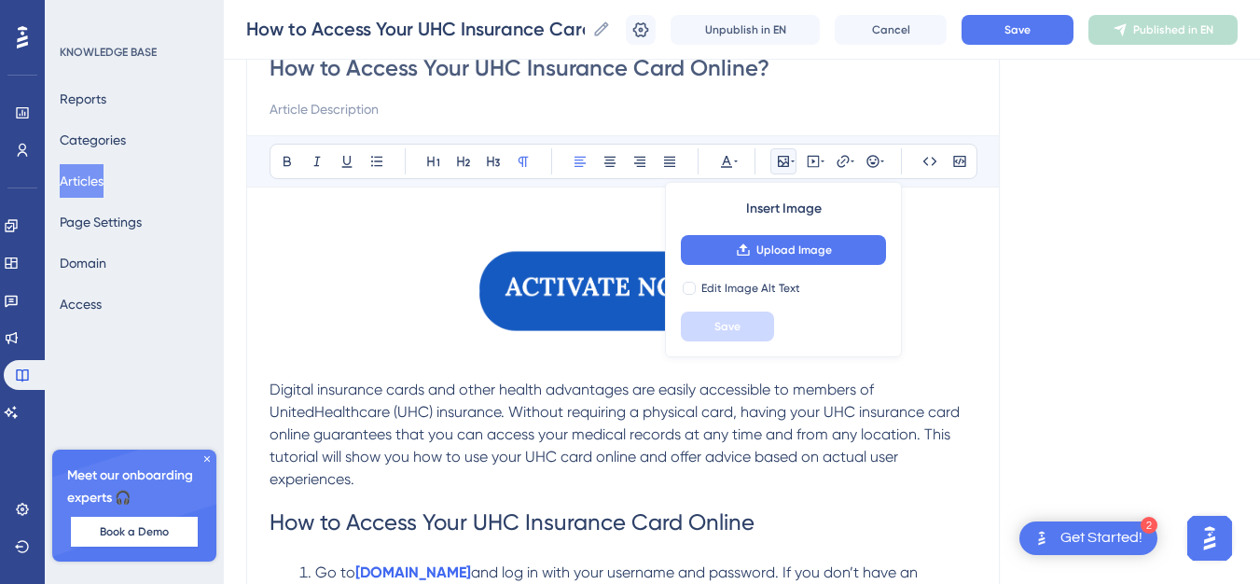
click at [715, 429] on span "Digital insurance cards and other health advantages are easily accessible to me…" at bounding box center [617, 434] width 694 height 107
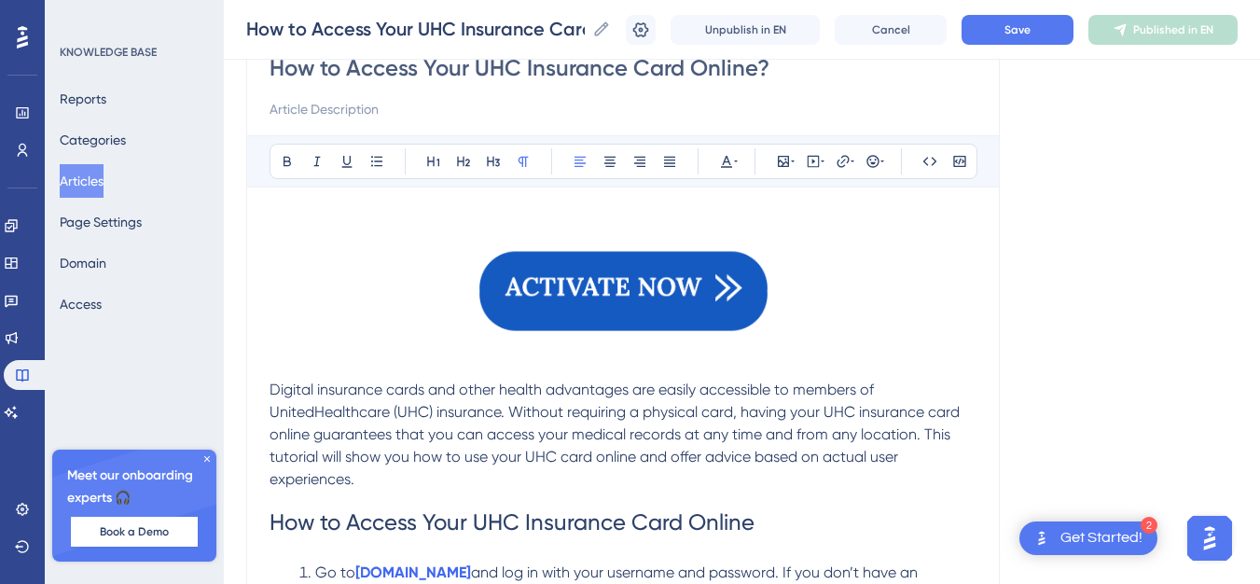
click at [583, 278] on img at bounding box center [624, 291] width 288 height 162
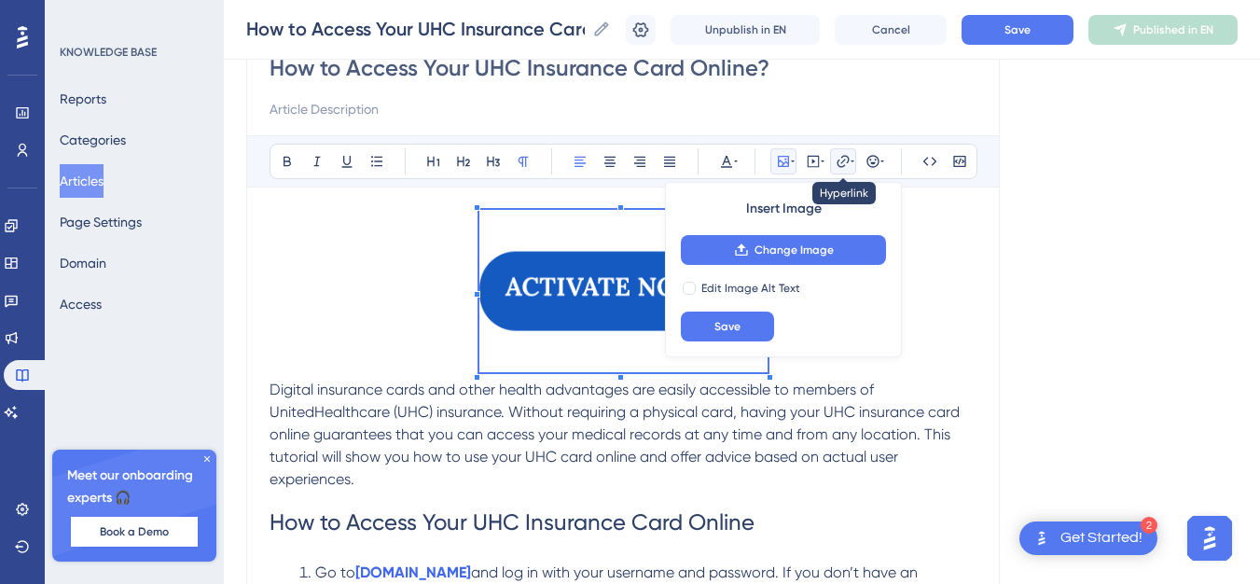
click at [845, 157] on icon at bounding box center [843, 161] width 15 height 15
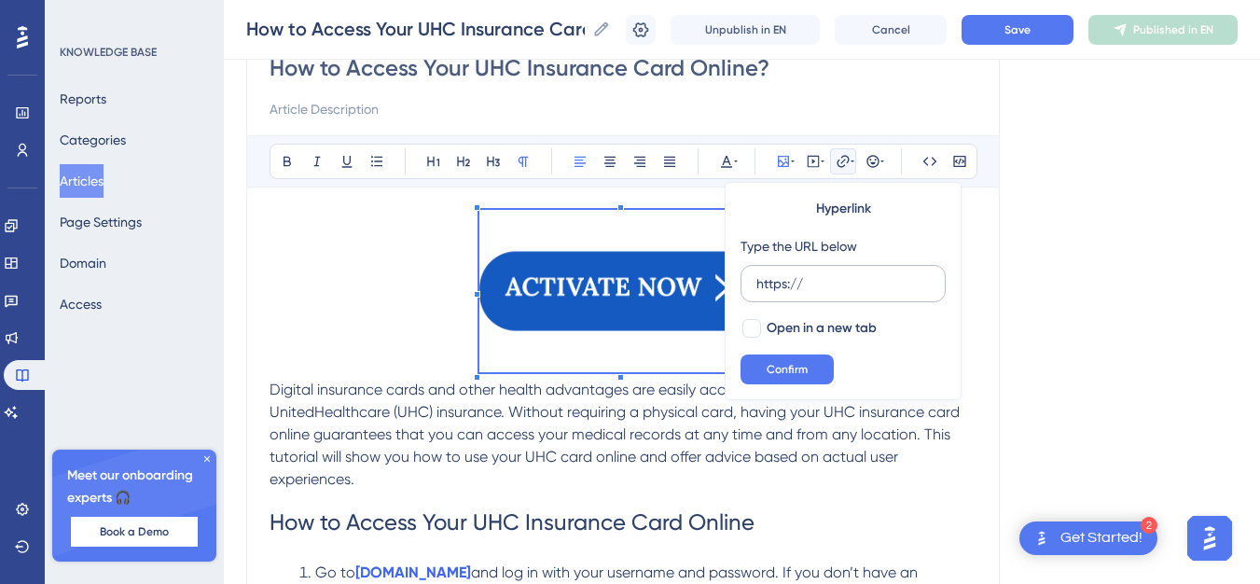
click at [841, 290] on input "https://" at bounding box center [844, 283] width 174 height 21
type input "[URL][DOMAIN_NAME]"
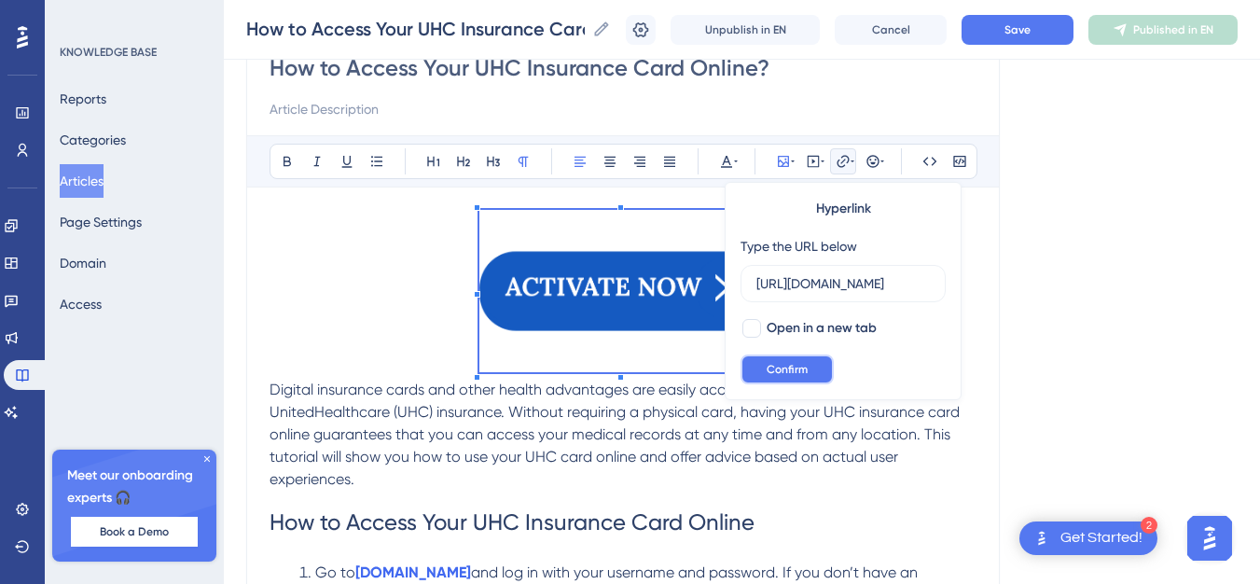
scroll to position [0, 0]
click at [808, 373] on button "Confirm" at bounding box center [787, 370] width 93 height 30
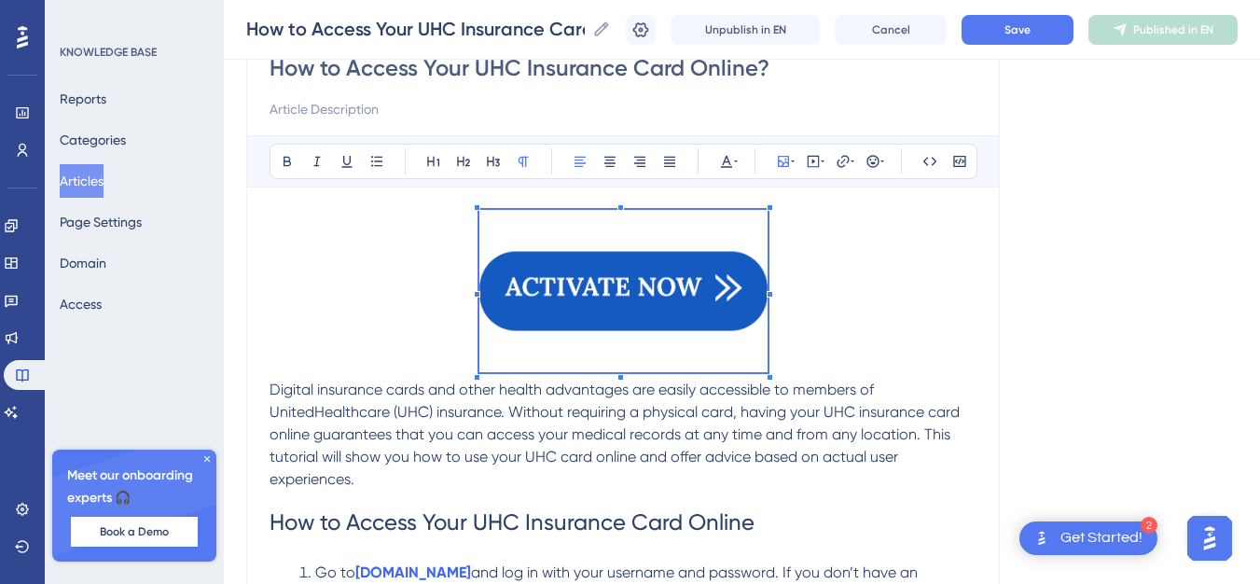
click at [688, 275] on img at bounding box center [624, 291] width 288 height 162
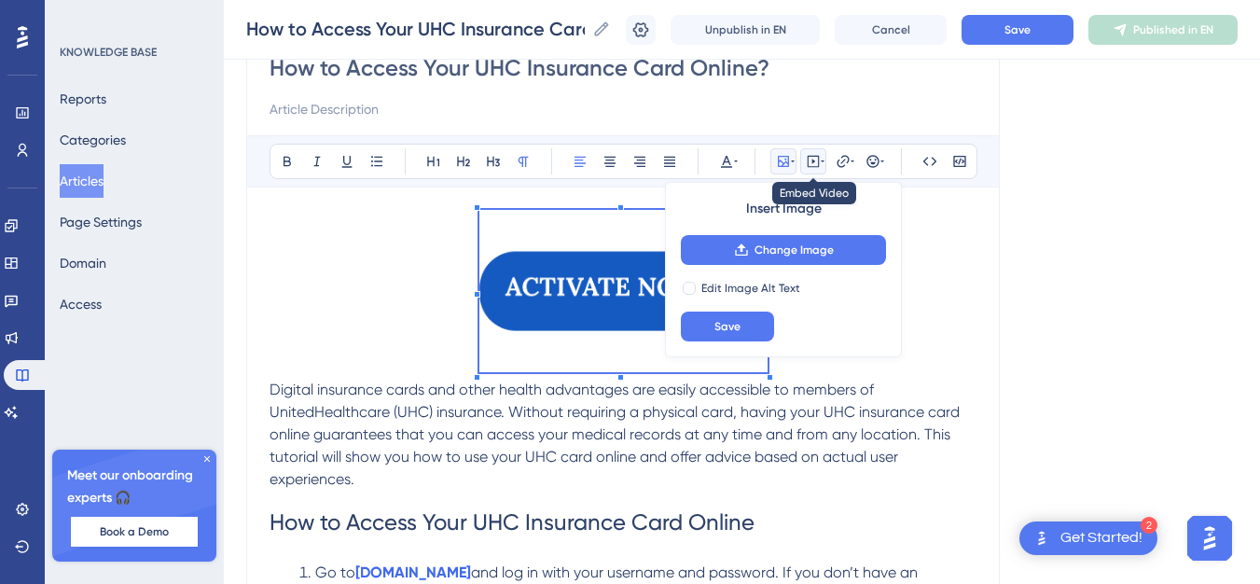
click at [813, 157] on icon at bounding box center [813, 161] width 15 height 15
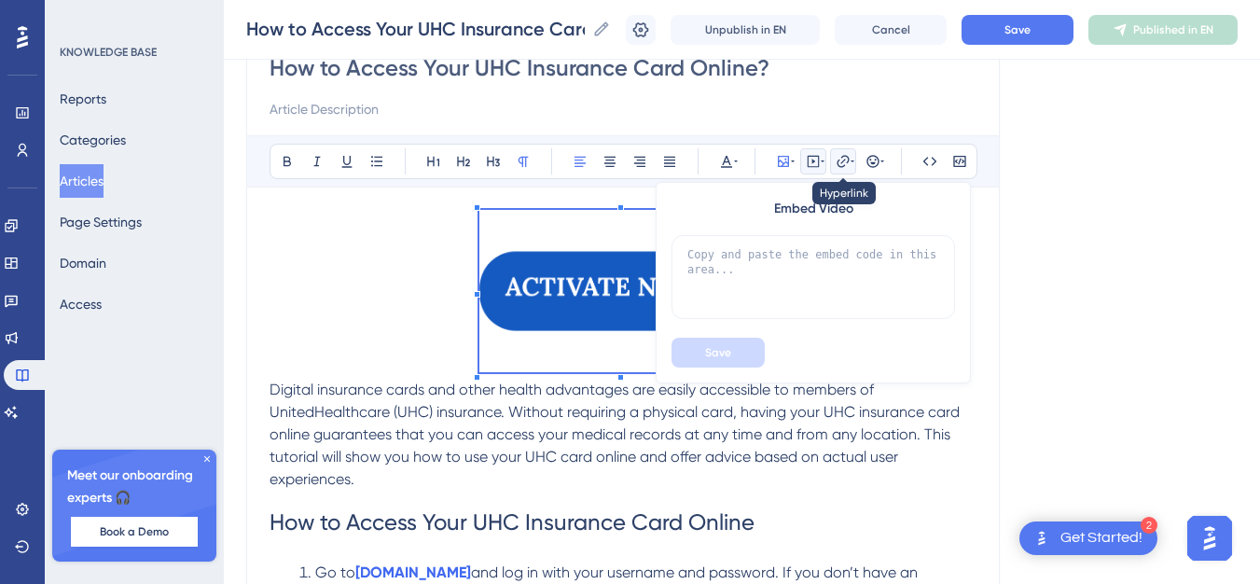
click at [841, 157] on icon at bounding box center [843, 161] width 15 height 15
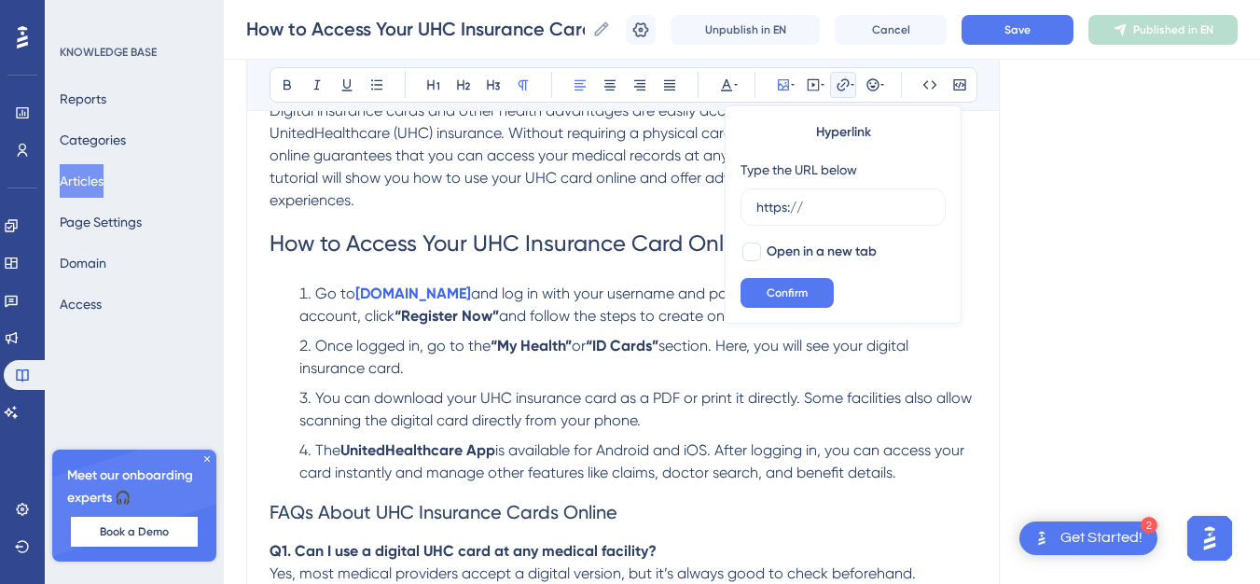
scroll to position [466, 0]
click at [585, 391] on span "You can download your UHC insurance card as a PDF or print it directly. Some fa…" at bounding box center [637, 408] width 676 height 40
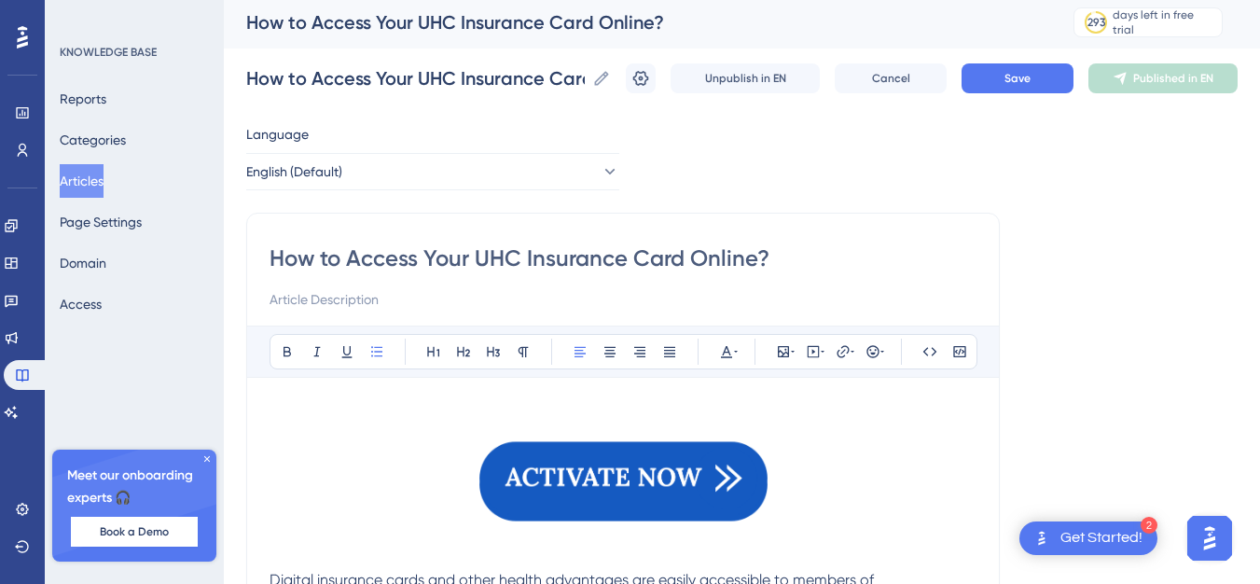
scroll to position [280, 0]
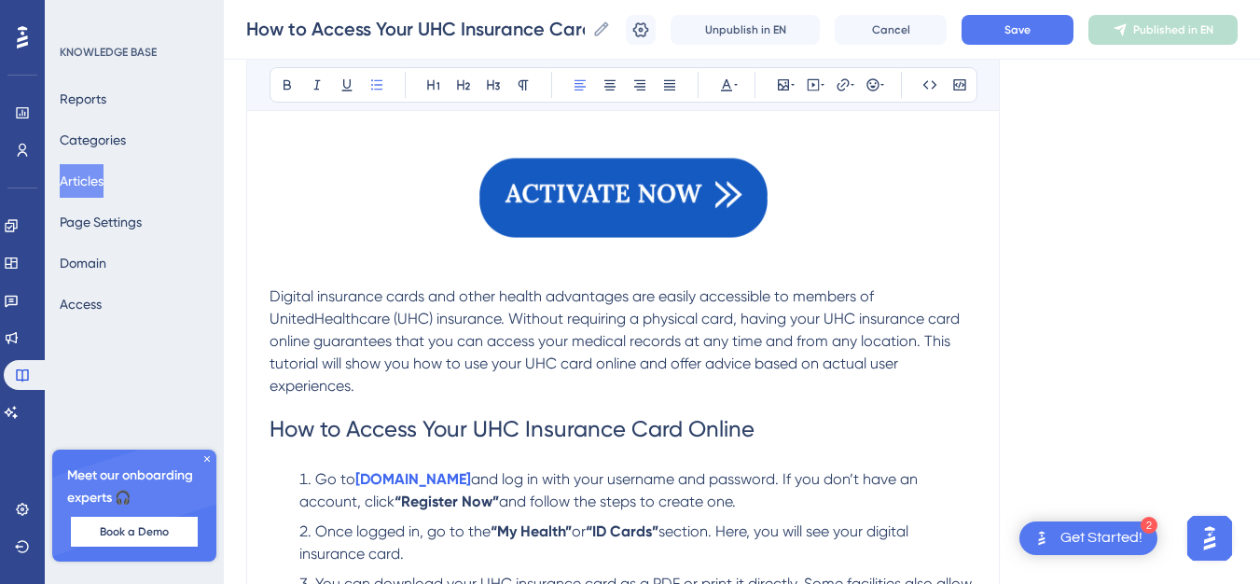
click at [570, 219] on img at bounding box center [624, 198] width 288 height 162
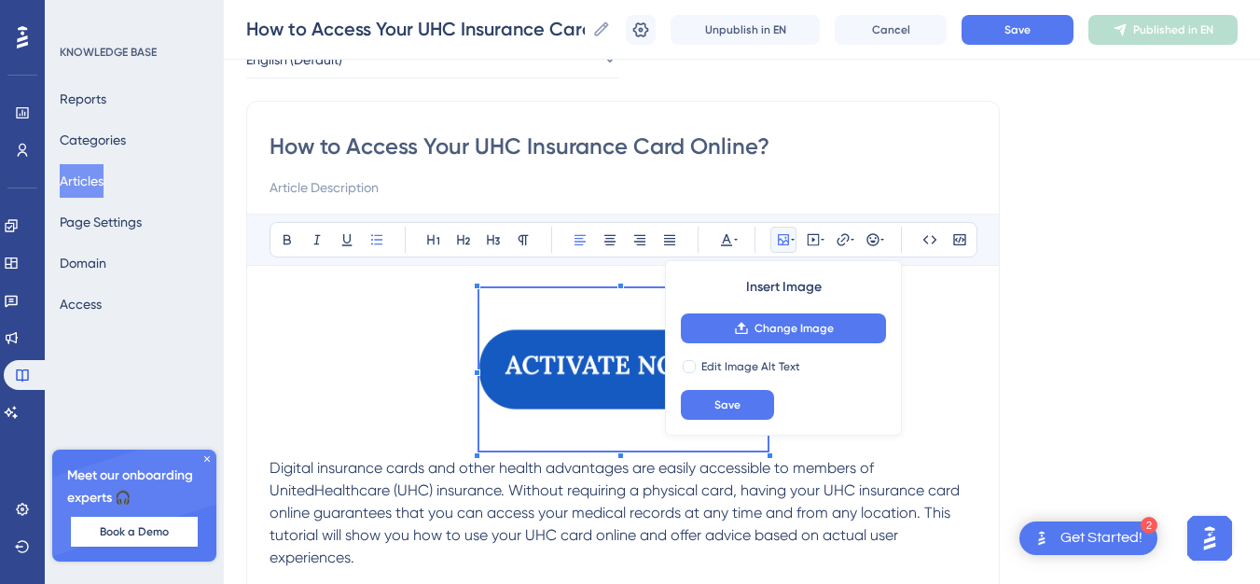
scroll to position [93, 0]
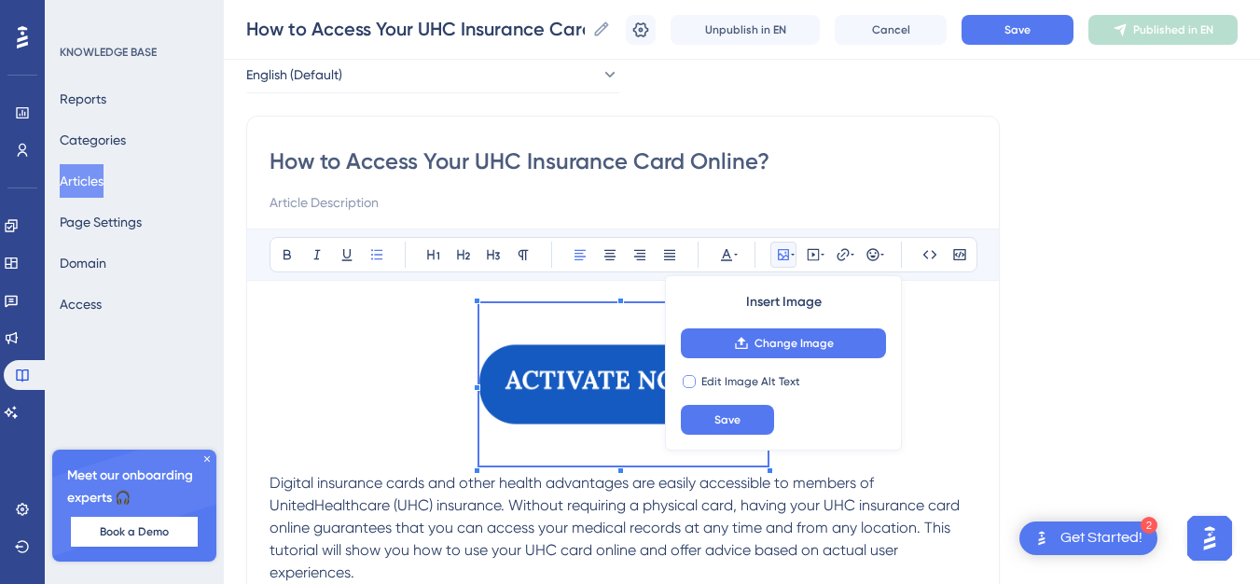
click at [691, 380] on div at bounding box center [689, 381] width 13 height 13
checkbox input "true"
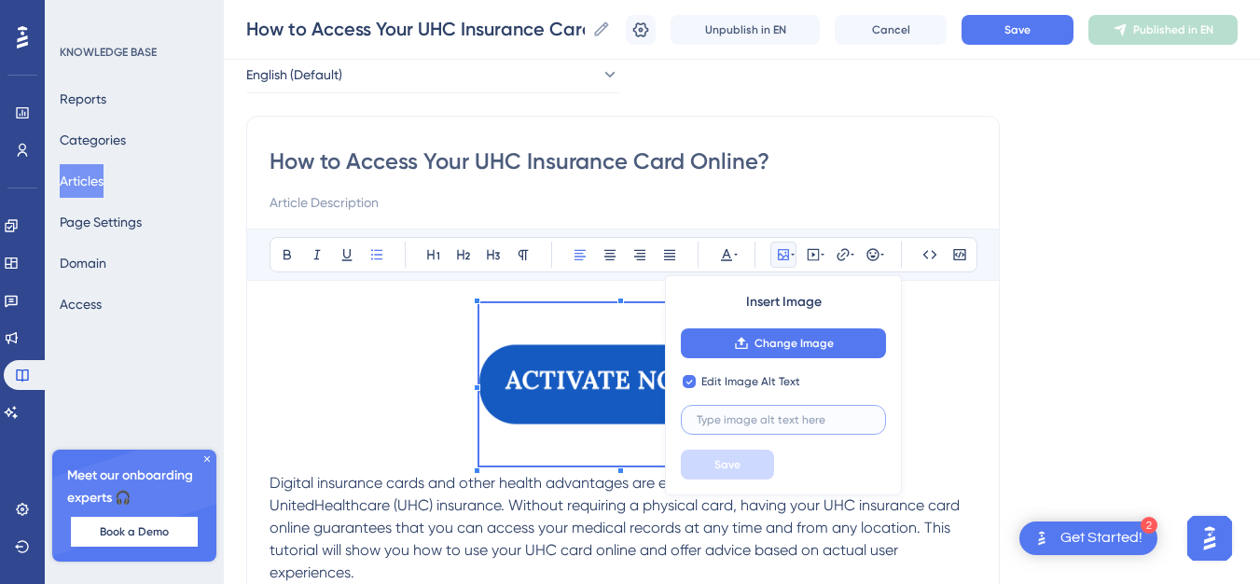
click at [723, 417] on input "text" at bounding box center [784, 419] width 174 height 13
click at [829, 298] on div "Insert Image" at bounding box center [783, 302] width 205 height 22
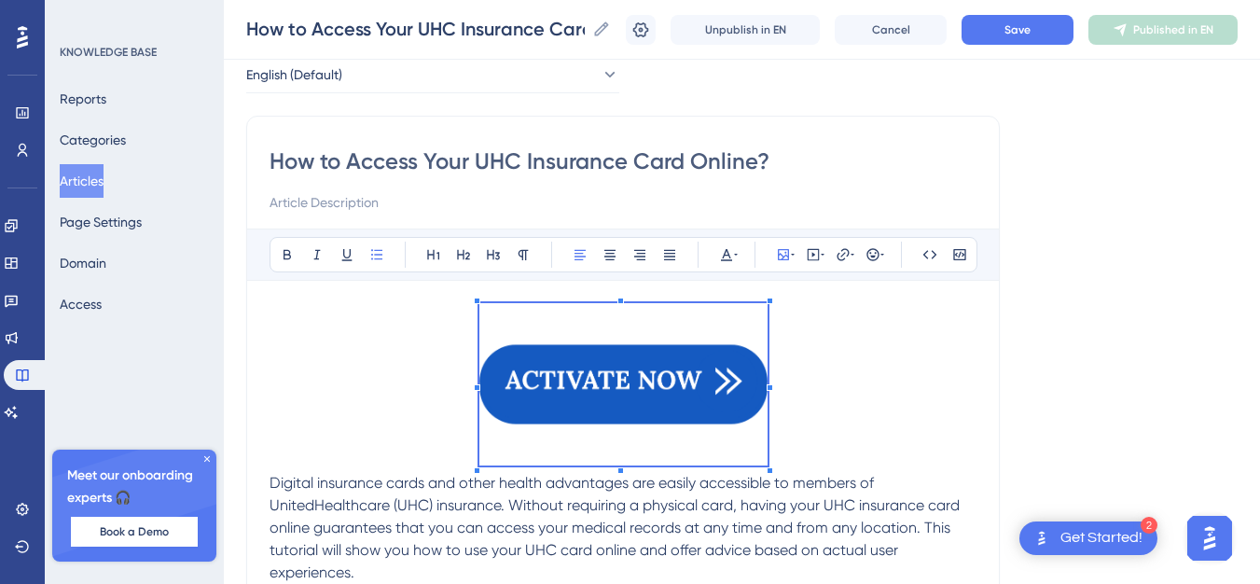
click at [684, 375] on img at bounding box center [624, 384] width 288 height 162
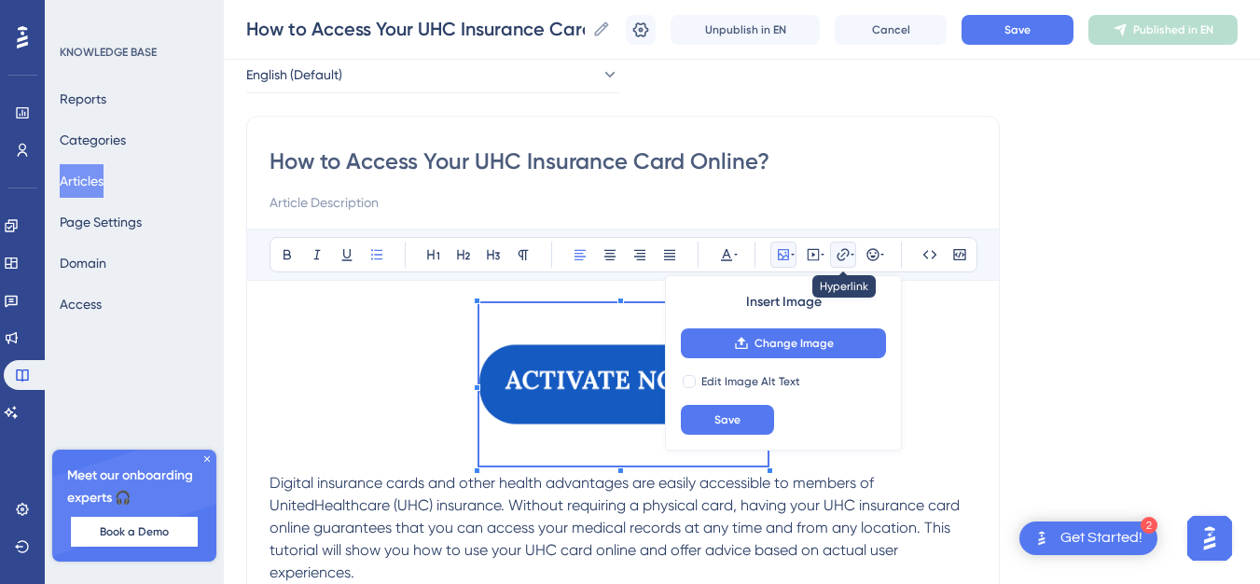
click at [842, 252] on icon at bounding box center [843, 254] width 15 height 15
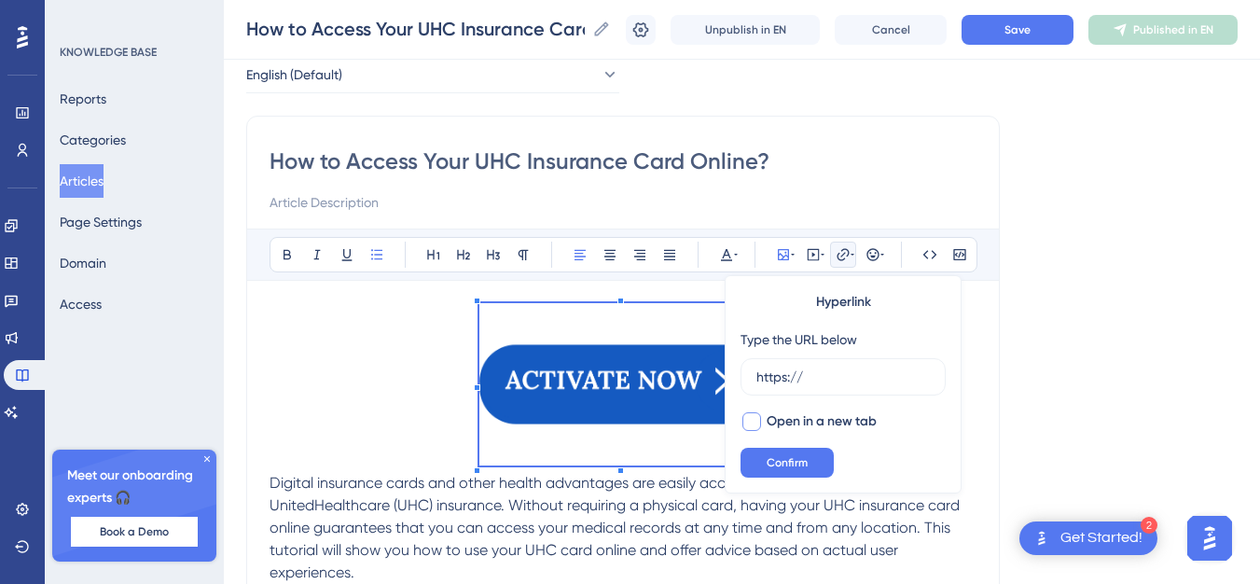
click at [757, 420] on div at bounding box center [752, 421] width 19 height 19
checkbox input "true"
click at [781, 379] on input "https://" at bounding box center [844, 377] width 174 height 21
click at [781, 378] on input "https://" at bounding box center [844, 377] width 174 height 21
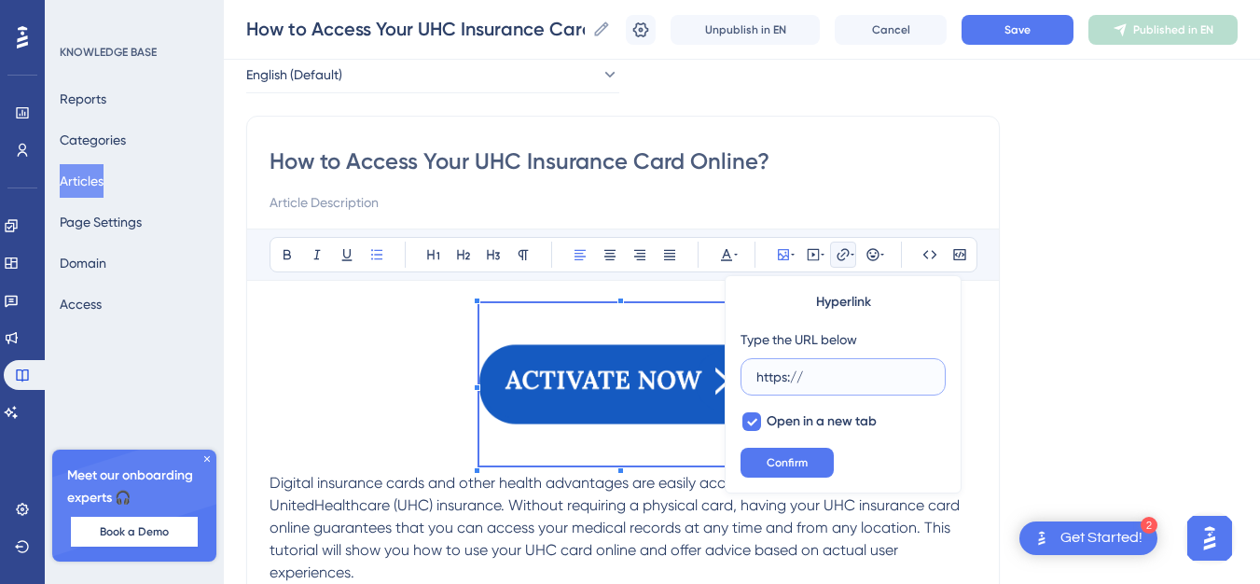
paste input "[DOMAIN_NAME][URL]"
type input "[URL][DOMAIN_NAME]"
click at [815, 447] on div "Hyperlink Type the URL below [URL][DOMAIN_NAME] Open in a new tab Confirm" at bounding box center [843, 384] width 237 height 218
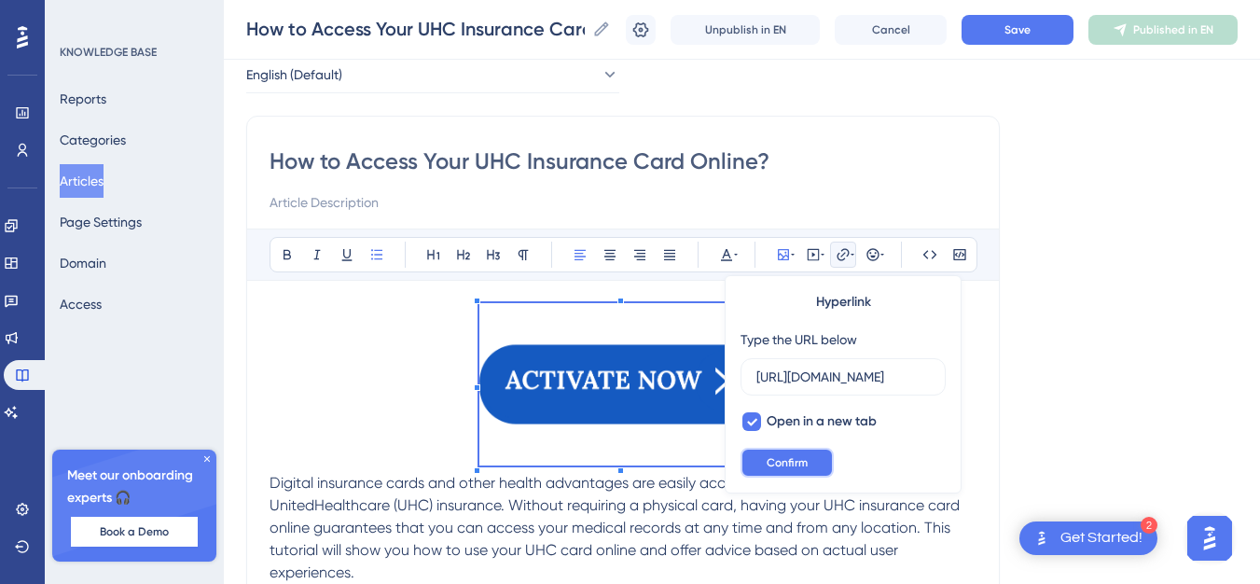
click at [817, 453] on button "Confirm" at bounding box center [787, 463] width 93 height 30
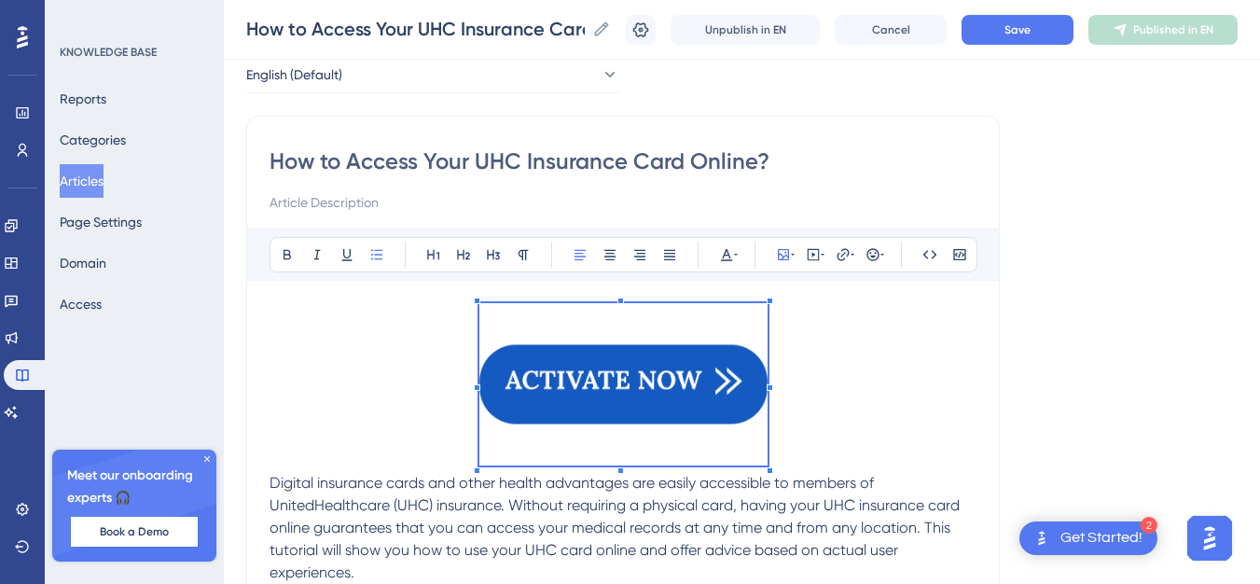
click at [759, 341] on img at bounding box center [624, 384] width 288 height 162
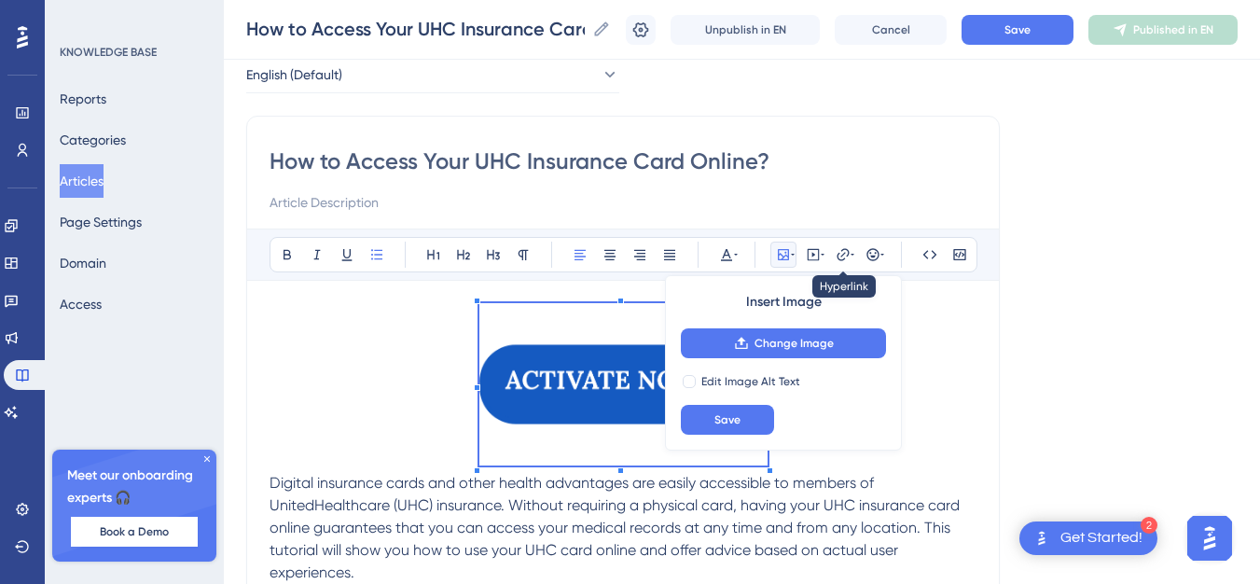
click at [837, 240] on div "Bold Italic Underline Bullet Point Heading 1 Heading 2 Heading 3 Normal Align L…" at bounding box center [624, 254] width 708 height 35
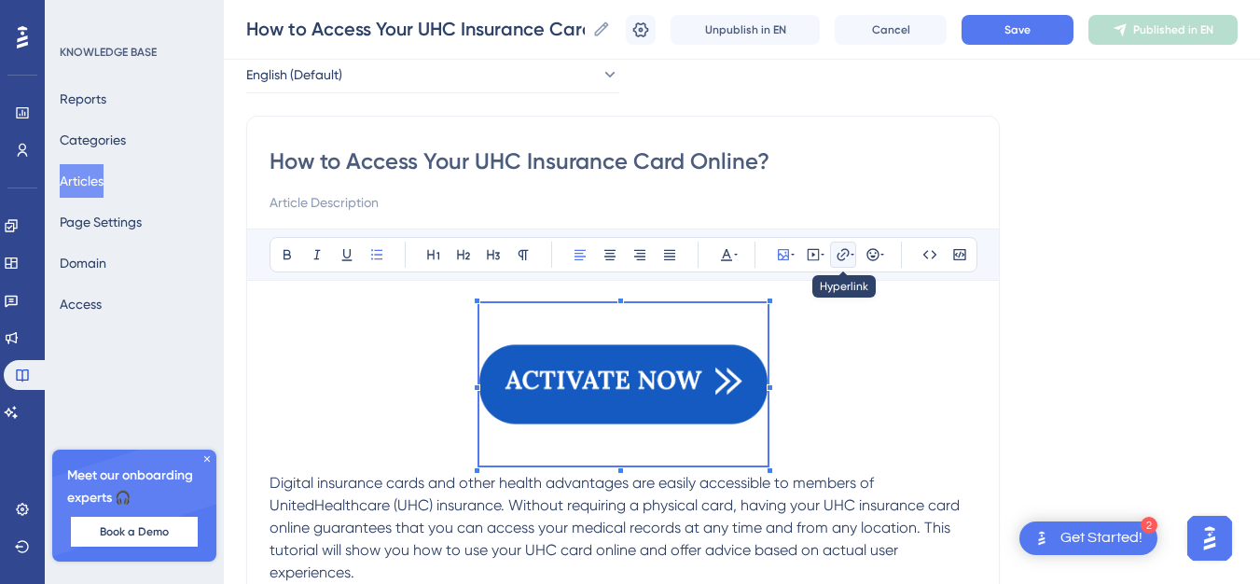
click at [839, 247] on icon at bounding box center [843, 254] width 15 height 15
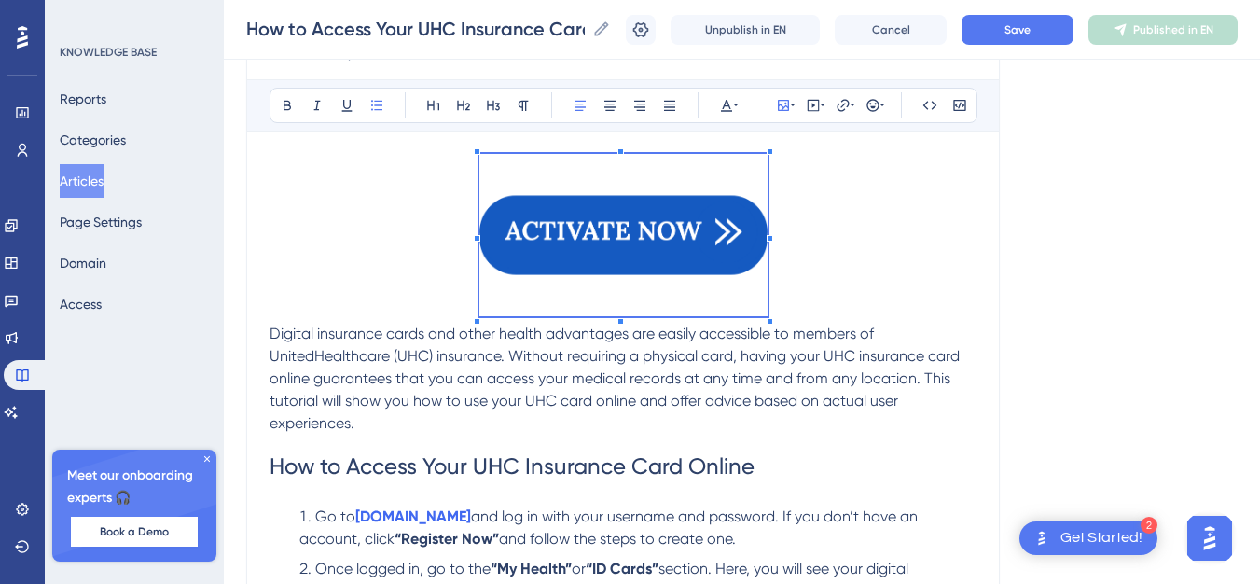
scroll to position [280, 0]
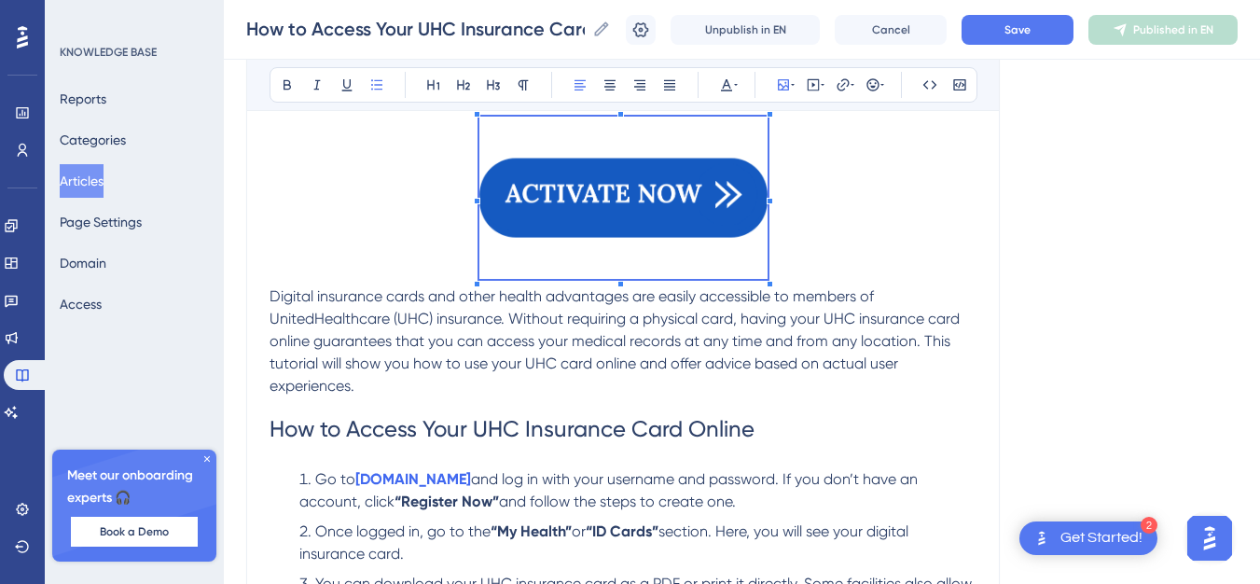
click at [650, 193] on img at bounding box center [624, 198] width 288 height 162
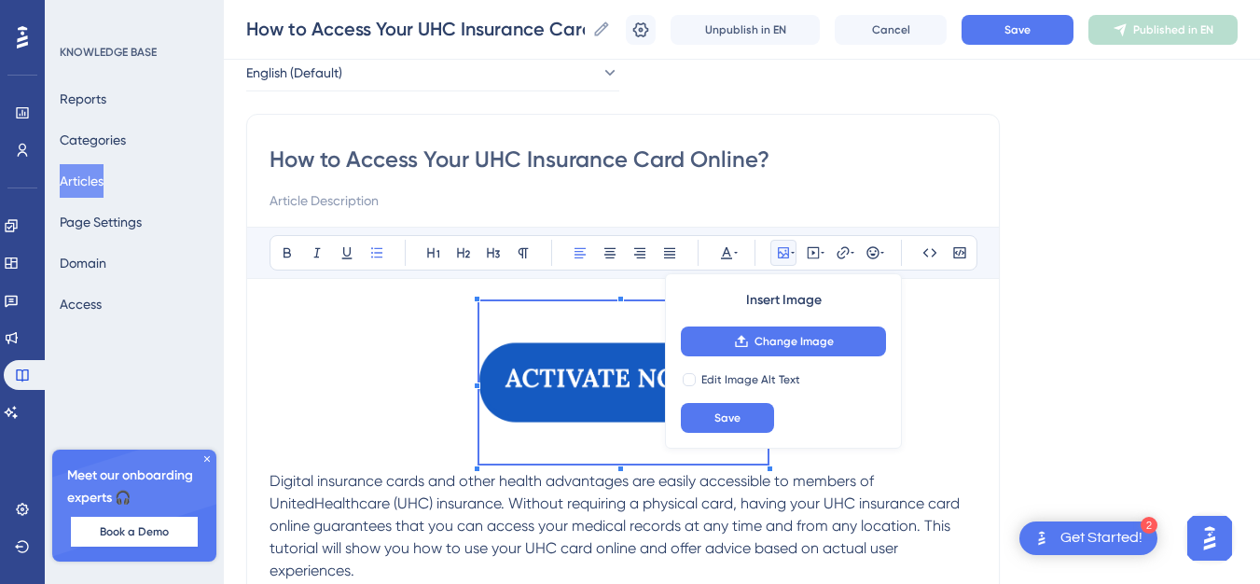
scroll to position [93, 0]
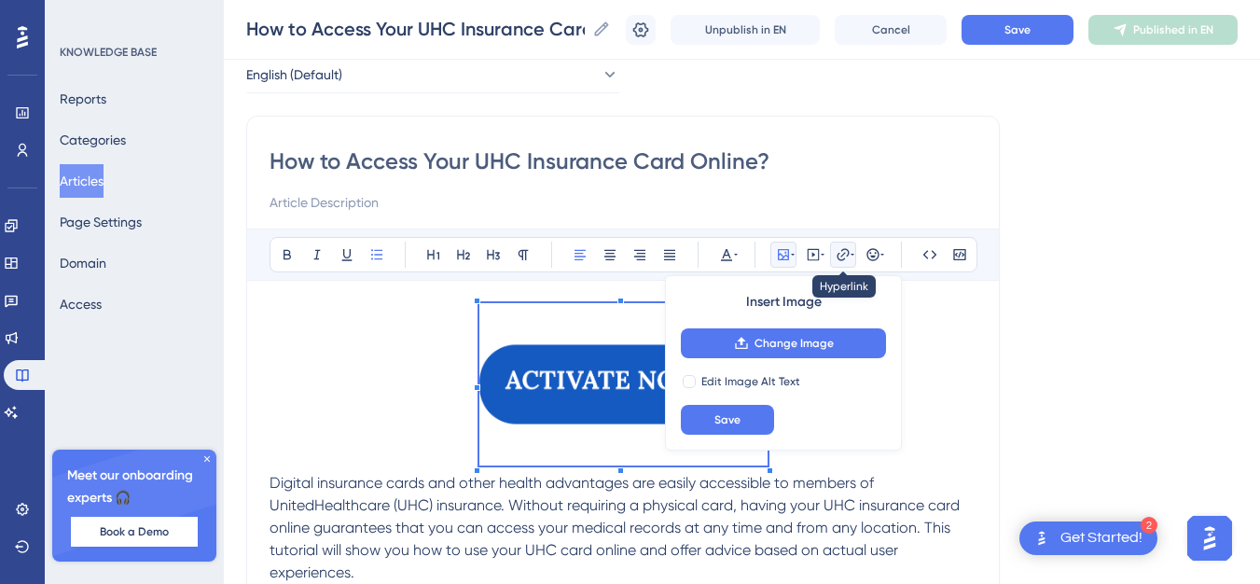
click at [847, 258] on icon at bounding box center [843, 254] width 15 height 15
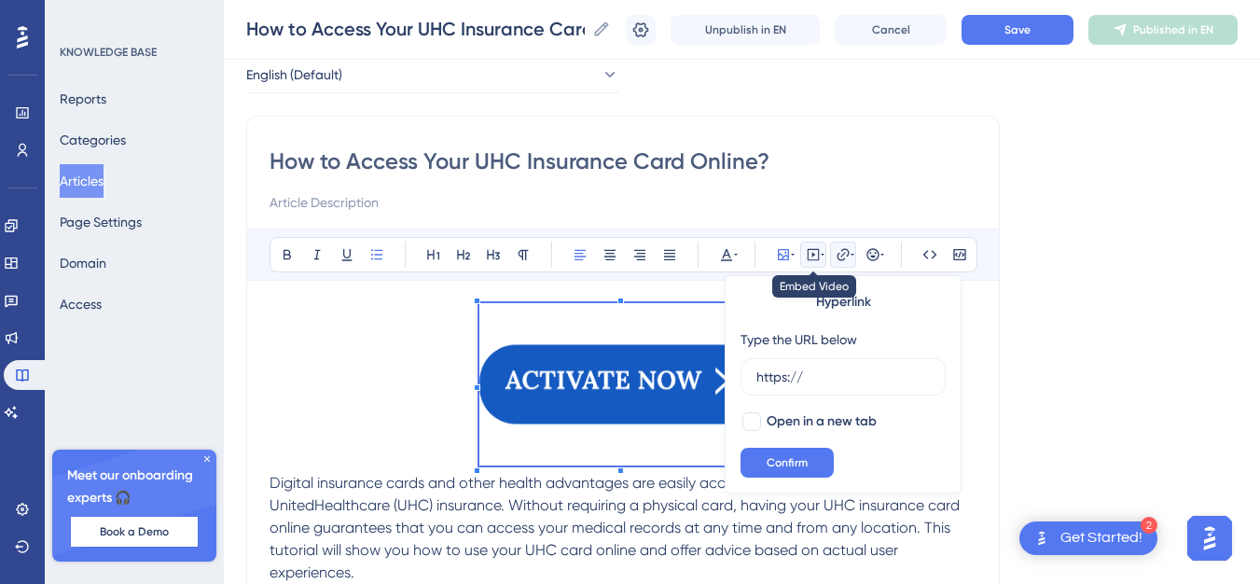
click at [808, 259] on icon at bounding box center [814, 255] width 12 height 12
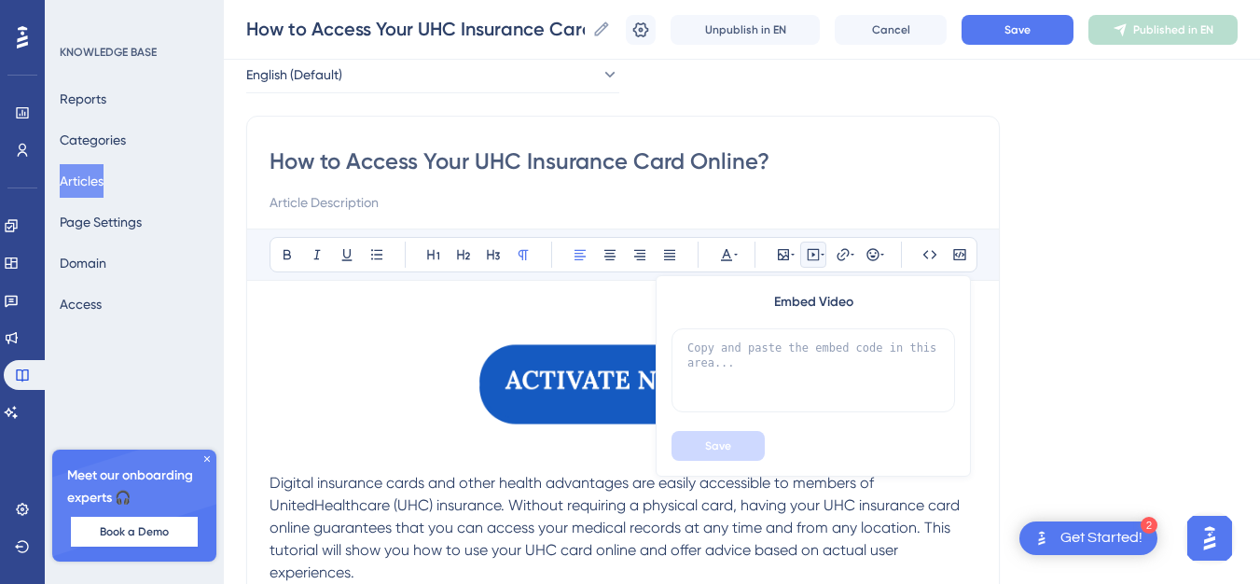
click at [837, 484] on span "Digital insurance cards and other health advantages are easily accessible to me…" at bounding box center [617, 527] width 694 height 107
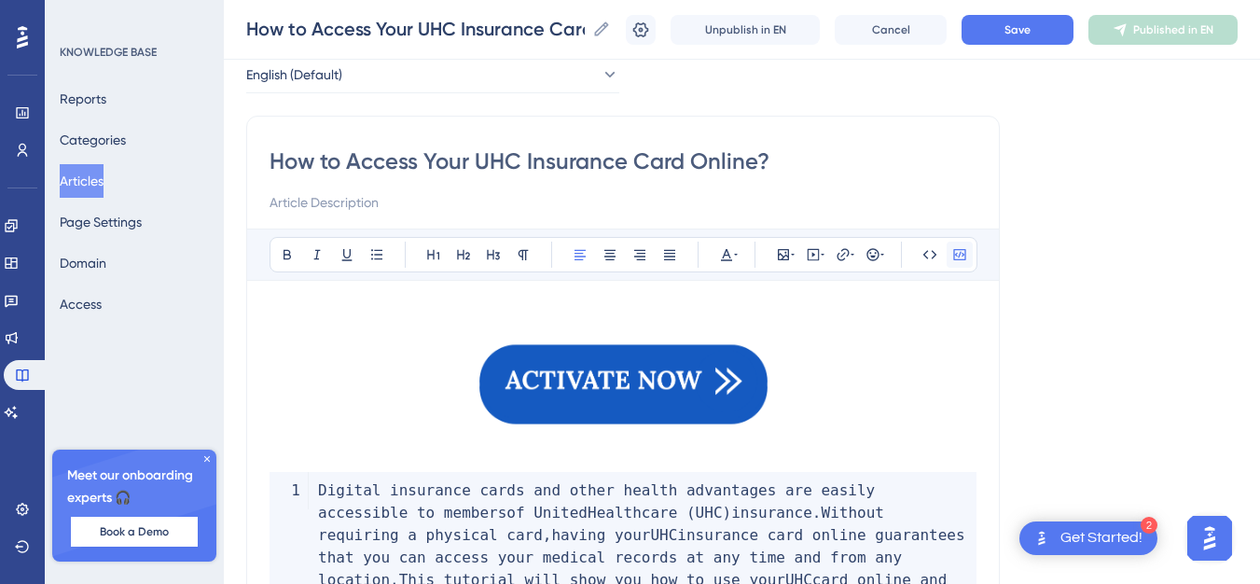
click at [966, 251] on icon at bounding box center [959, 254] width 15 height 15
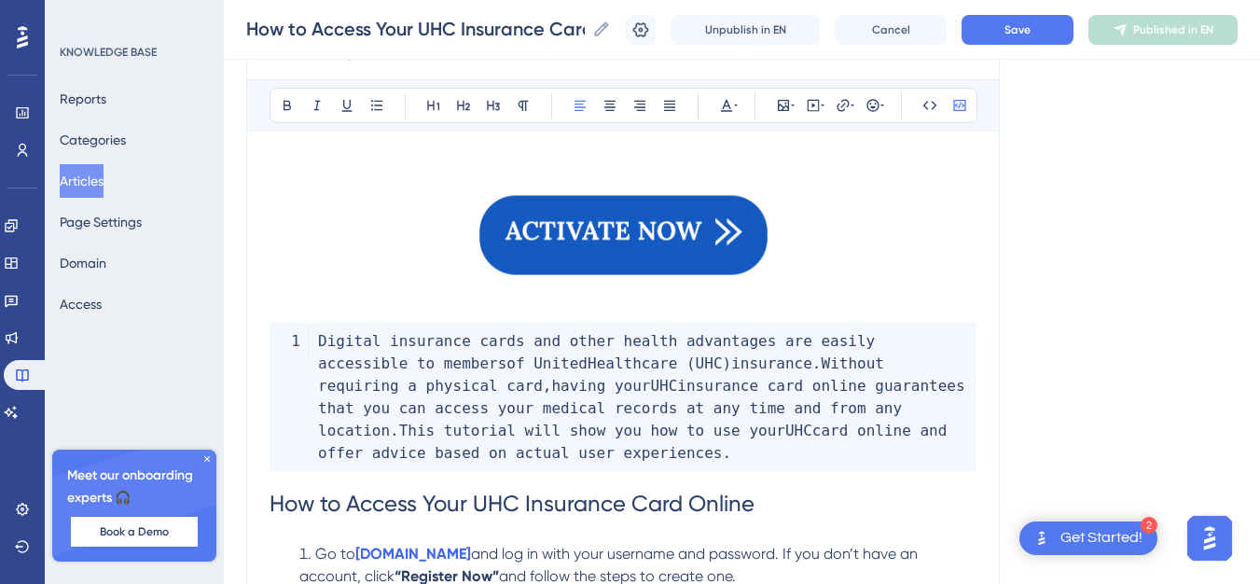
scroll to position [236, 0]
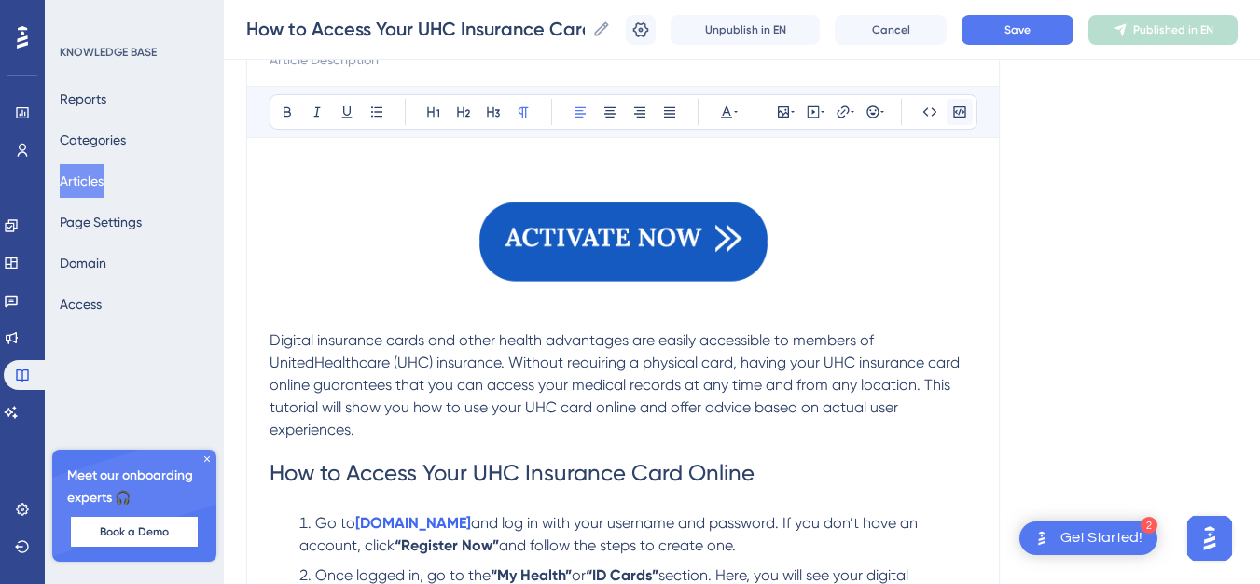
click at [960, 113] on icon at bounding box center [959, 111] width 15 height 15
click at [637, 244] on img at bounding box center [624, 241] width 288 height 162
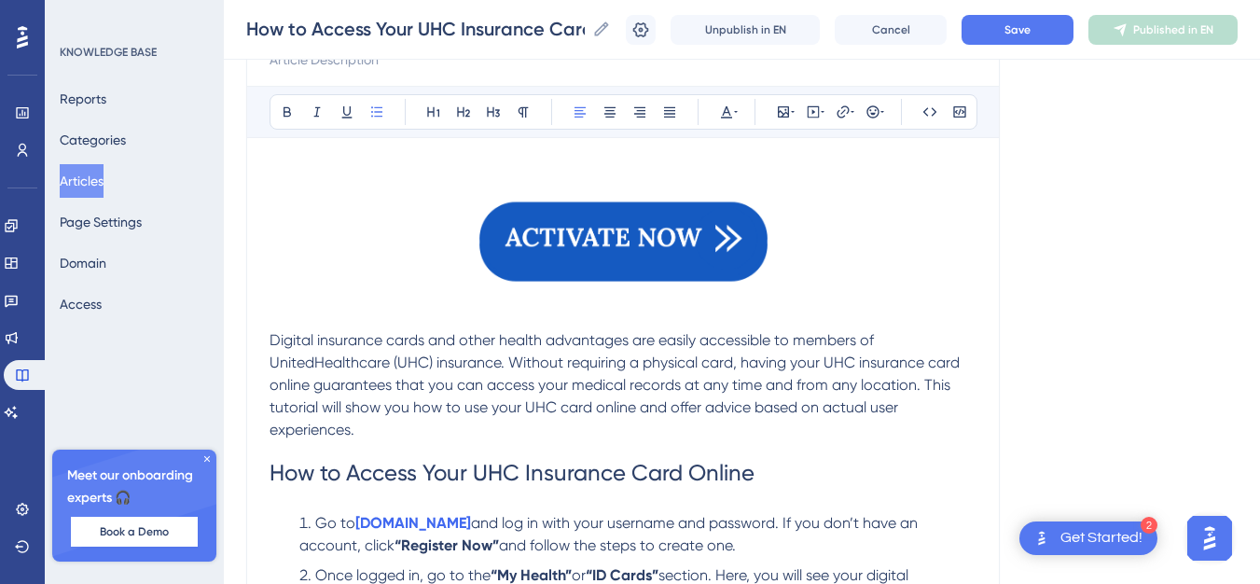
click at [385, 241] on p at bounding box center [623, 244] width 707 height 169
click at [505, 231] on img at bounding box center [624, 241] width 288 height 162
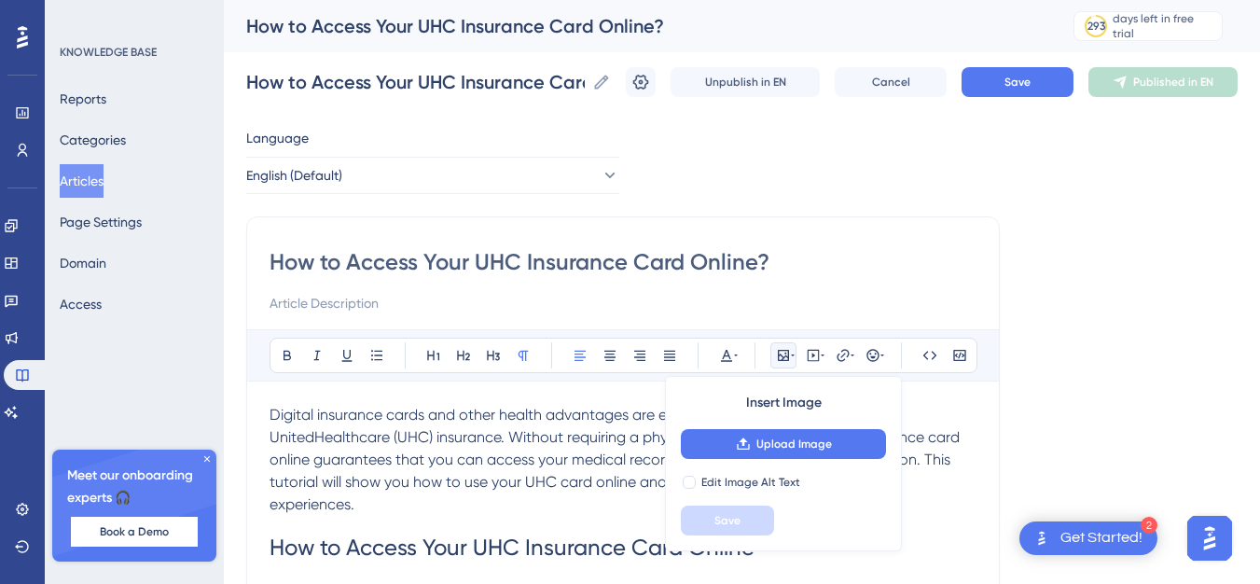
scroll to position [93, 0]
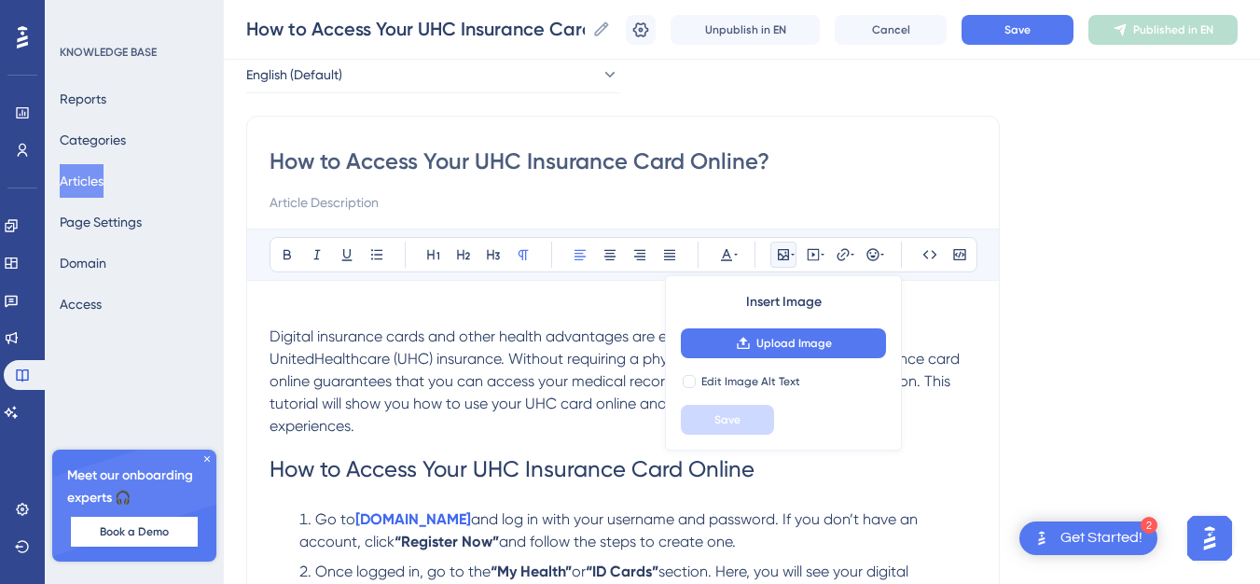
click at [295, 304] on p at bounding box center [623, 314] width 707 height 22
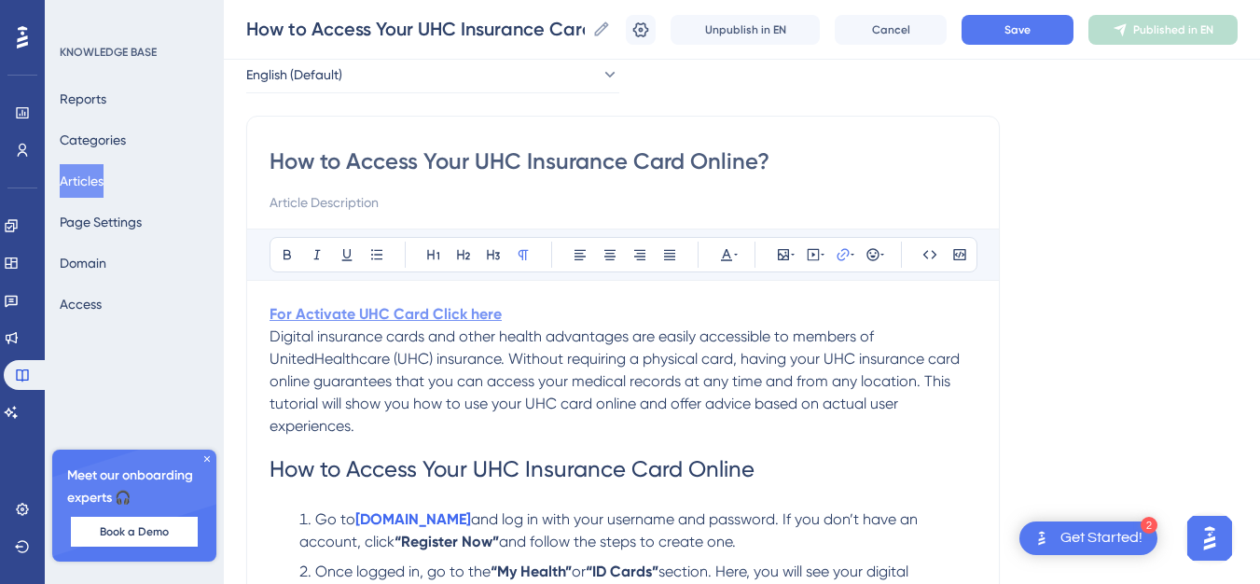
click at [435, 307] on strong "For Activate UHC Card Click here" at bounding box center [386, 314] width 232 height 18
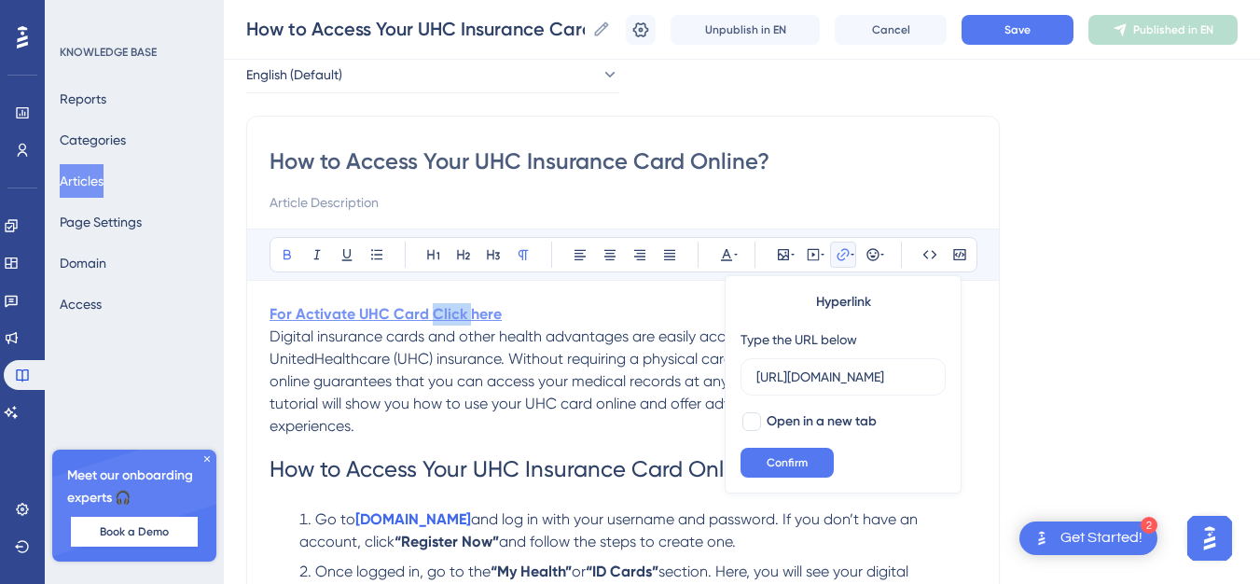
click at [435, 307] on strong "For Activate UHC Card Click here" at bounding box center [386, 314] width 232 height 18
click at [428, 256] on icon at bounding box center [433, 255] width 12 height 10
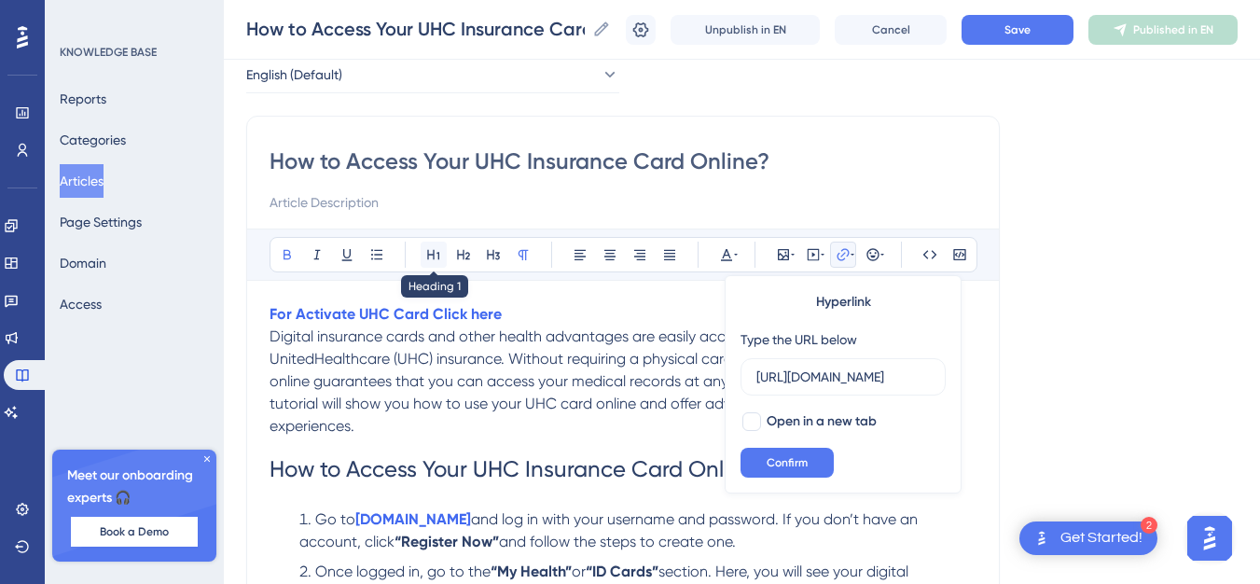
scroll to position [0, 0]
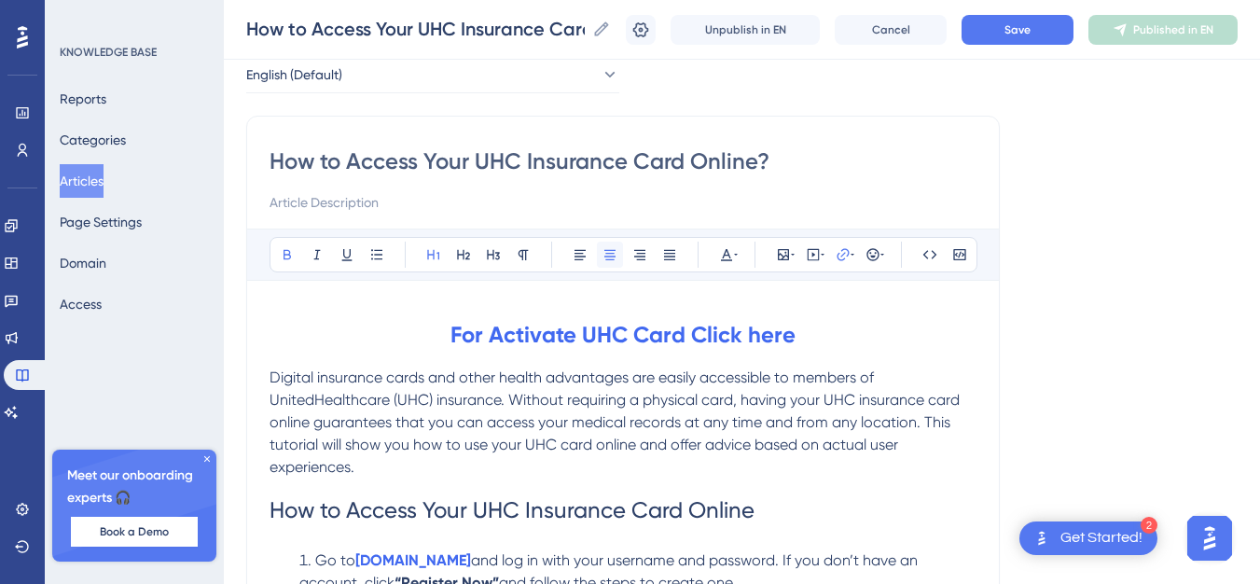
click at [610, 249] on icon at bounding box center [610, 254] width 15 height 15
click at [289, 255] on icon at bounding box center [287, 255] width 7 height 10
click at [623, 474] on p "Digital insurance cards and other health advantages are easily accessible to me…" at bounding box center [623, 423] width 707 height 112
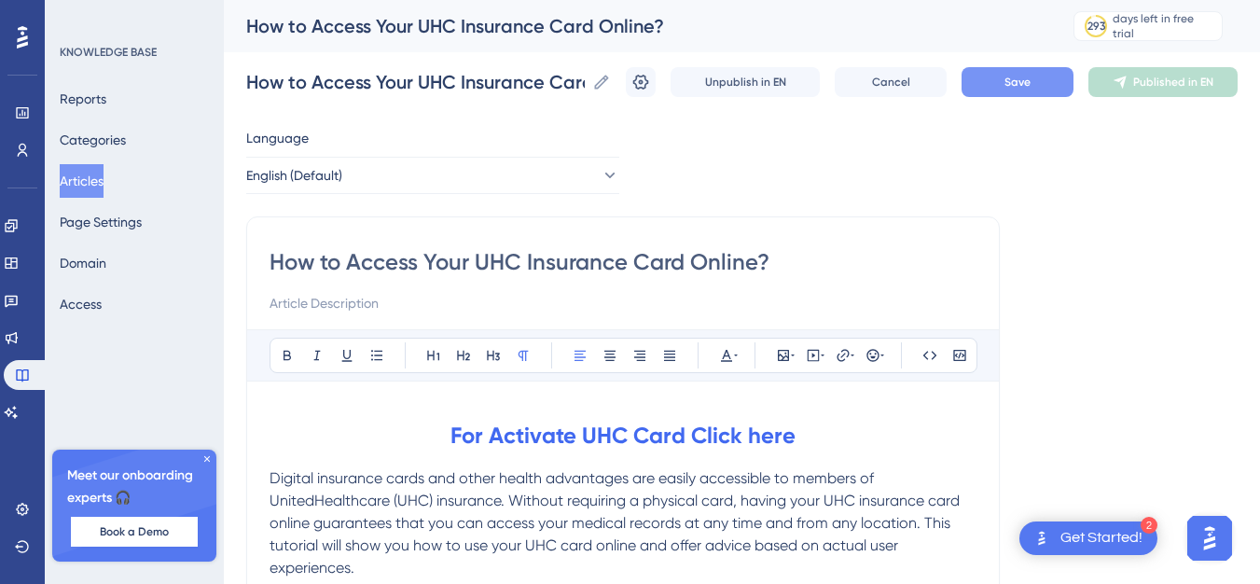
click at [1047, 70] on button "Save" at bounding box center [1018, 82] width 112 height 30
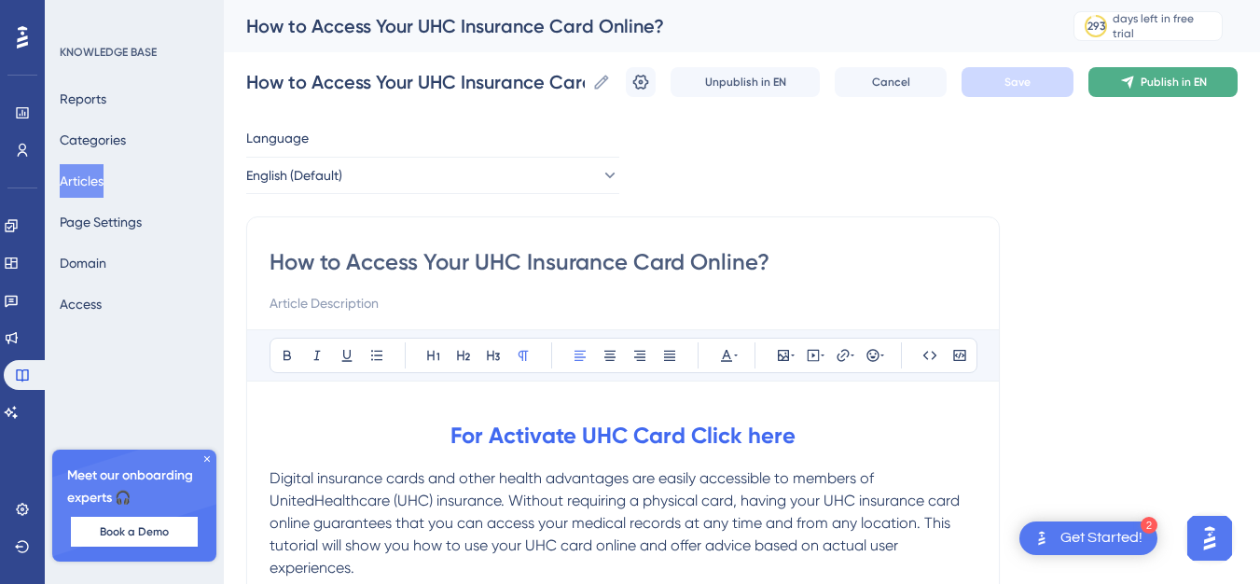
click at [1161, 81] on span "Publish in EN" at bounding box center [1174, 82] width 66 height 15
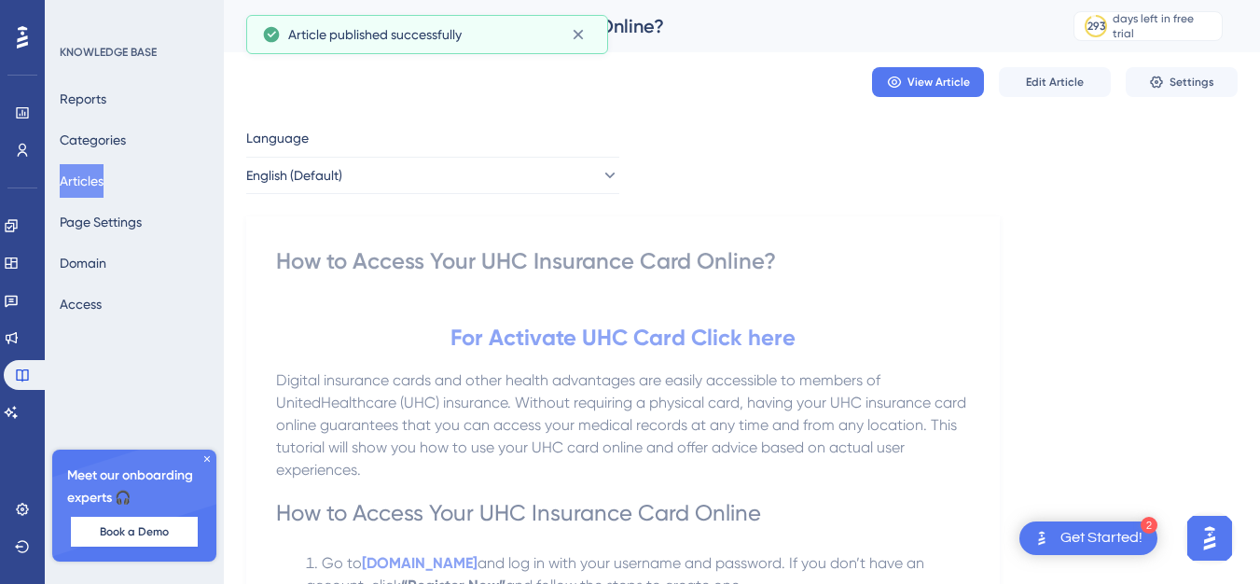
click at [104, 181] on button "Articles" at bounding box center [82, 181] width 44 height 34
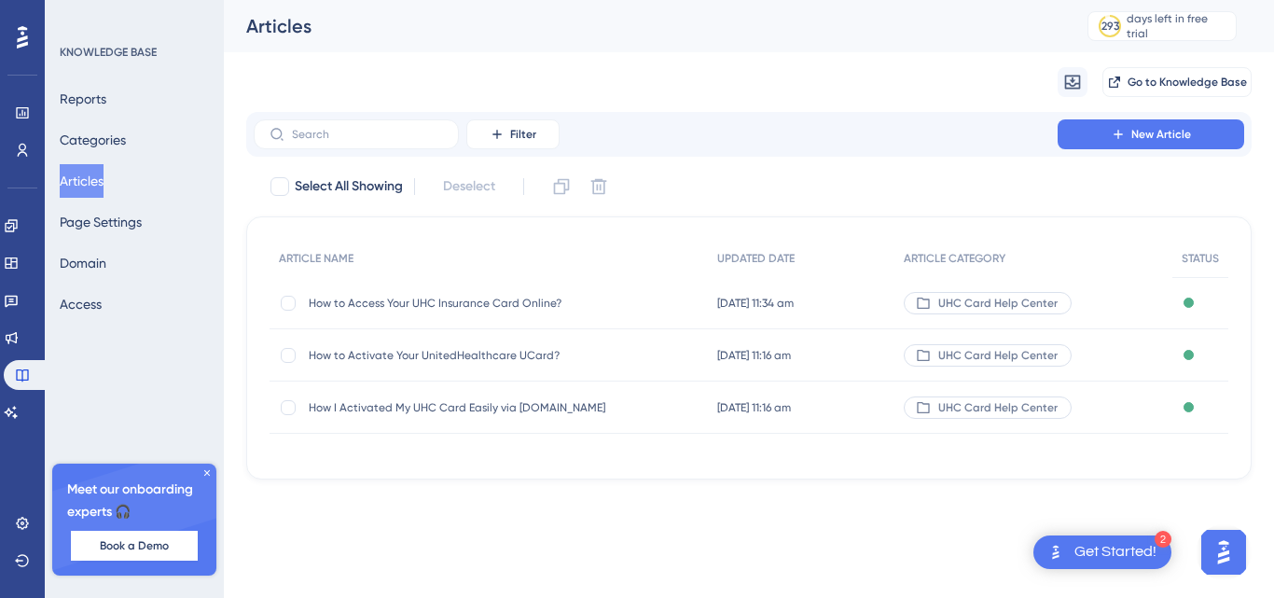
click at [498, 302] on span "How to Access Your UHC Insurance Card Online?" at bounding box center [458, 303] width 299 height 15
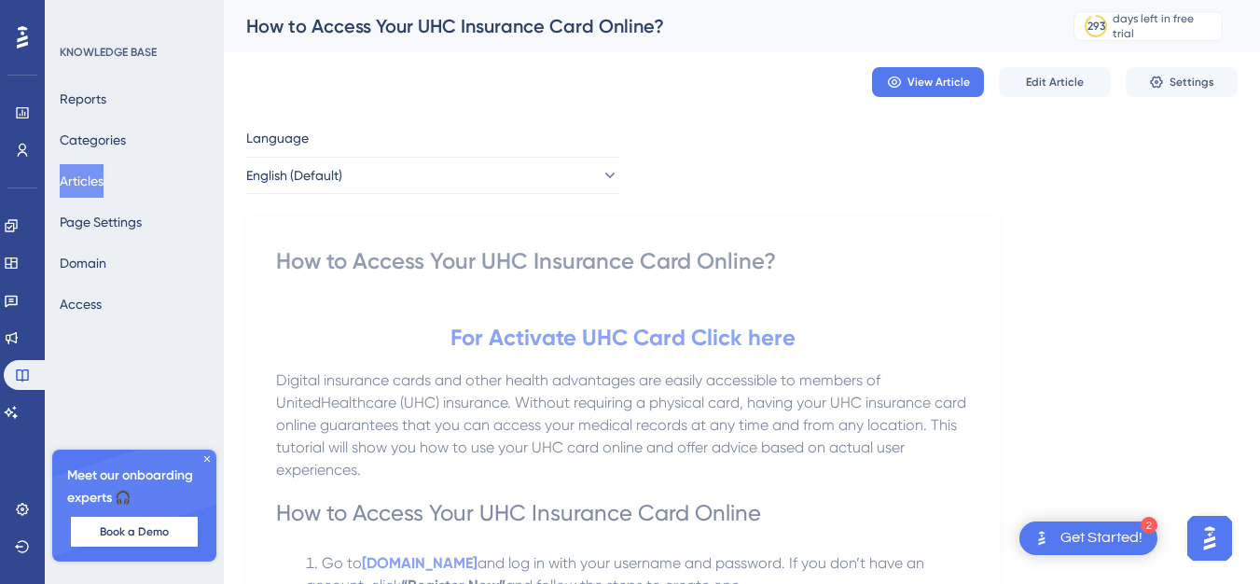
click at [86, 181] on button "Articles" at bounding box center [82, 181] width 44 height 34
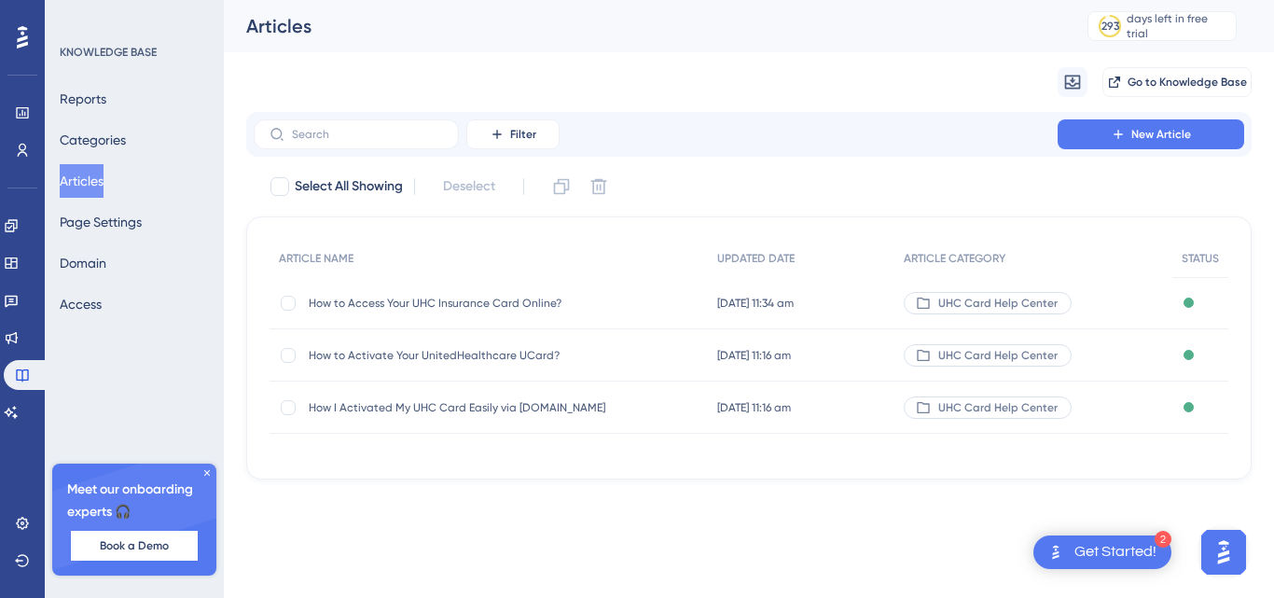
click at [381, 351] on span "How to Activate Your UnitedHealthcare UCard?" at bounding box center [458, 355] width 299 height 15
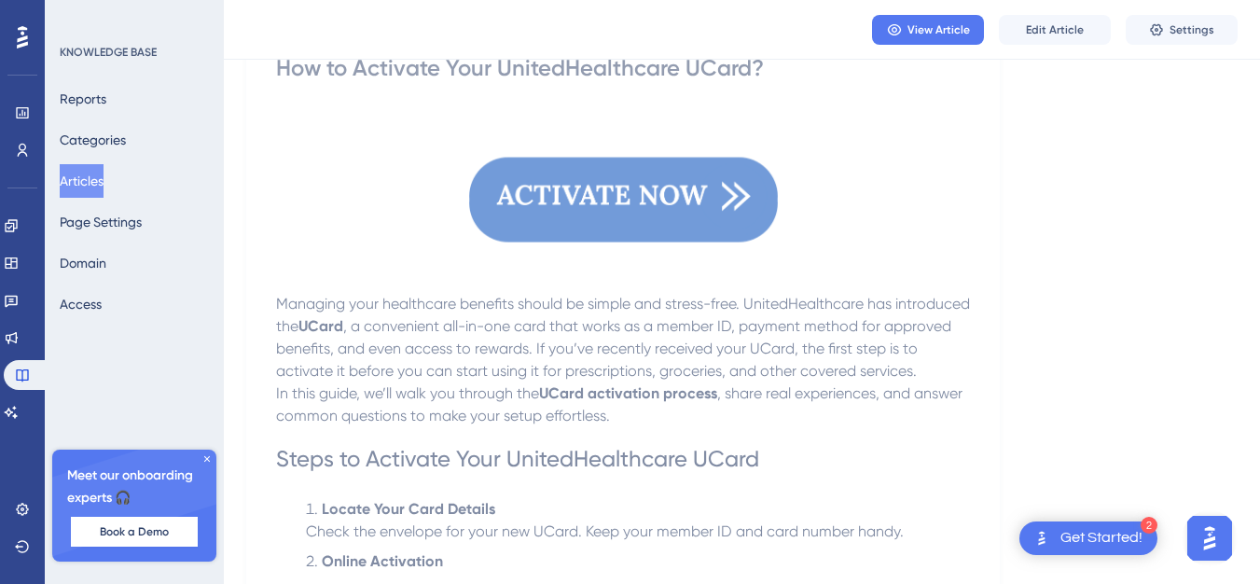
scroll to position [187, 0]
click at [669, 188] on img at bounding box center [623, 199] width 309 height 174
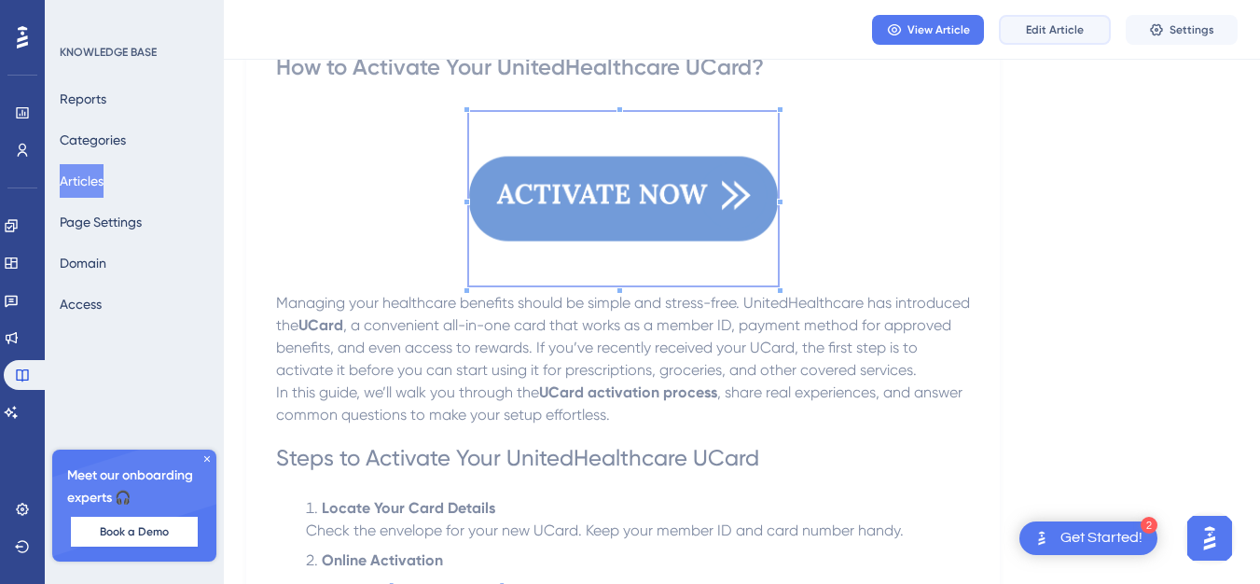
click at [1057, 31] on span "Edit Article" at bounding box center [1055, 29] width 58 height 15
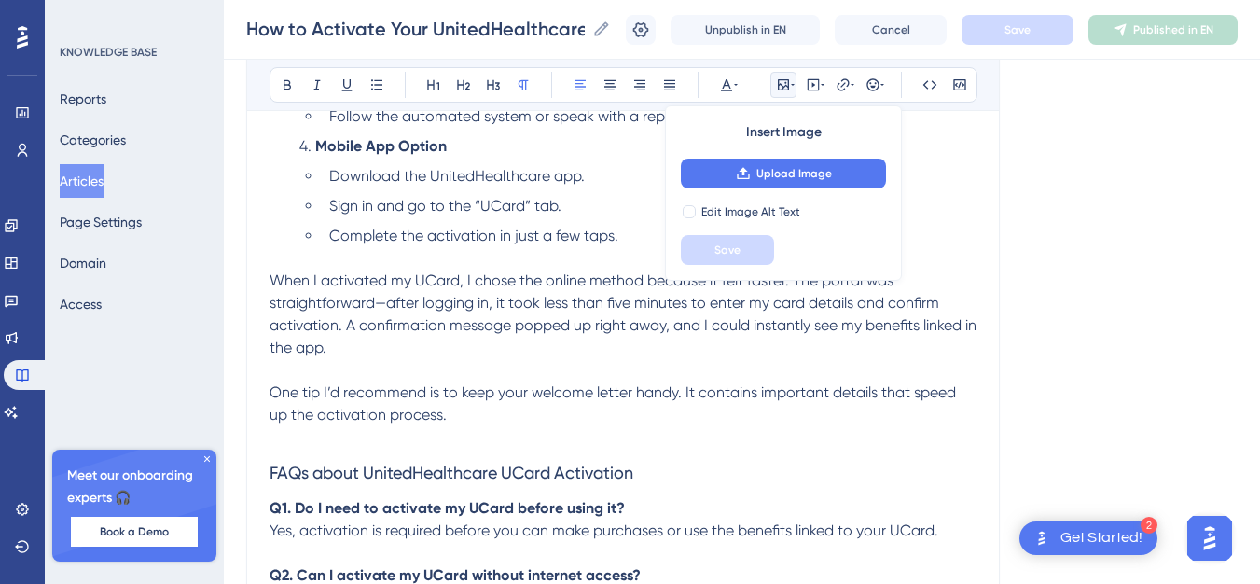
click at [654, 335] on p "When I activated my UCard, I chose the online method because it felt faster. Th…" at bounding box center [623, 315] width 707 height 90
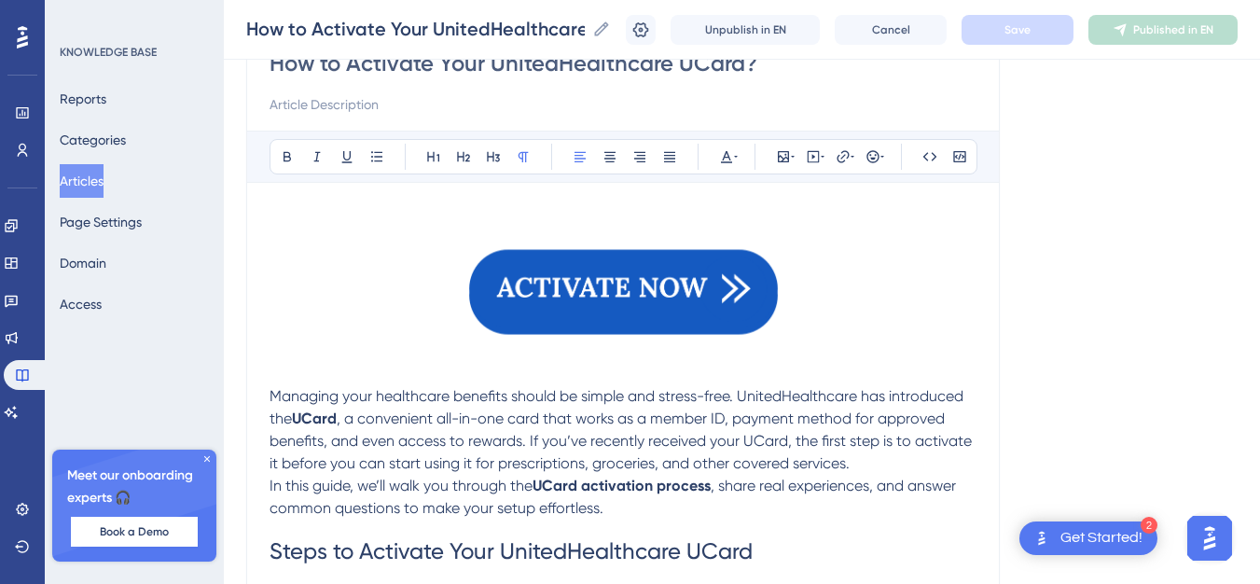
scroll to position [5, 0]
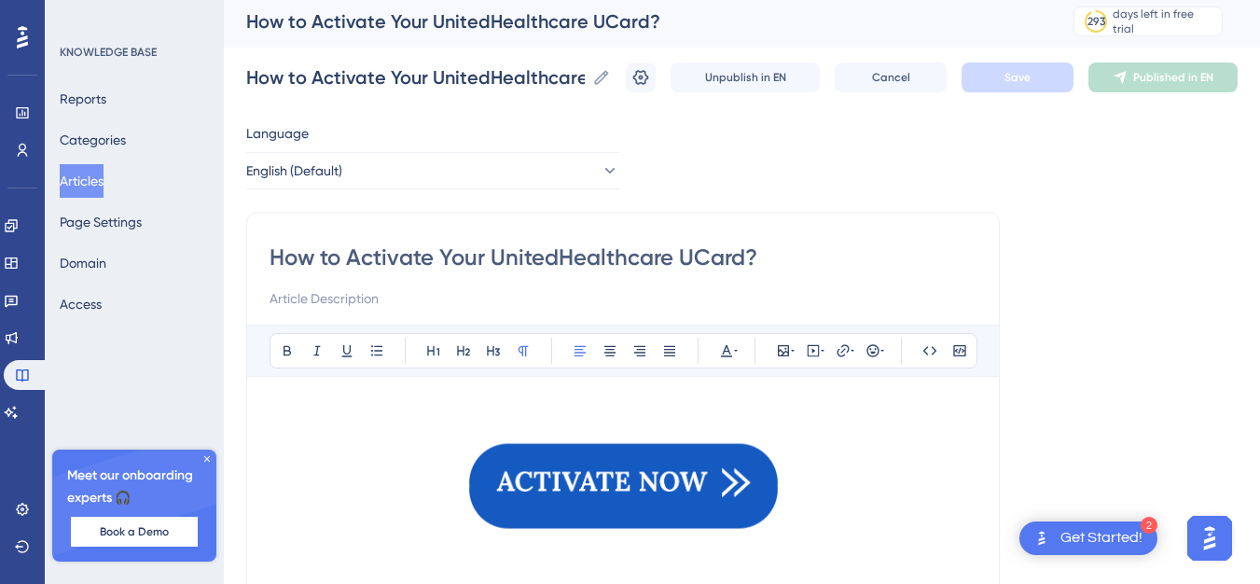
click at [529, 469] on img at bounding box center [623, 486] width 309 height 174
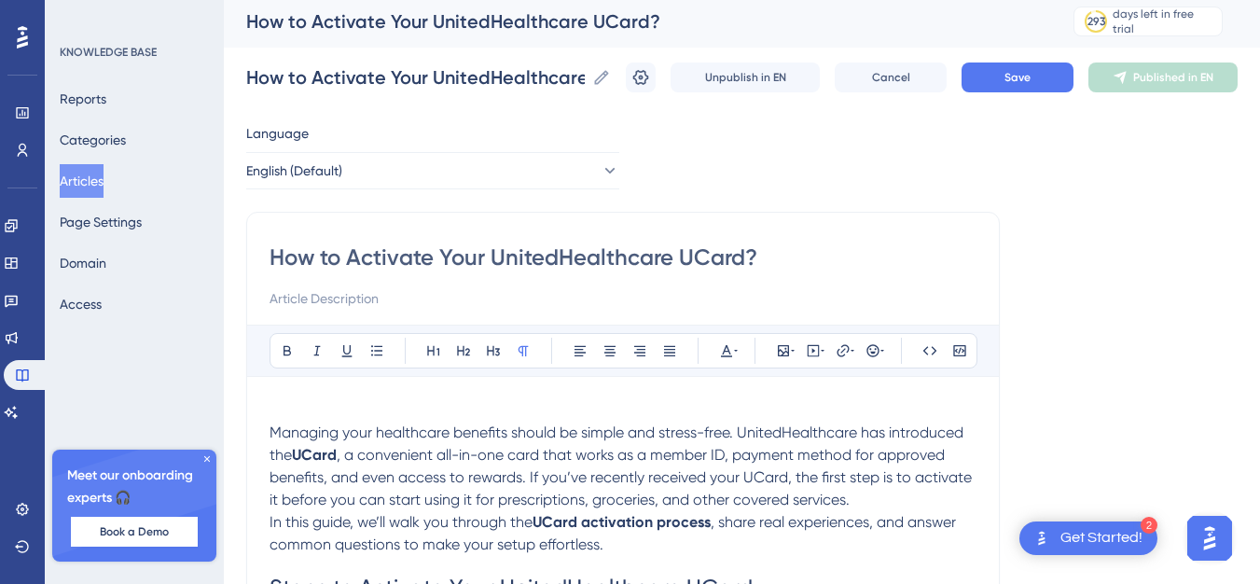
click at [287, 399] on p at bounding box center [623, 410] width 707 height 22
click at [462, 409] on strong "For Activate UHC Card Click here" at bounding box center [386, 410] width 232 height 18
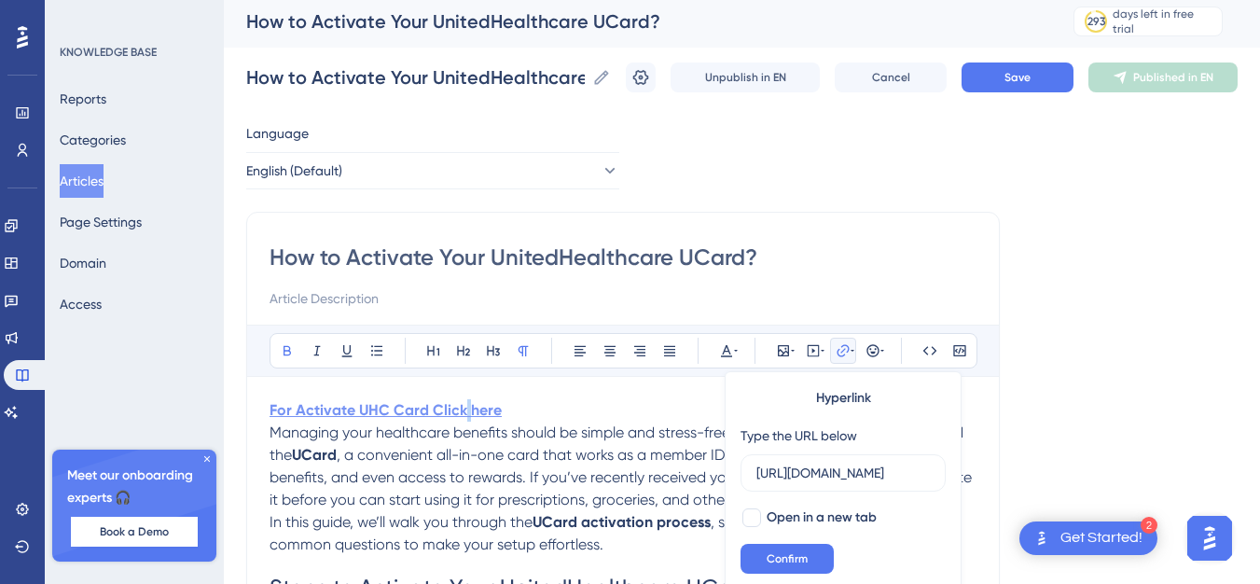
scroll to position [26, 0]
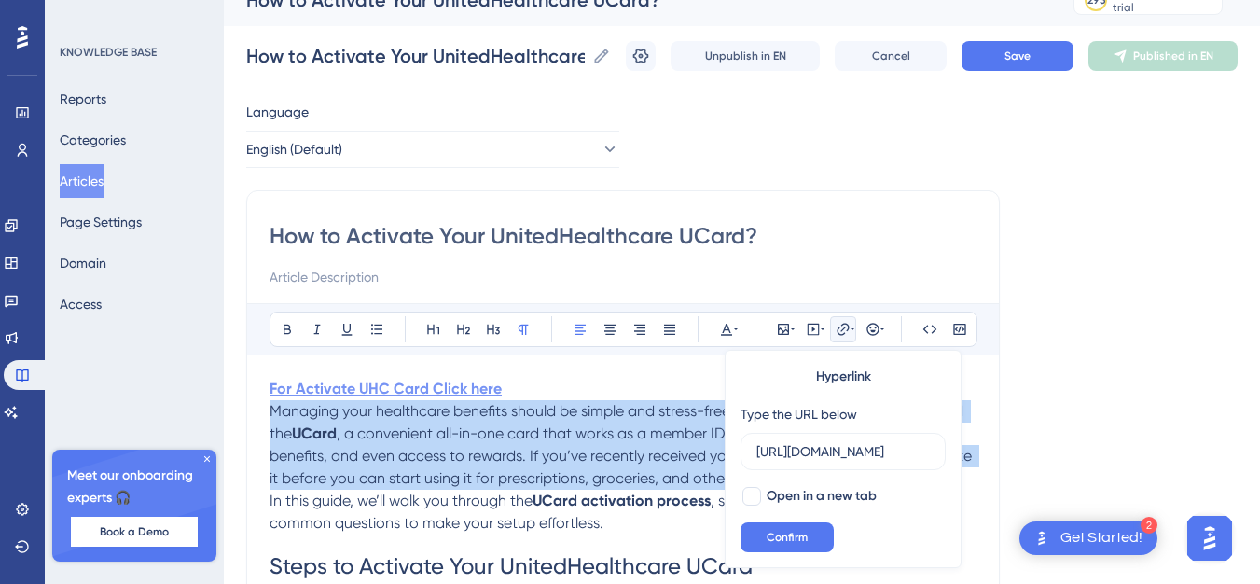
click at [462, 409] on span "Managing your healthcare benefits should be simple and stress-free. UnitedHealt…" at bounding box center [619, 422] width 698 height 40
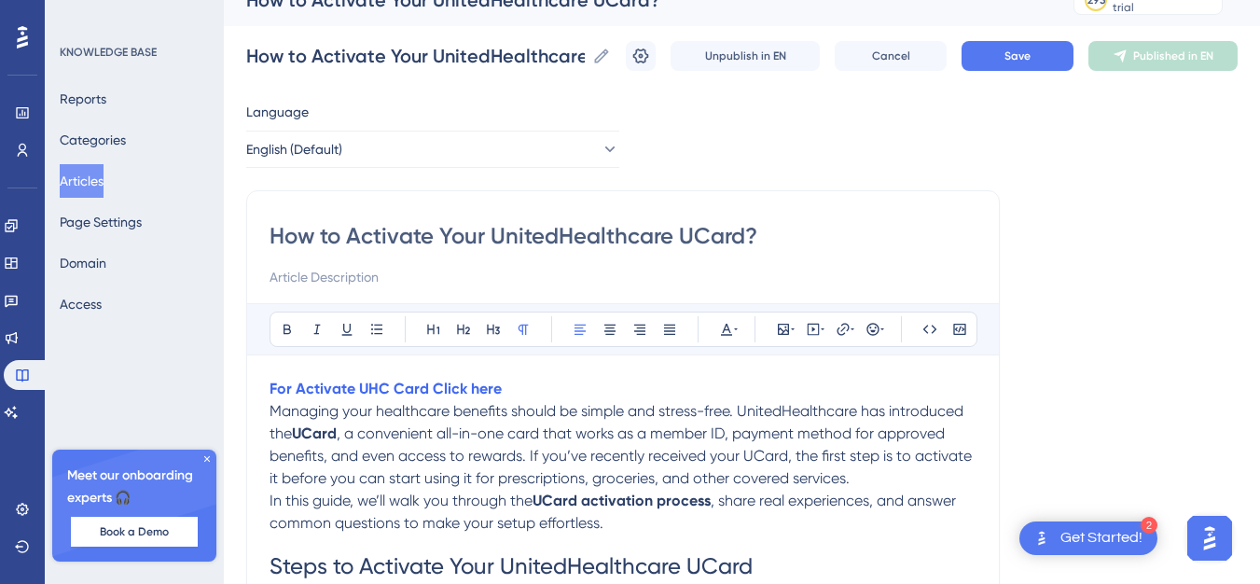
click at [451, 384] on strong "For Activate UHC Card Click here" at bounding box center [386, 389] width 232 height 18
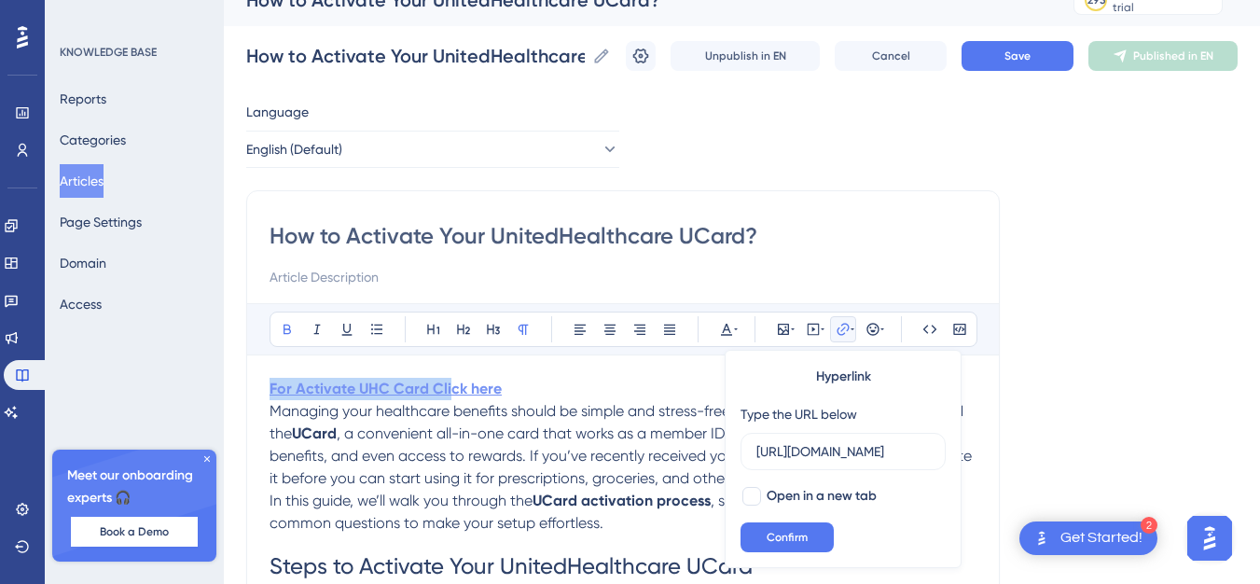
click at [452, 385] on strong "For Activate UHC Card Click here" at bounding box center [386, 389] width 232 height 18
click at [443, 385] on strong "For Activate UHC Card Click here" at bounding box center [386, 389] width 232 height 18
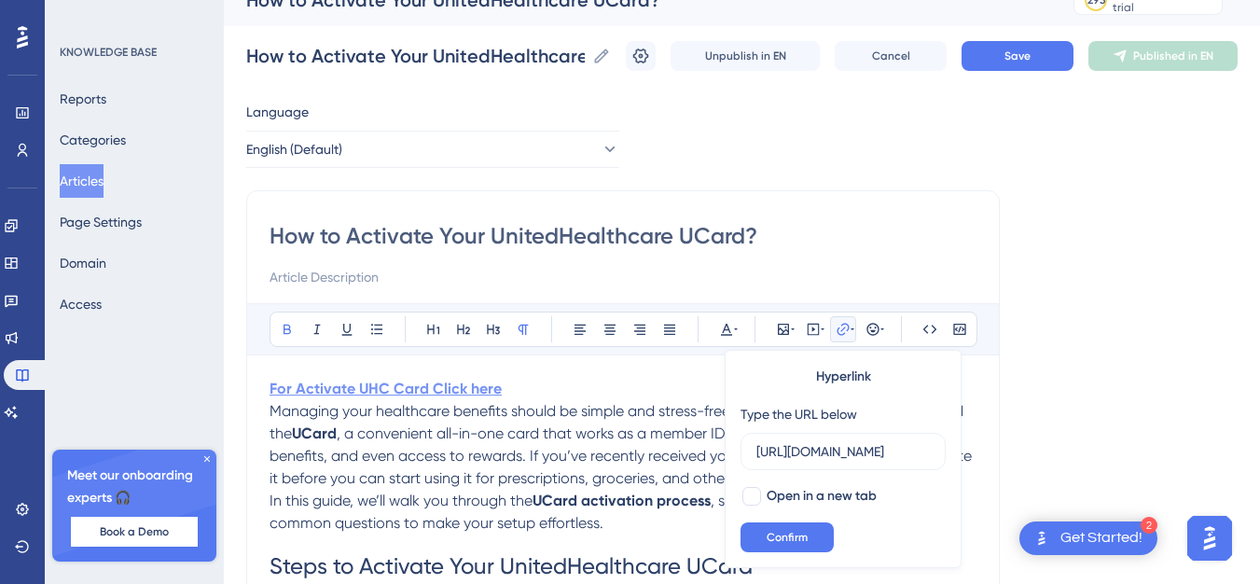
click at [438, 390] on strong "For Activate UHC Card Click here" at bounding box center [386, 389] width 232 height 18
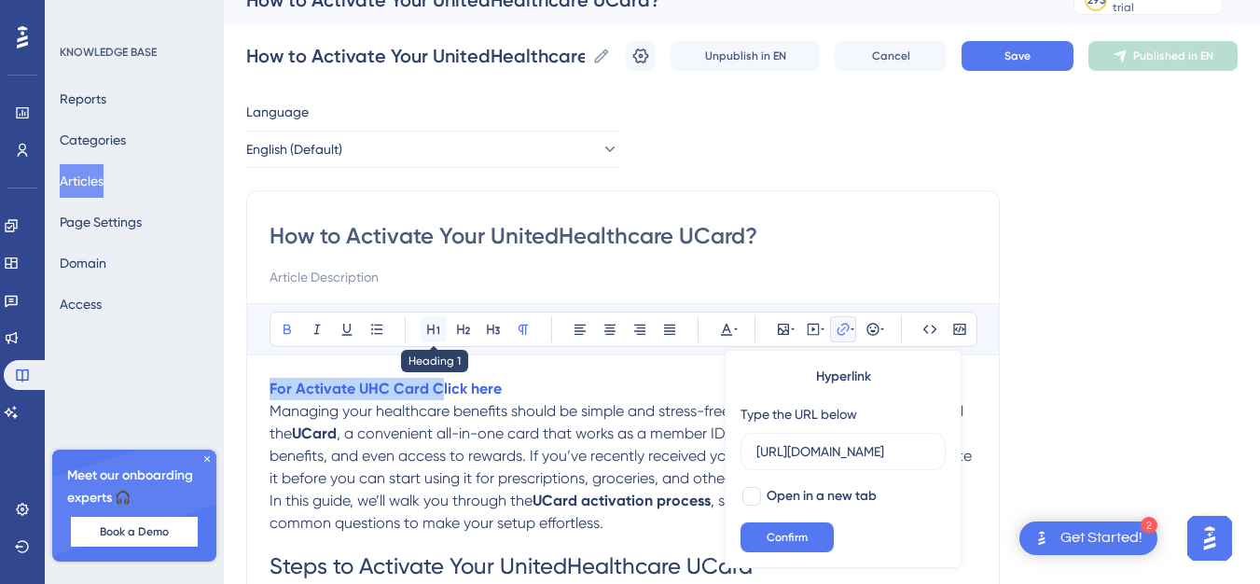
drag, startPoint x: 438, startPoint y: 390, endPoint x: 437, endPoint y: 324, distance: 66.2
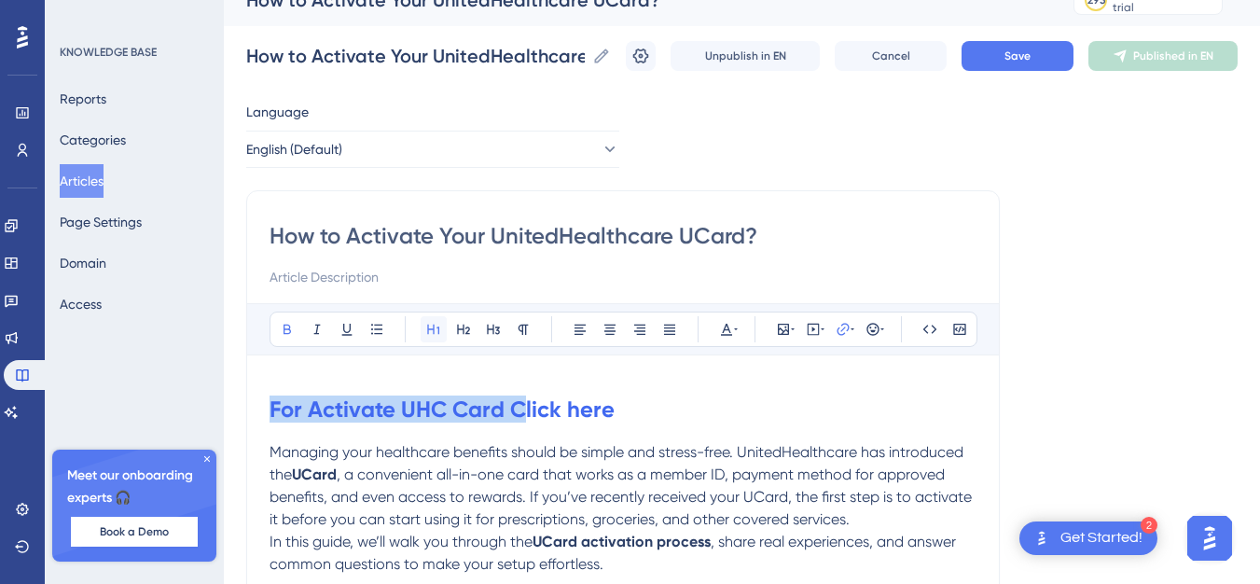
click at [437, 324] on icon at bounding box center [433, 329] width 15 height 15
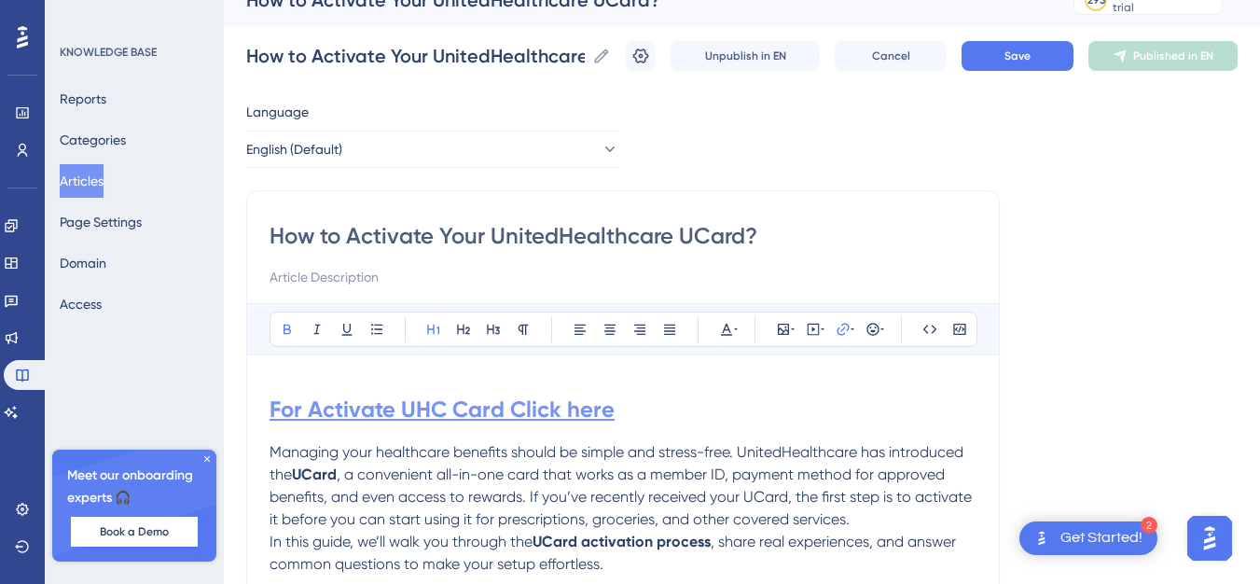
click at [547, 405] on strong "For Activate UHC Card Click here" at bounding box center [442, 409] width 345 height 27
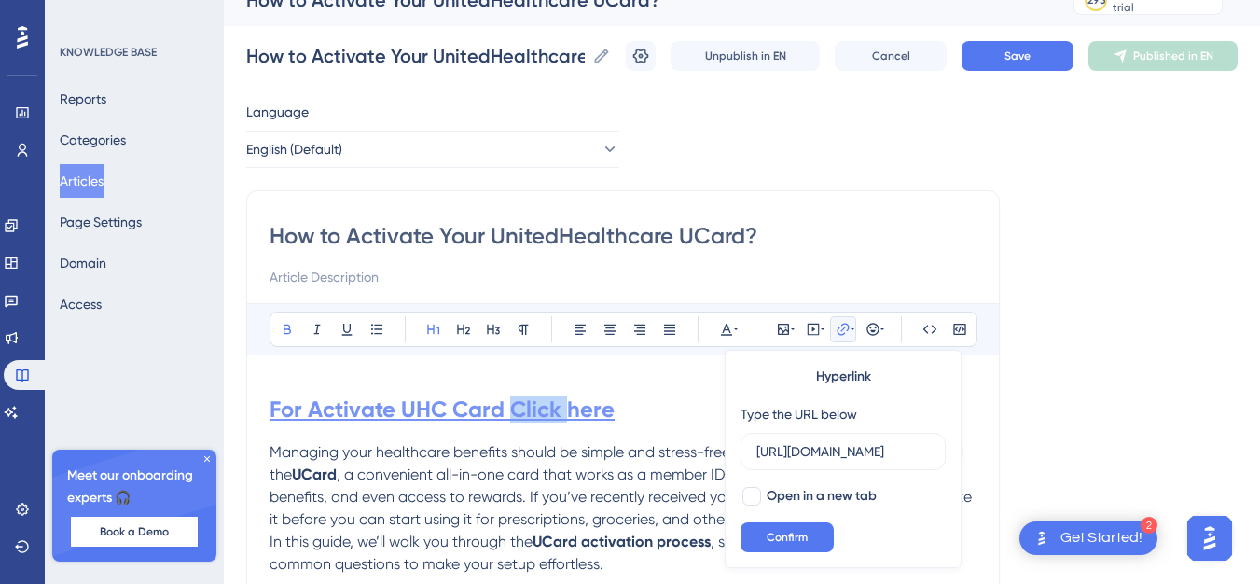
click at [547, 405] on strong "For Activate UHC Card Click here" at bounding box center [442, 409] width 345 height 27
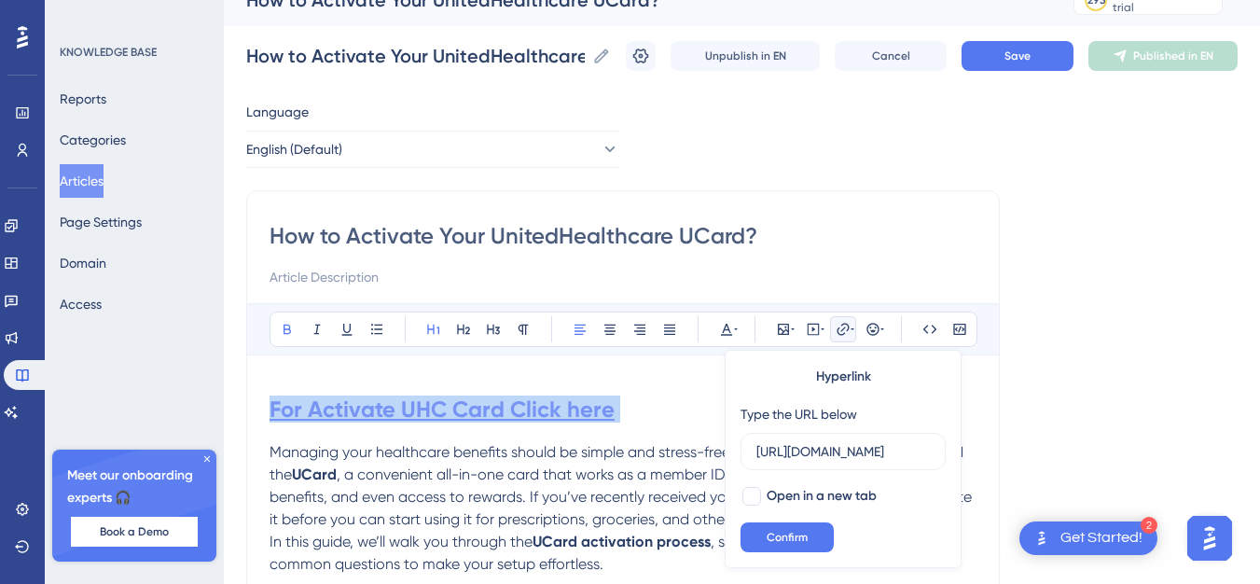
click at [547, 405] on strong "For Activate UHC Card Click here" at bounding box center [442, 409] width 345 height 27
drag, startPoint x: 652, startPoint y: 410, endPoint x: 256, endPoint y: 407, distance: 396.5
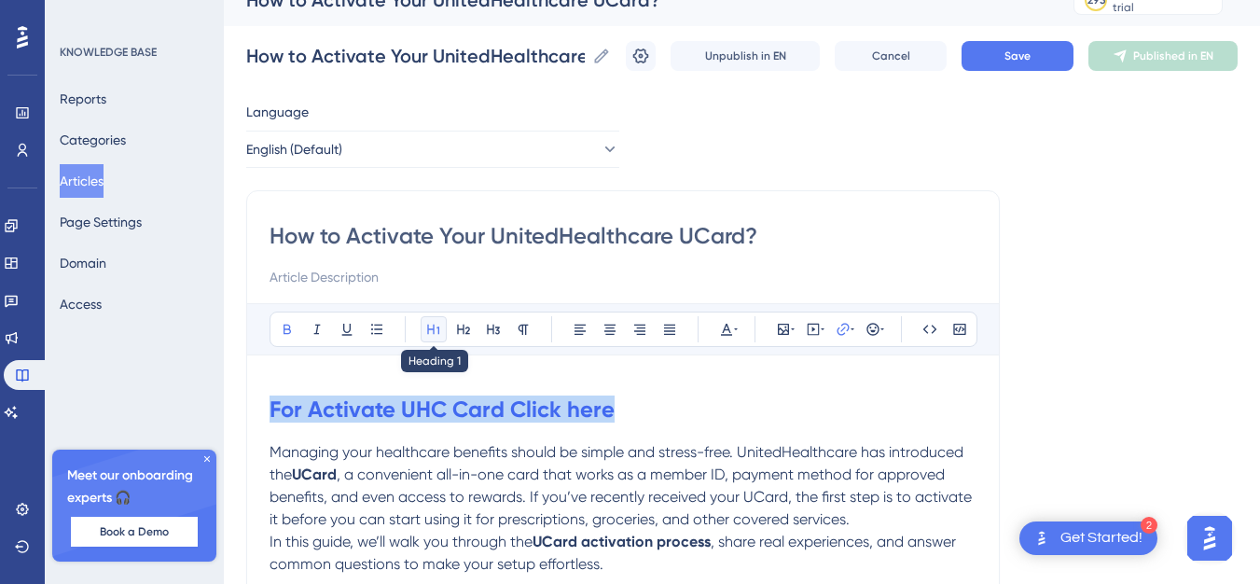
click at [430, 328] on icon at bounding box center [433, 329] width 15 height 15
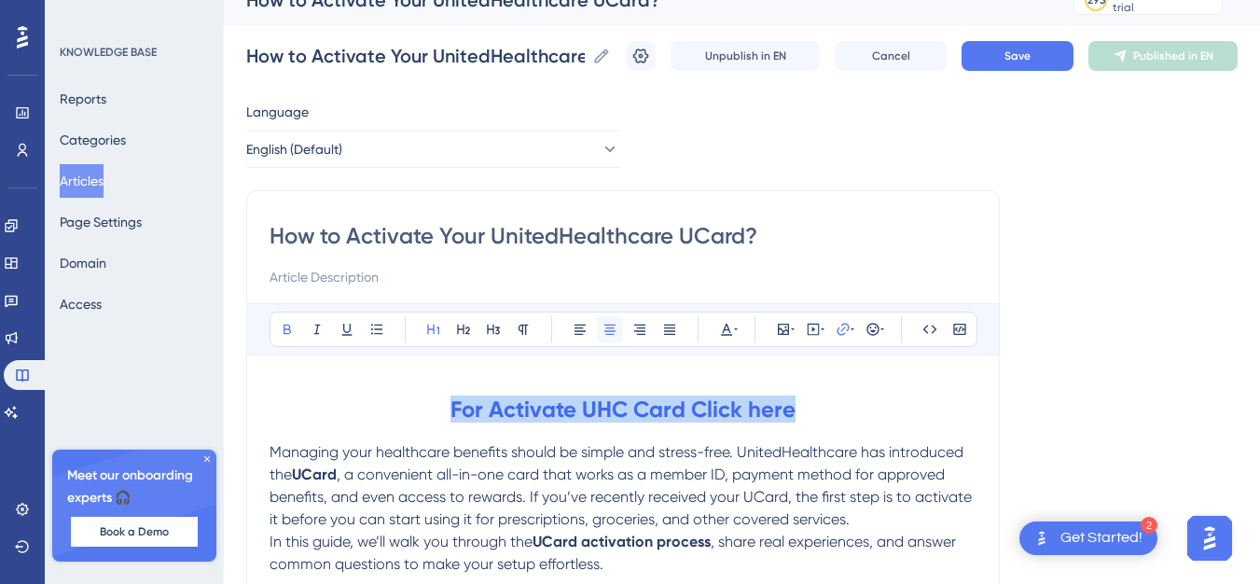
click at [609, 322] on icon at bounding box center [610, 329] width 15 height 15
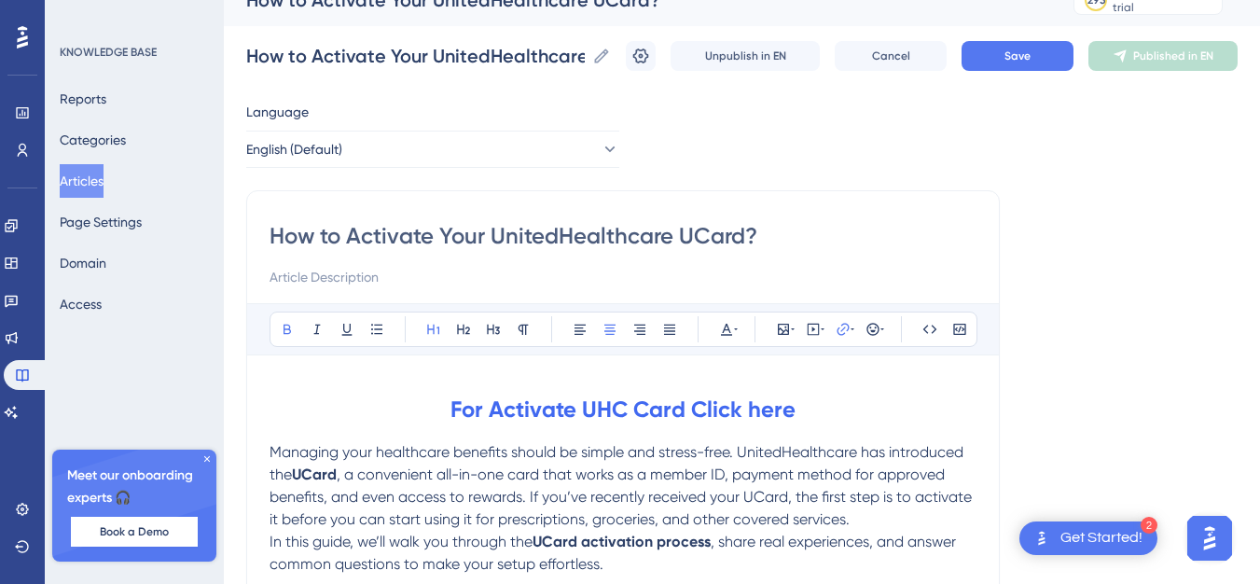
click at [641, 486] on p "Managing your healthcare benefits should be simple and stress-free. UnitedHealt…" at bounding box center [623, 486] width 707 height 90
click at [1001, 48] on button "Save" at bounding box center [1018, 56] width 112 height 30
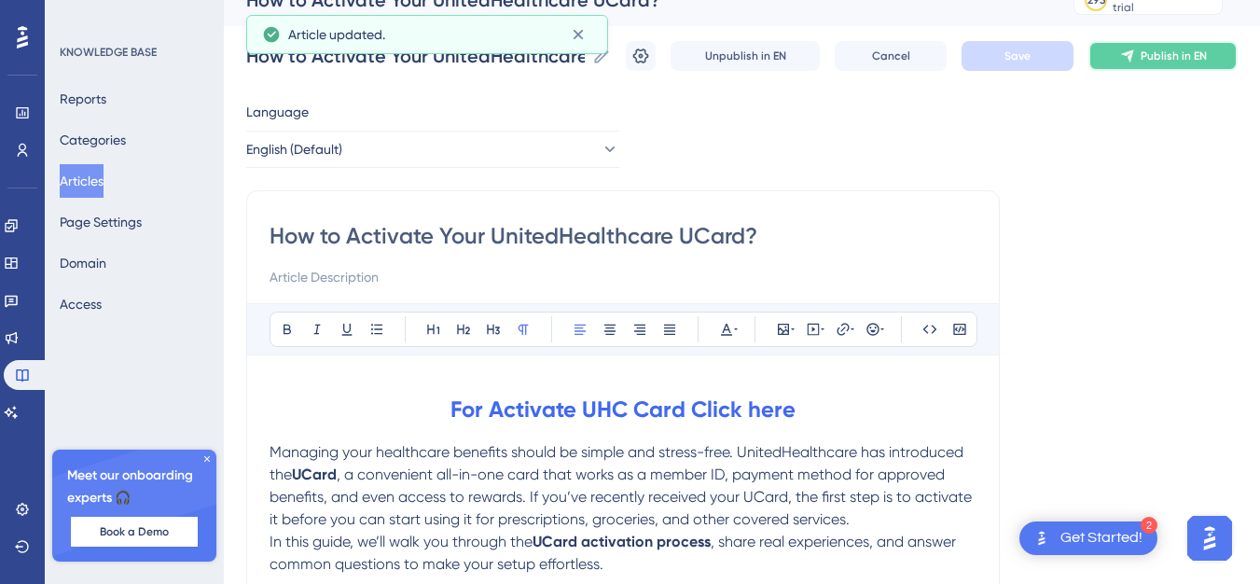
click at [1189, 55] on span "Publish in EN" at bounding box center [1174, 56] width 66 height 15
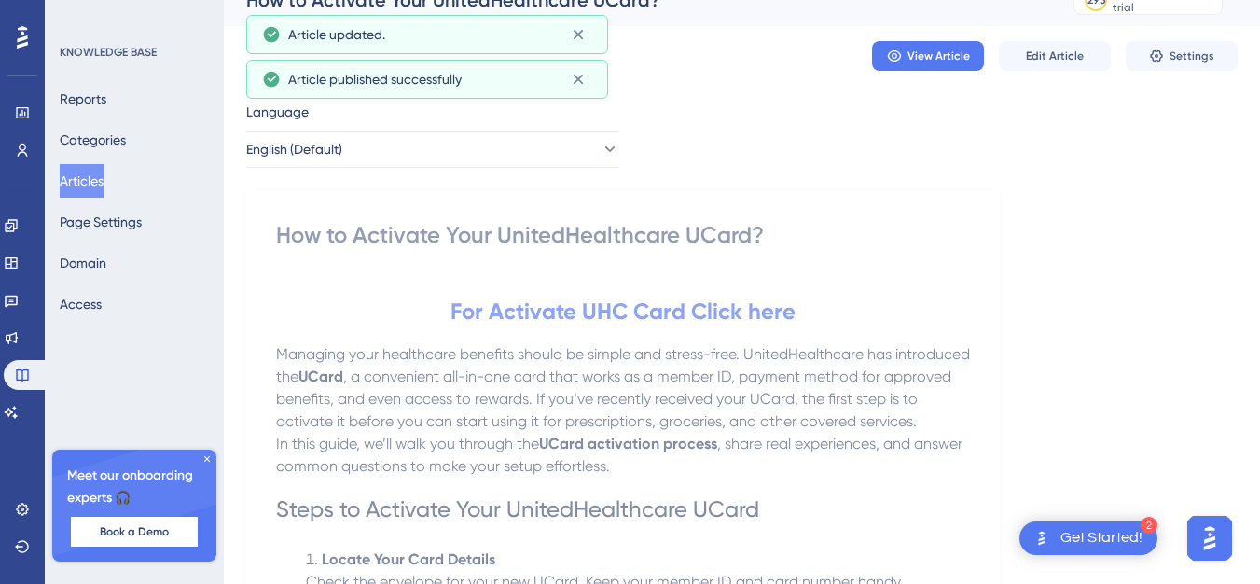
click at [104, 174] on button "Articles" at bounding box center [82, 181] width 44 height 34
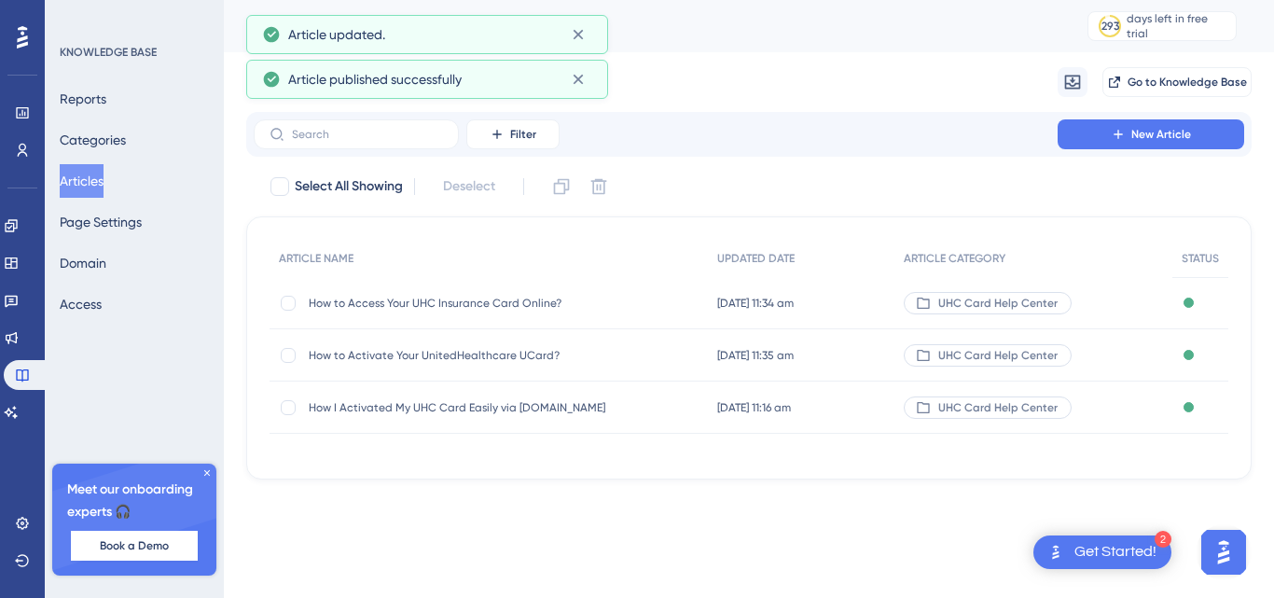
click at [529, 410] on span "How I Activated My UHC Card Easily via [DOMAIN_NAME]" at bounding box center [458, 407] width 299 height 15
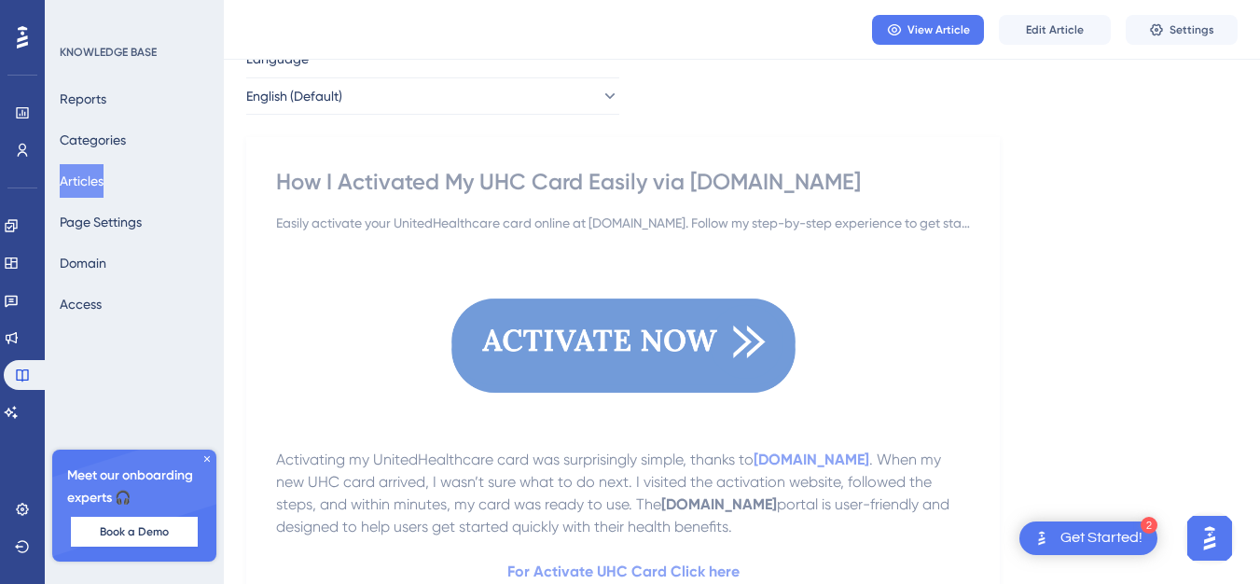
scroll to position [93, 0]
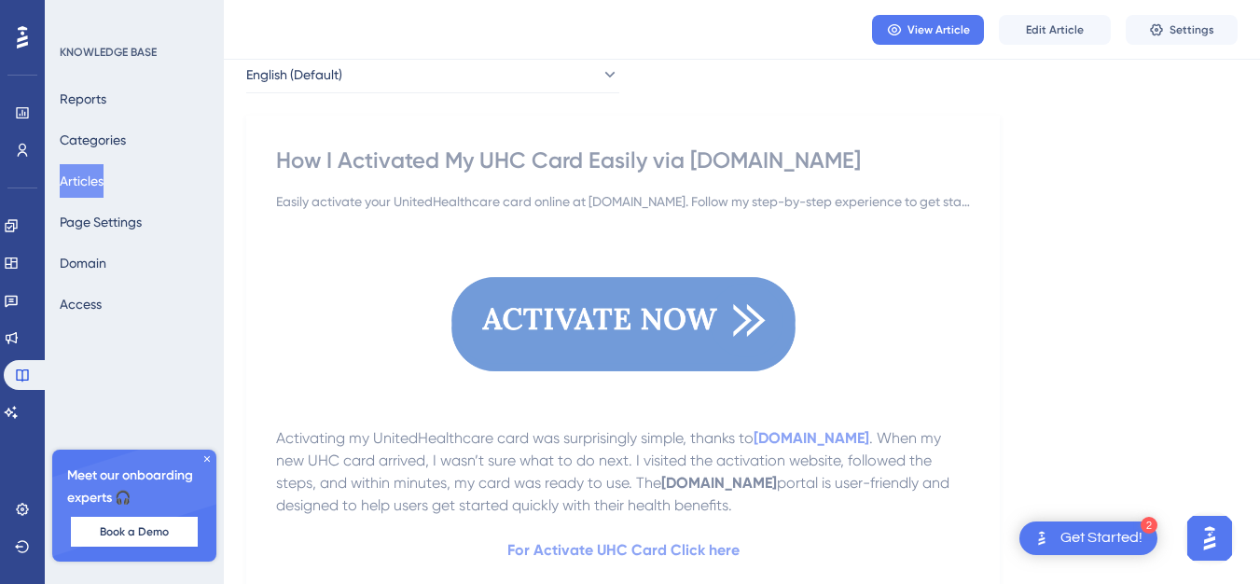
click at [626, 320] on img at bounding box center [624, 324] width 344 height 193
click at [1053, 26] on span "Edit Article" at bounding box center [1055, 29] width 58 height 15
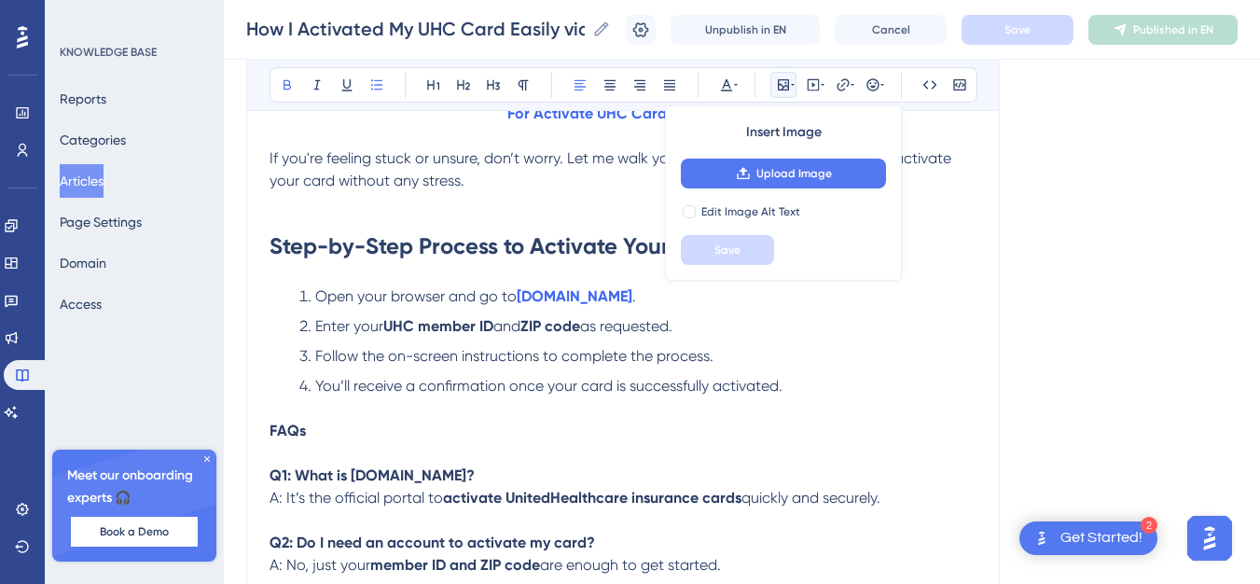
click at [558, 335] on strong "ZIP code" at bounding box center [551, 326] width 60 height 18
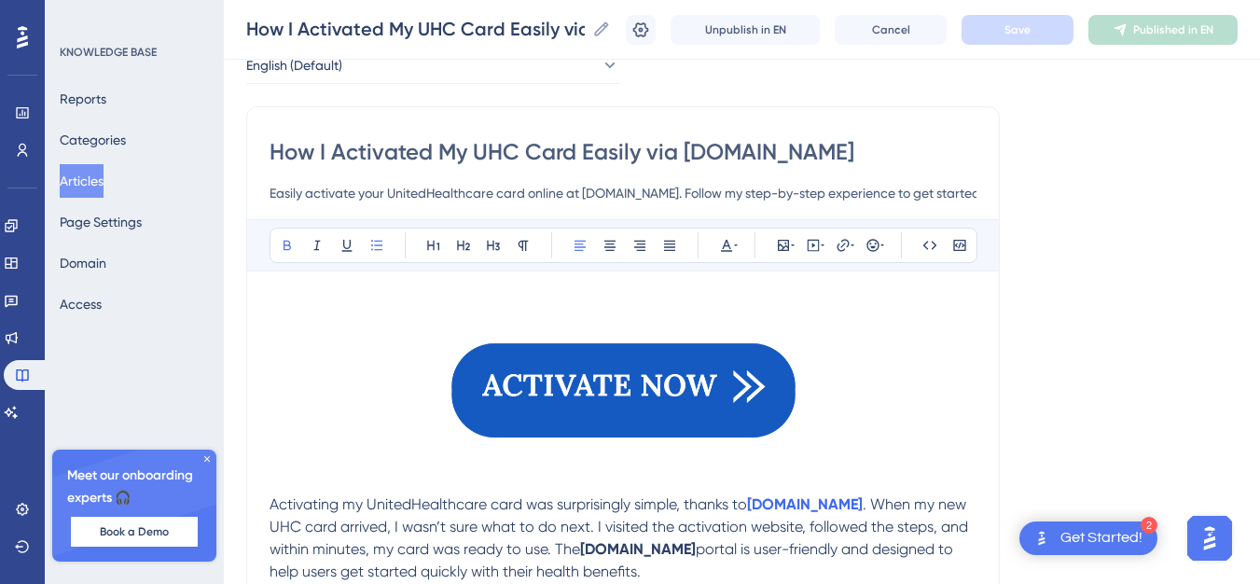
scroll to position [187, 0]
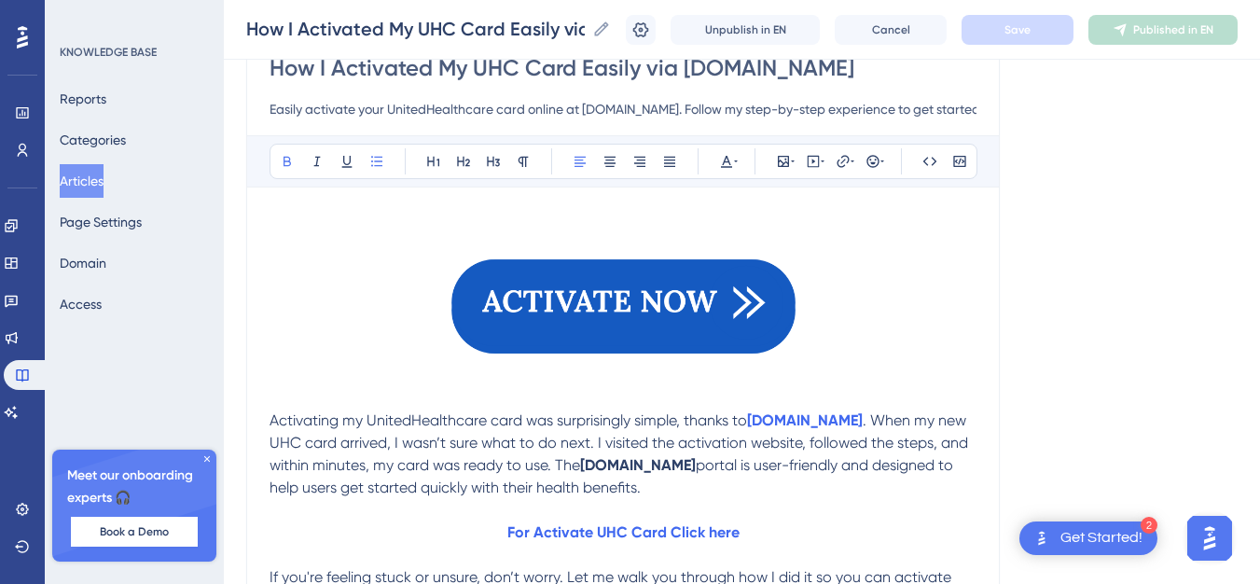
click at [585, 287] on img at bounding box center [624, 306] width 344 height 193
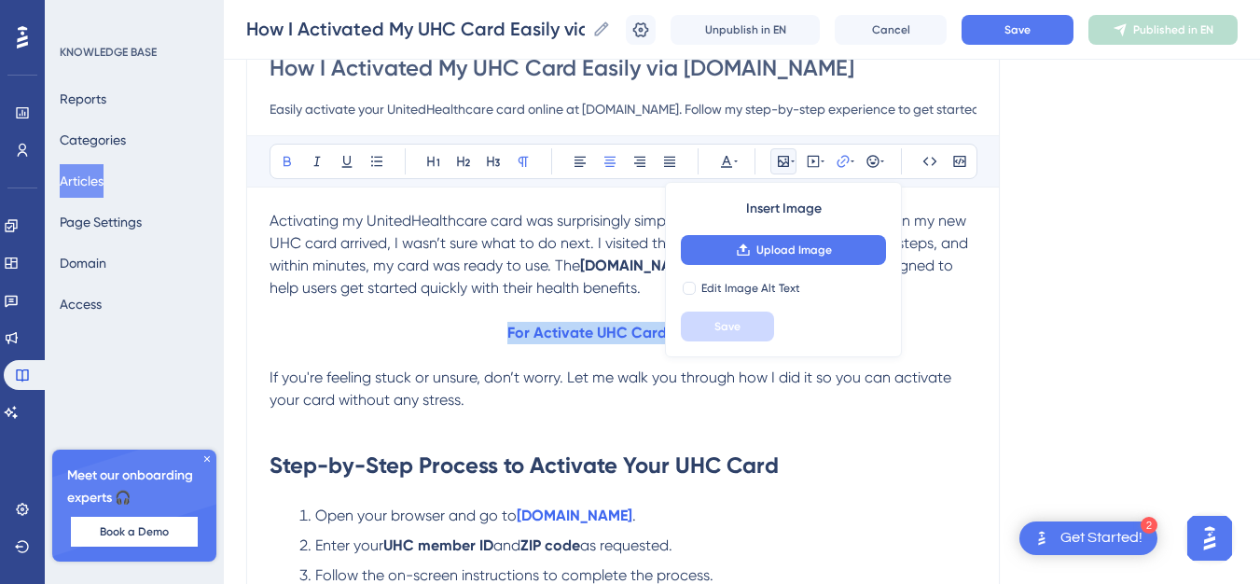
drag, startPoint x: 509, startPoint y: 335, endPoint x: 927, endPoint y: 343, distance: 418.0
click at [927, 343] on p "For Activate UHC Card Click here" at bounding box center [623, 333] width 707 height 22
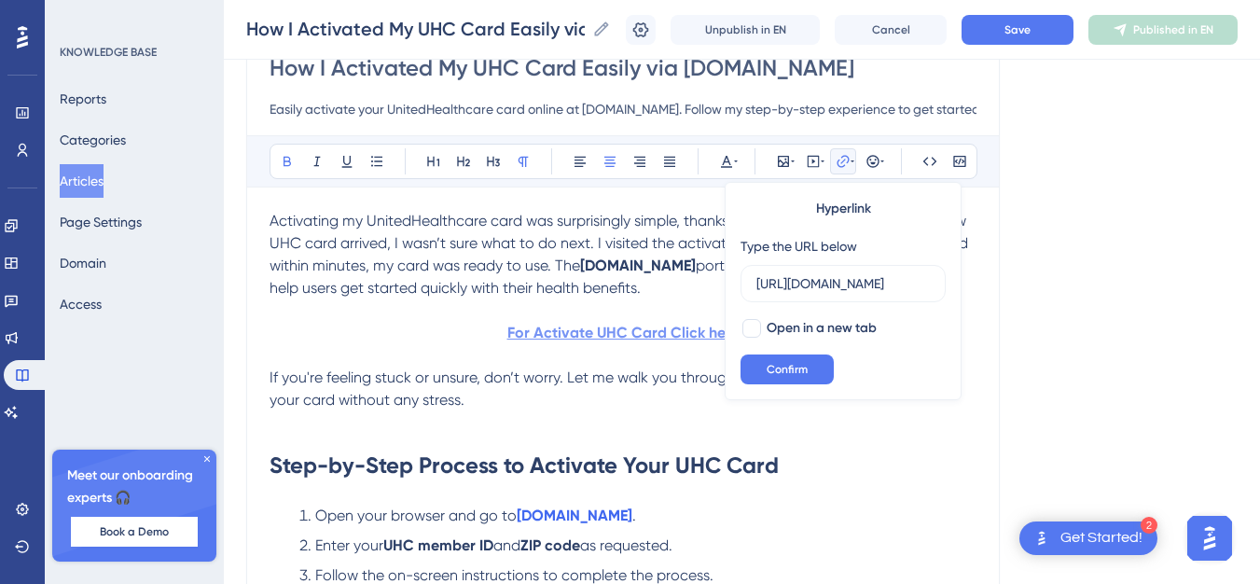
scroll to position [0, 0]
click at [552, 333] on strong "For Activate UHC Card Click here" at bounding box center [624, 333] width 232 height 18
click at [450, 320] on p at bounding box center [623, 310] width 707 height 22
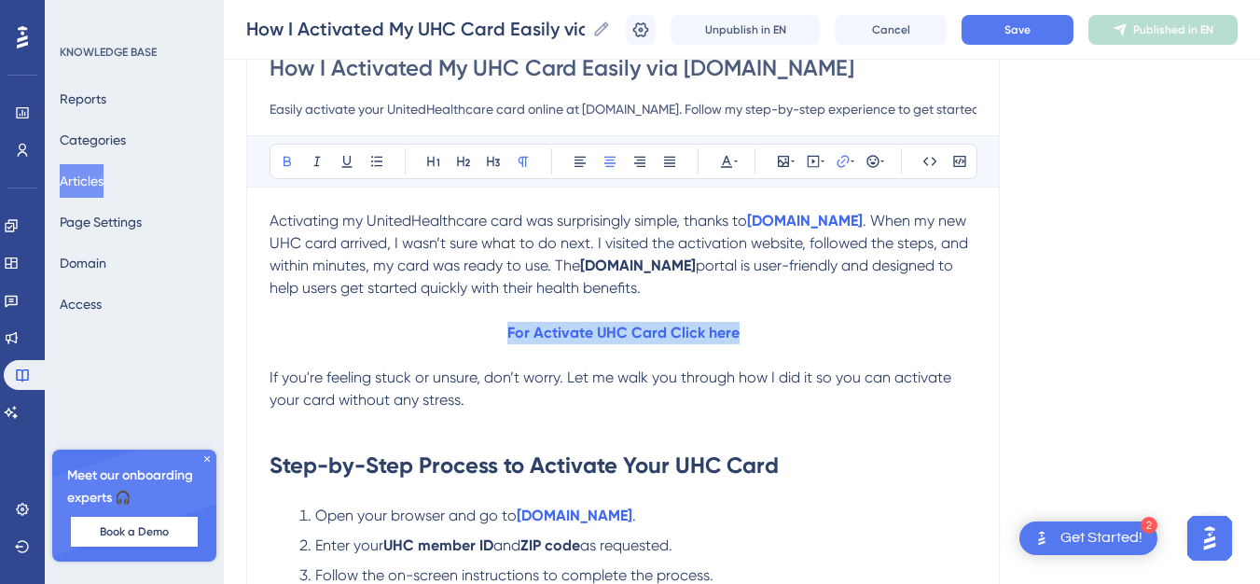
drag, startPoint x: 784, startPoint y: 329, endPoint x: 384, endPoint y: 339, distance: 399.4
click at [384, 339] on p "For Activate UHC Card Click here" at bounding box center [623, 333] width 707 height 22
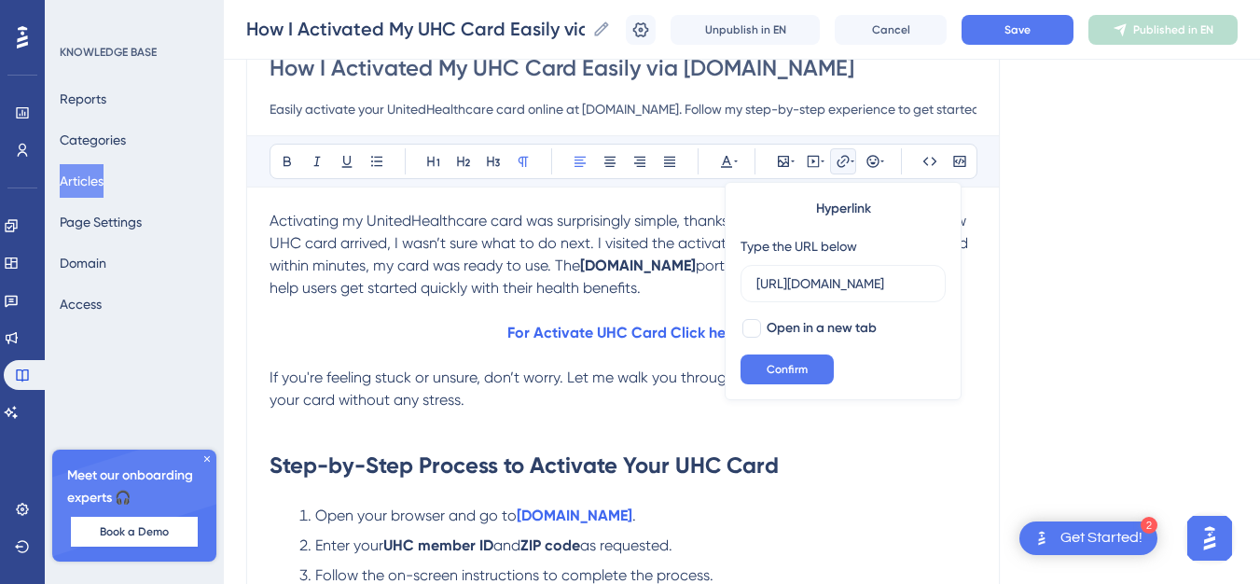
click at [270, 377] on span "If you're feeling stuck or unsure, don’t worry. Let me walk you through how I d…" at bounding box center [613, 388] width 686 height 40
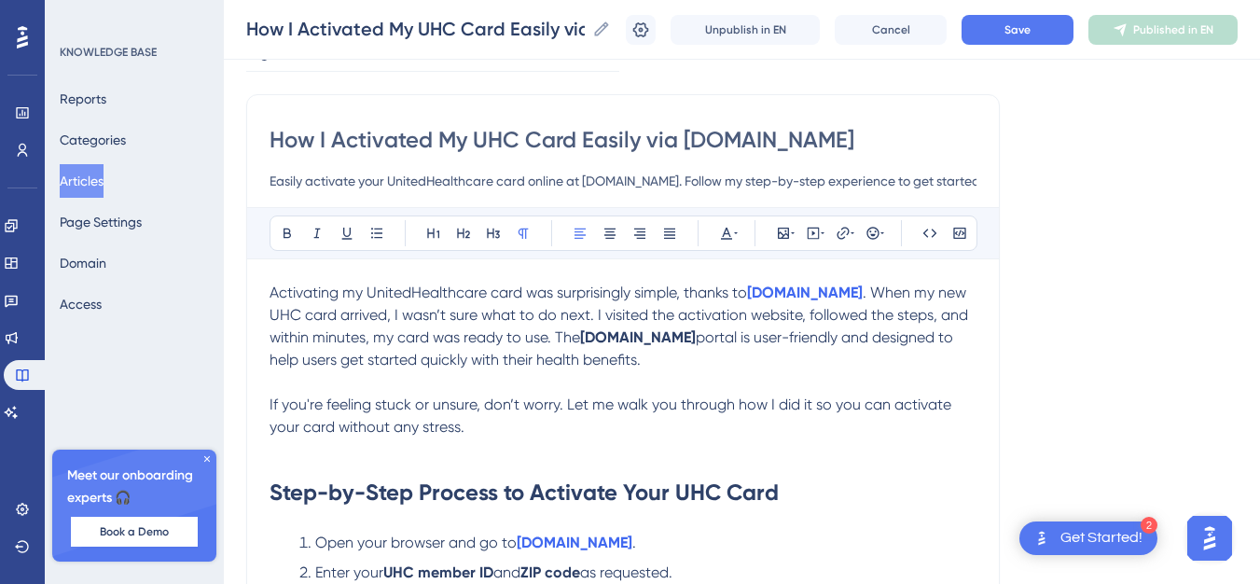
scroll to position [93, 0]
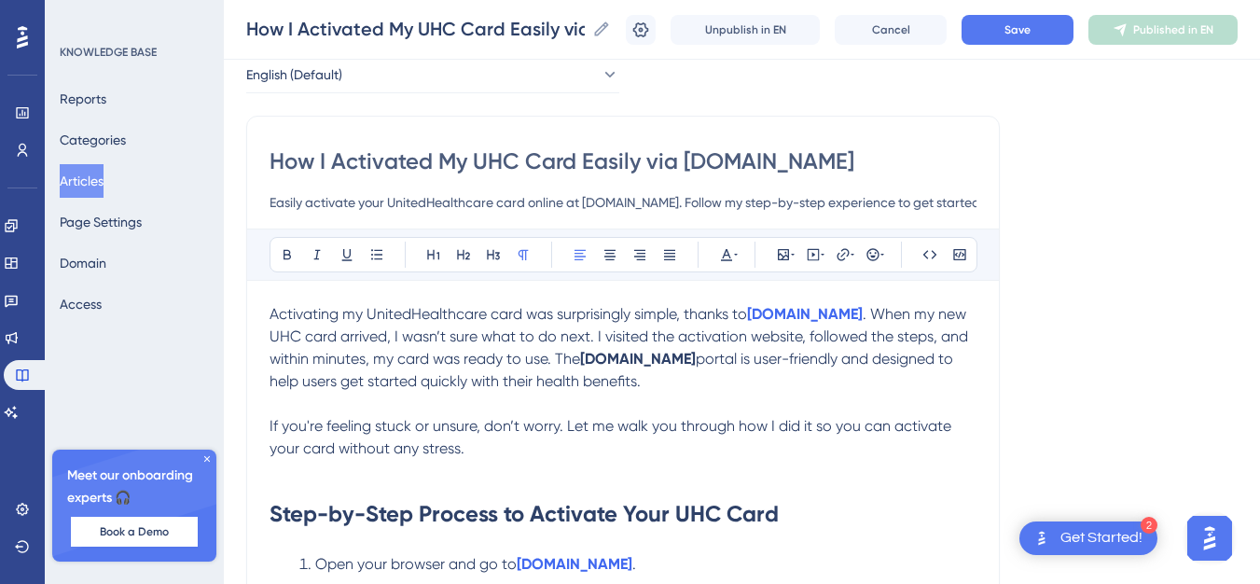
click at [268, 310] on div "How I Activated My UHC Card Easily via [DOMAIN_NAME] Easily activate your Unite…" at bounding box center [623, 592] width 754 height 953
click at [271, 315] on span "Activating my UnitedHealthcare card was surprisingly simple, thanks to" at bounding box center [509, 314] width 478 height 18
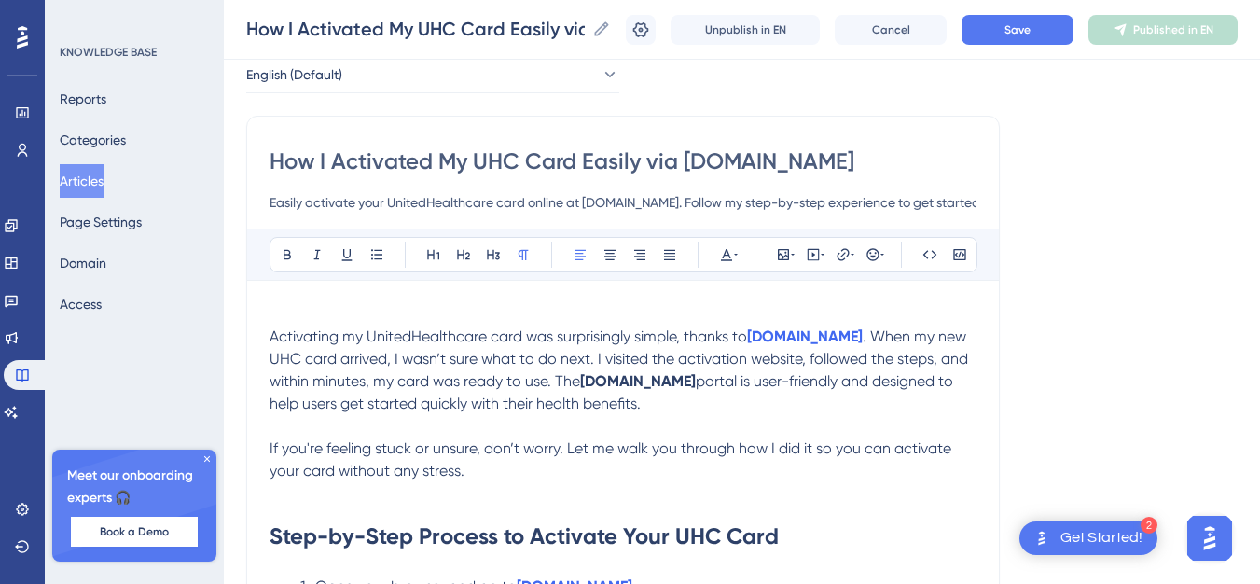
click at [300, 307] on p at bounding box center [623, 314] width 707 height 22
click at [506, 313] on p "For Activate UHC Card Click here" at bounding box center [623, 314] width 707 height 22
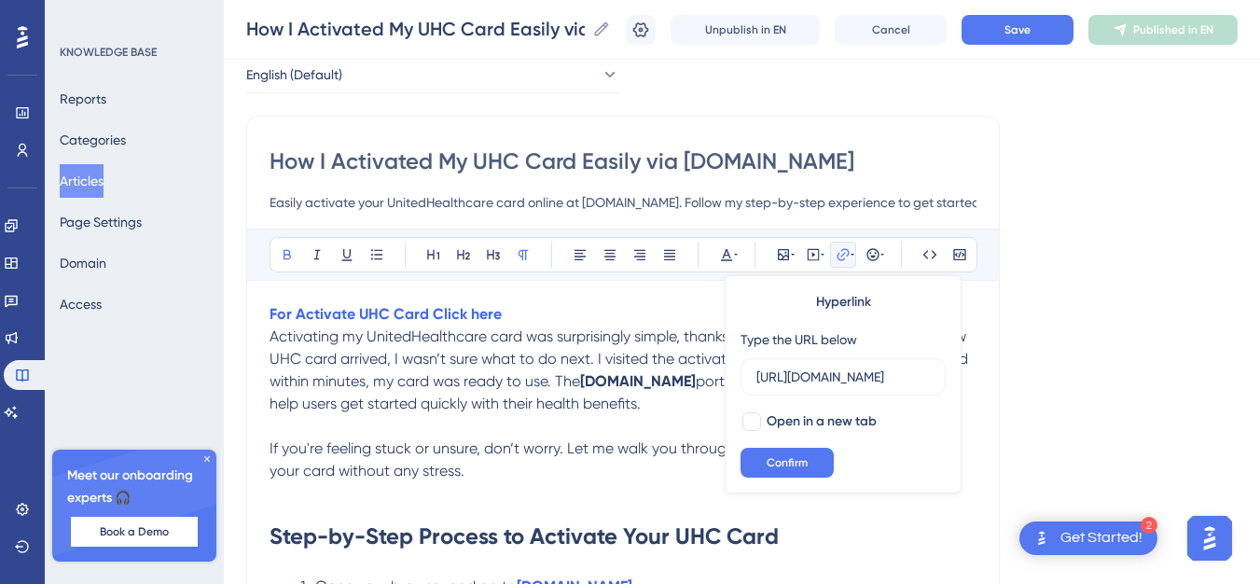
scroll to position [0, 0]
click at [506, 313] on p "For Activate UHC Card Click here" at bounding box center [623, 314] width 707 height 22
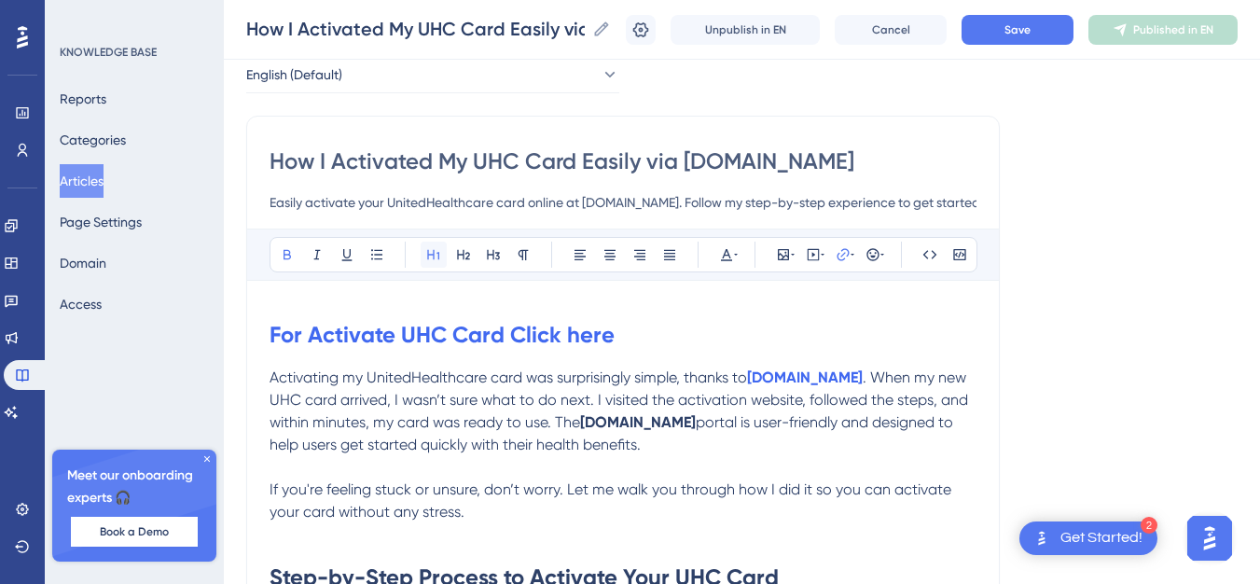
click at [439, 252] on icon at bounding box center [433, 254] width 15 height 15
click at [613, 257] on icon at bounding box center [610, 255] width 11 height 10
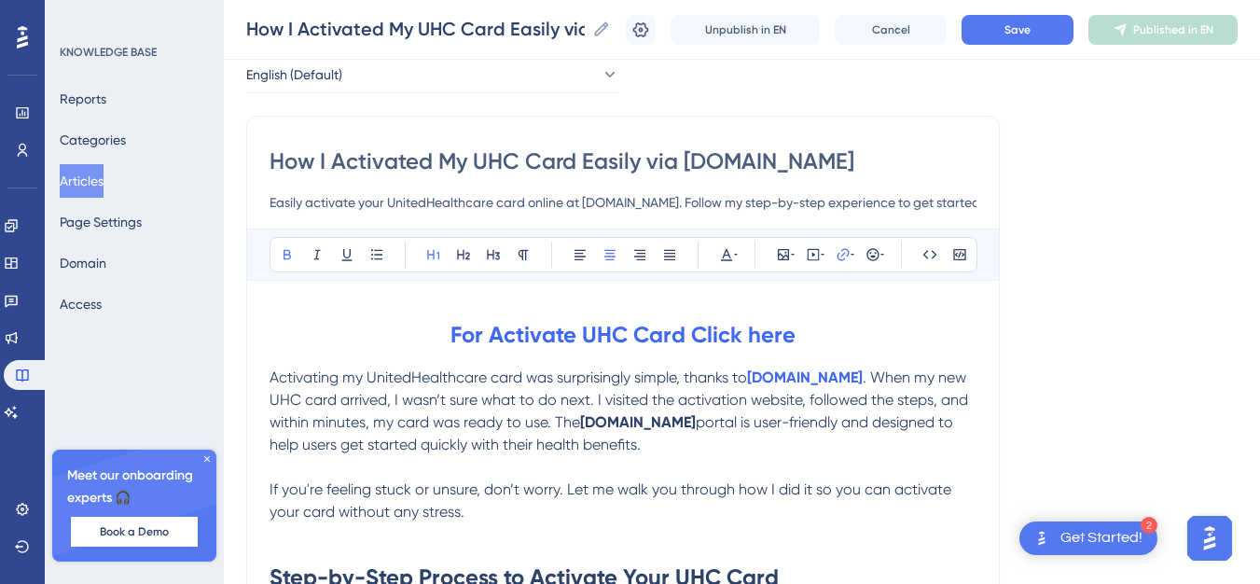
click at [642, 487] on span "If you're feeling stuck or unsure, don’t worry. Let me walk you through how I d…" at bounding box center [613, 500] width 686 height 40
click at [1031, 22] on span "Save" at bounding box center [1018, 29] width 26 height 15
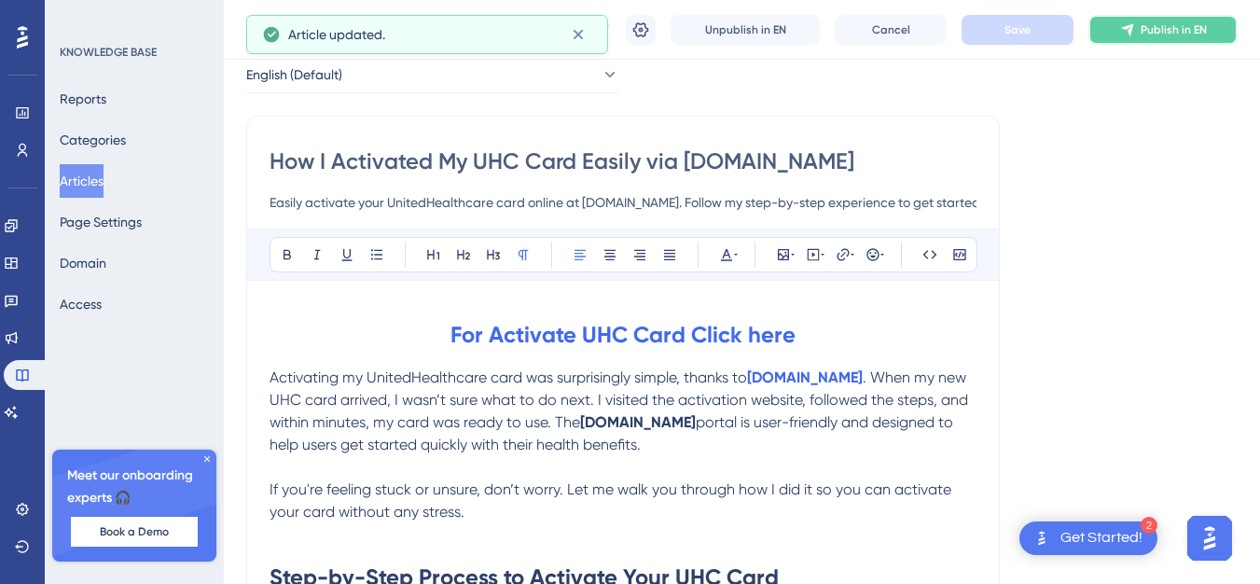
click at [1162, 31] on span "Publish in EN" at bounding box center [1174, 29] width 66 height 15
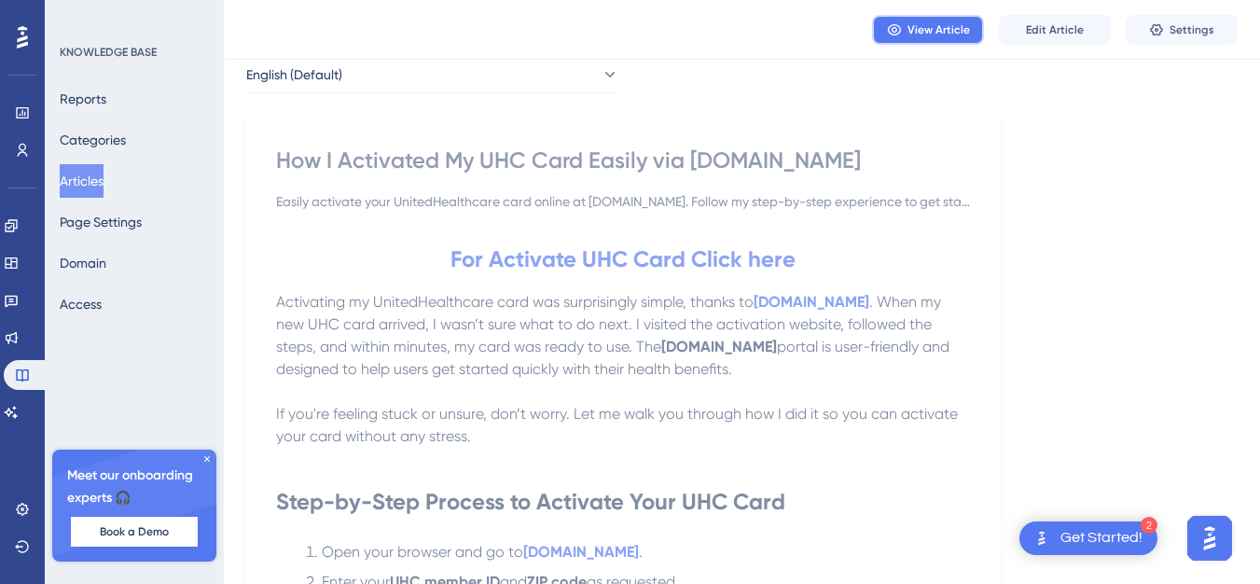
click at [926, 31] on span "View Article" at bounding box center [939, 29] width 63 height 15
click at [22, 31] on icon at bounding box center [22, 37] width 11 height 24
click at [26, 112] on icon at bounding box center [22, 112] width 15 height 15
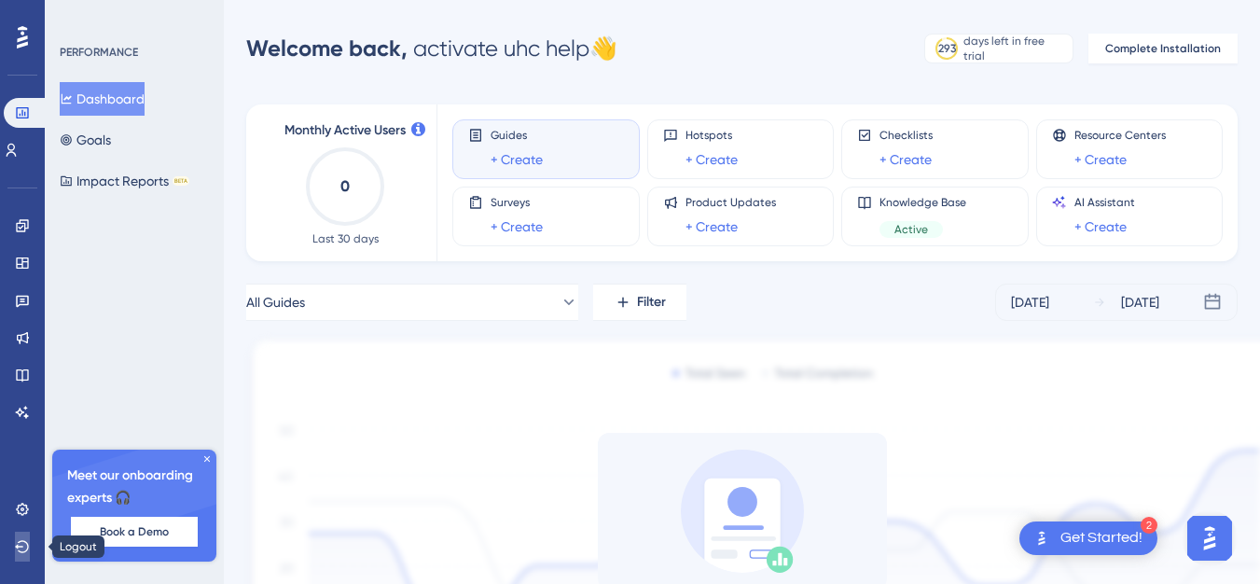
click at [15, 540] on button at bounding box center [22, 547] width 15 height 30
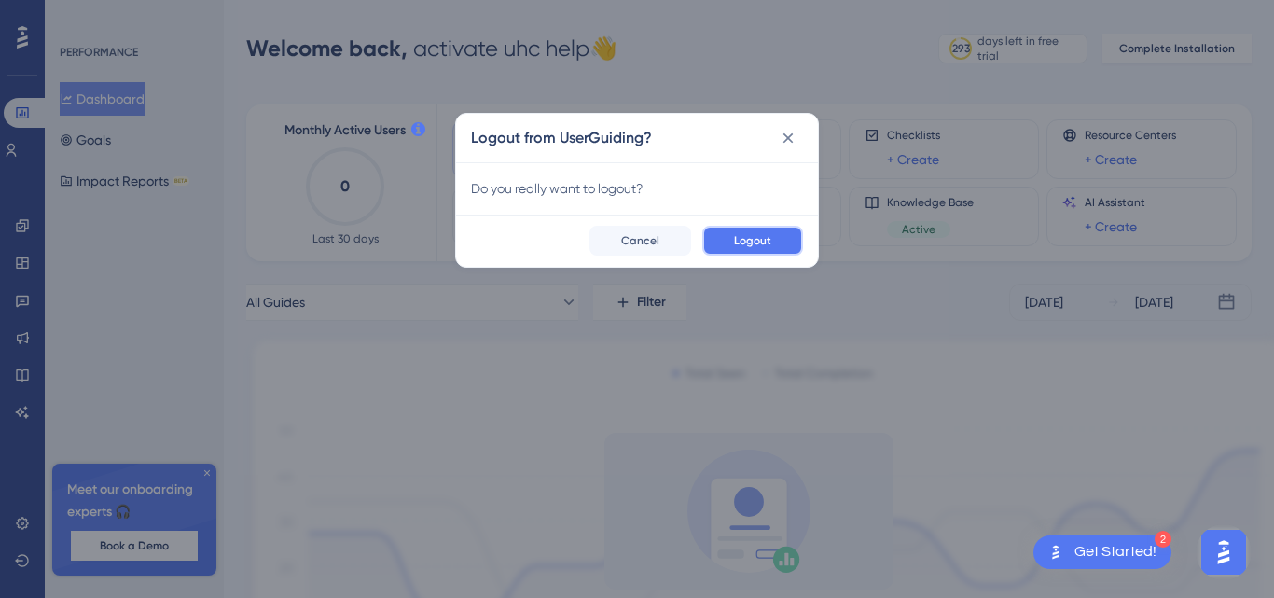
click at [711, 235] on button "Logout" at bounding box center [752, 241] width 101 height 30
